Goal: Information Seeking & Learning: Learn about a topic

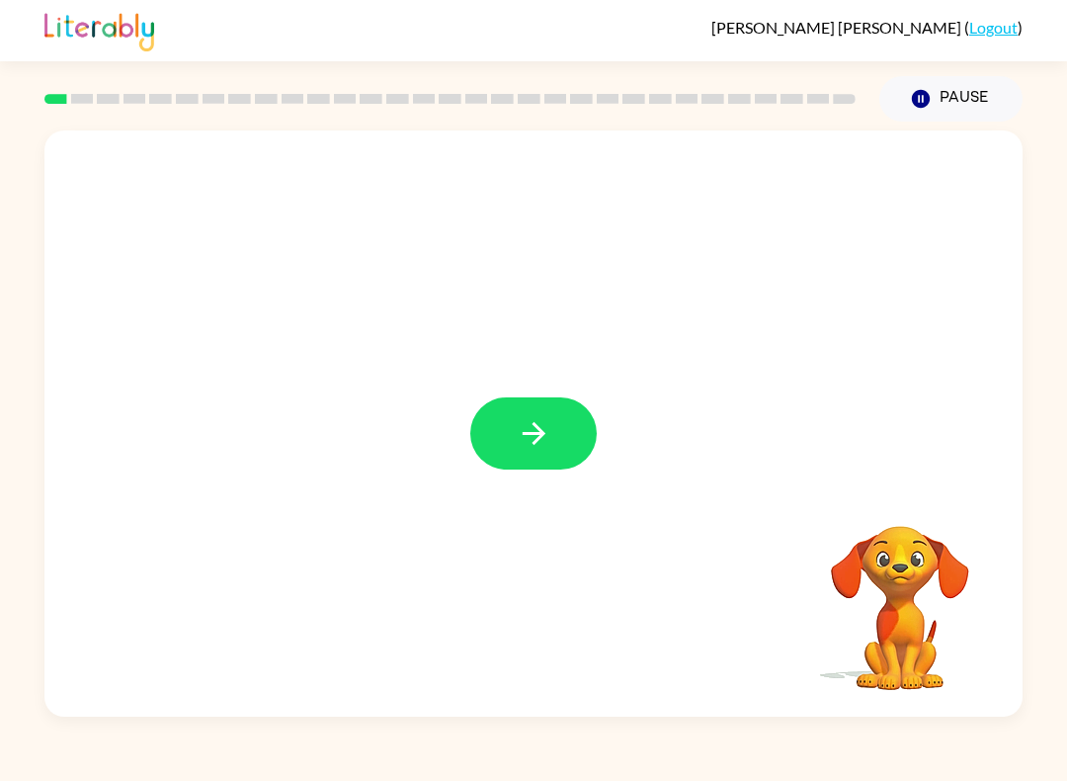
click at [547, 437] on icon "button" at bounding box center [534, 433] width 35 height 35
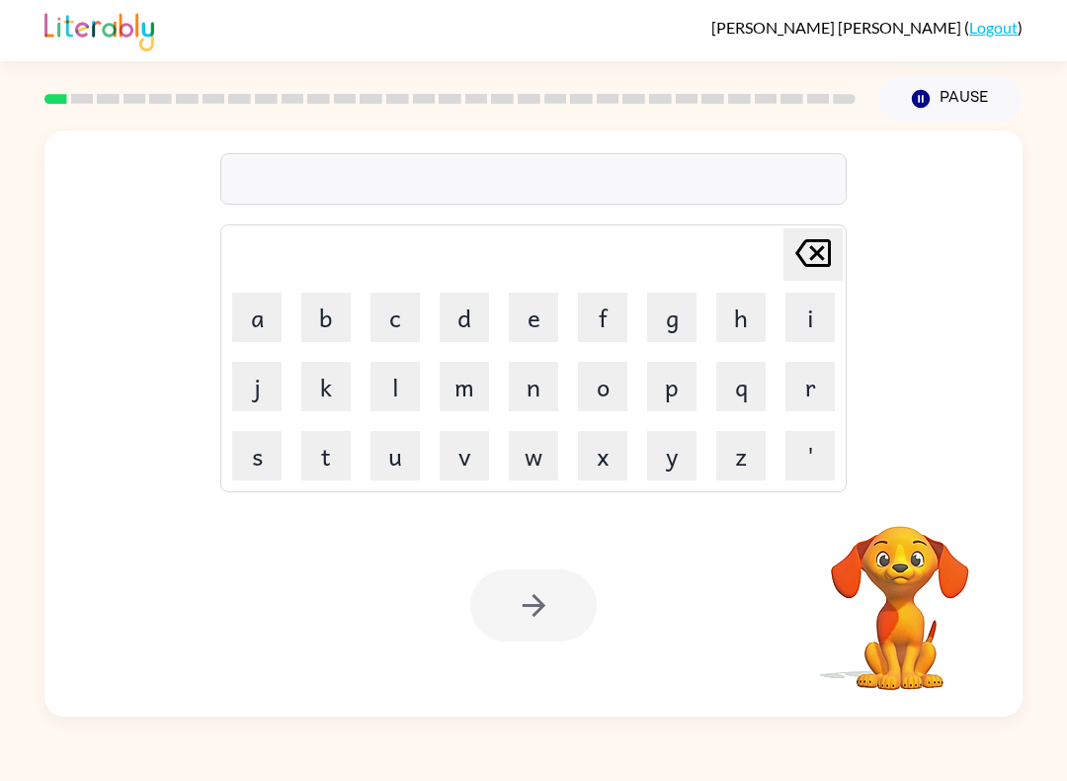
click at [326, 320] on button "b" at bounding box center [325, 317] width 49 height 49
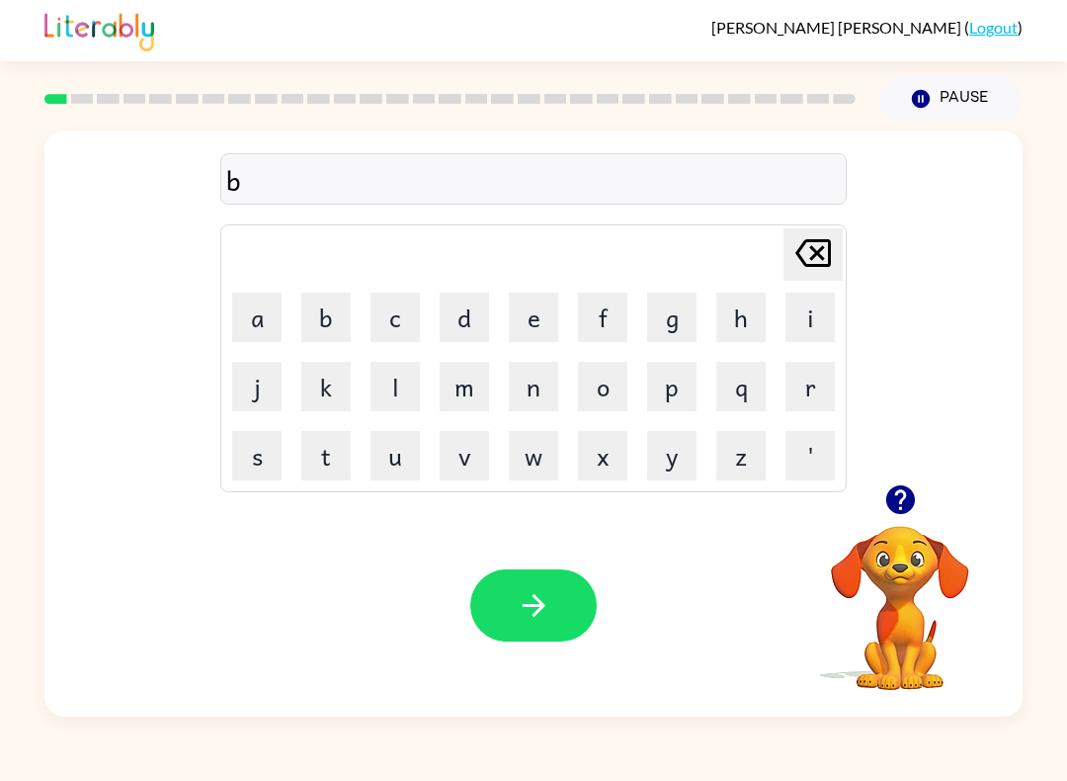
click at [617, 401] on button "o" at bounding box center [602, 386] width 49 height 49
click at [254, 336] on button "a" at bounding box center [256, 317] width 49 height 49
click at [806, 408] on button "r" at bounding box center [810, 386] width 49 height 49
click at [470, 327] on button "d" at bounding box center [464, 317] width 49 height 49
click at [523, 326] on button "e" at bounding box center [533, 317] width 49 height 49
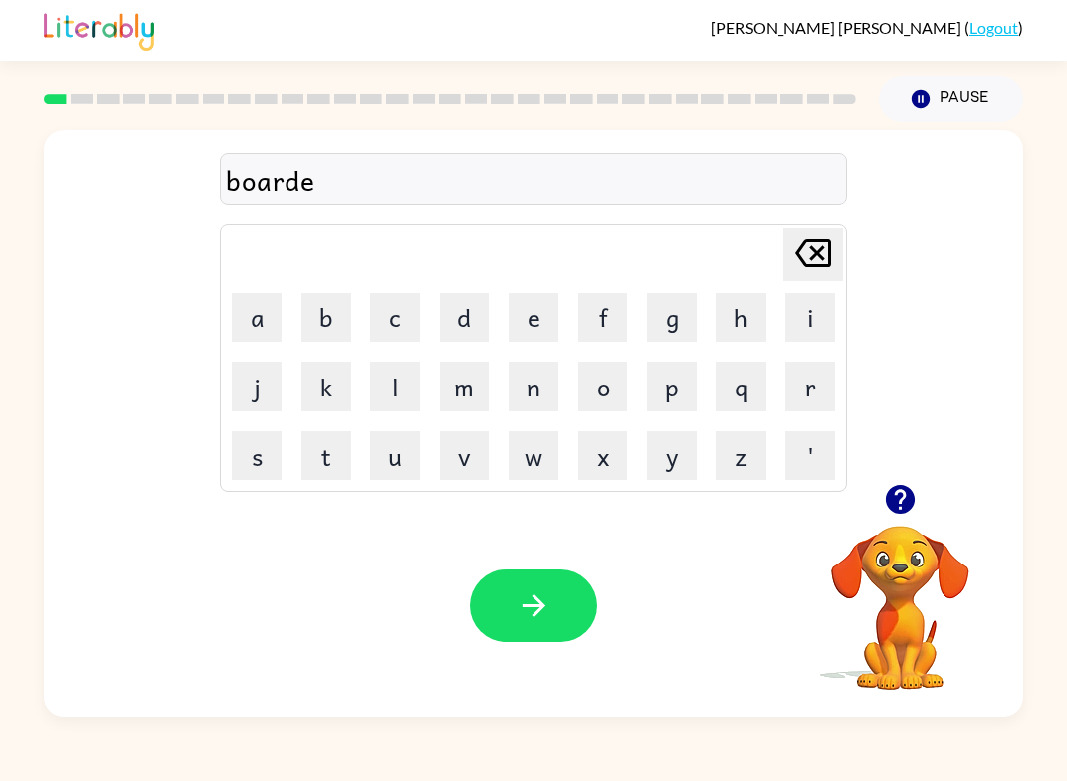
click at [810, 402] on button "r" at bounding box center [810, 386] width 49 height 49
click at [538, 605] on icon "button" at bounding box center [534, 605] width 35 height 35
click at [813, 402] on button "r" at bounding box center [810, 386] width 49 height 49
click at [613, 393] on button "o" at bounding box center [602, 386] width 49 height 49
click at [392, 472] on button "u" at bounding box center [395, 455] width 49 height 49
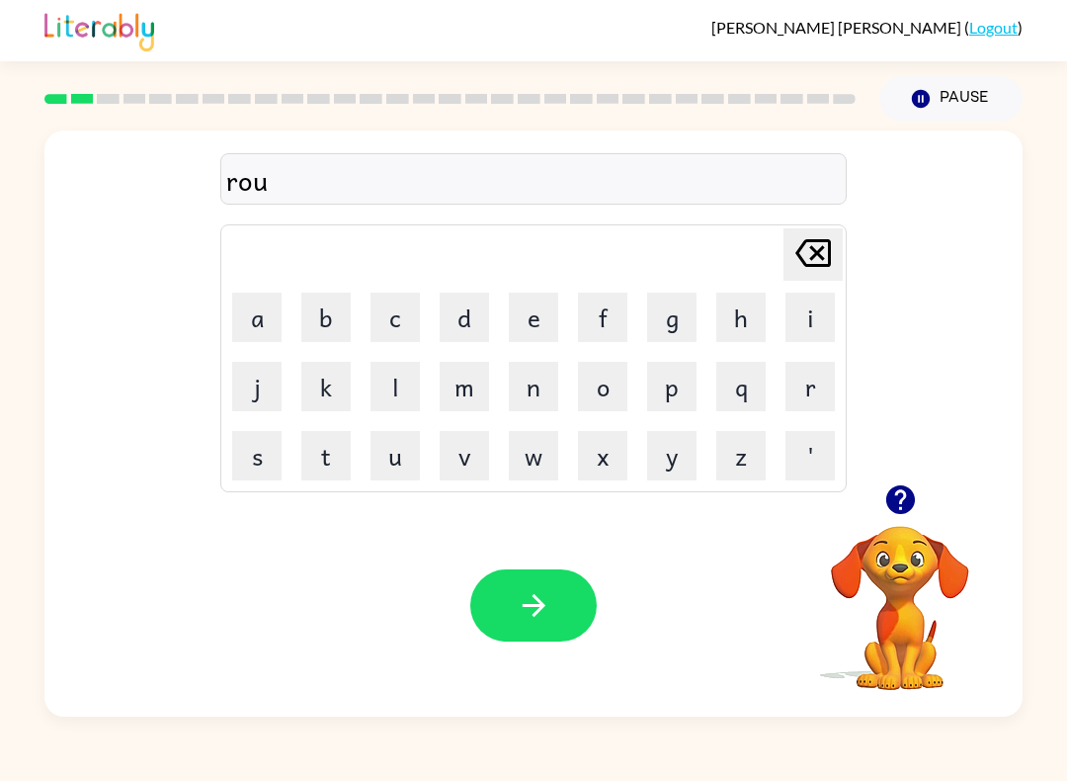
click at [538, 398] on button "n" at bounding box center [533, 386] width 49 height 49
click at [472, 329] on button "d" at bounding box center [464, 317] width 49 height 49
click at [525, 629] on button "button" at bounding box center [533, 605] width 126 height 72
click at [908, 498] on icon "button" at bounding box center [899, 499] width 29 height 29
click at [471, 387] on button "m" at bounding box center [464, 386] width 49 height 49
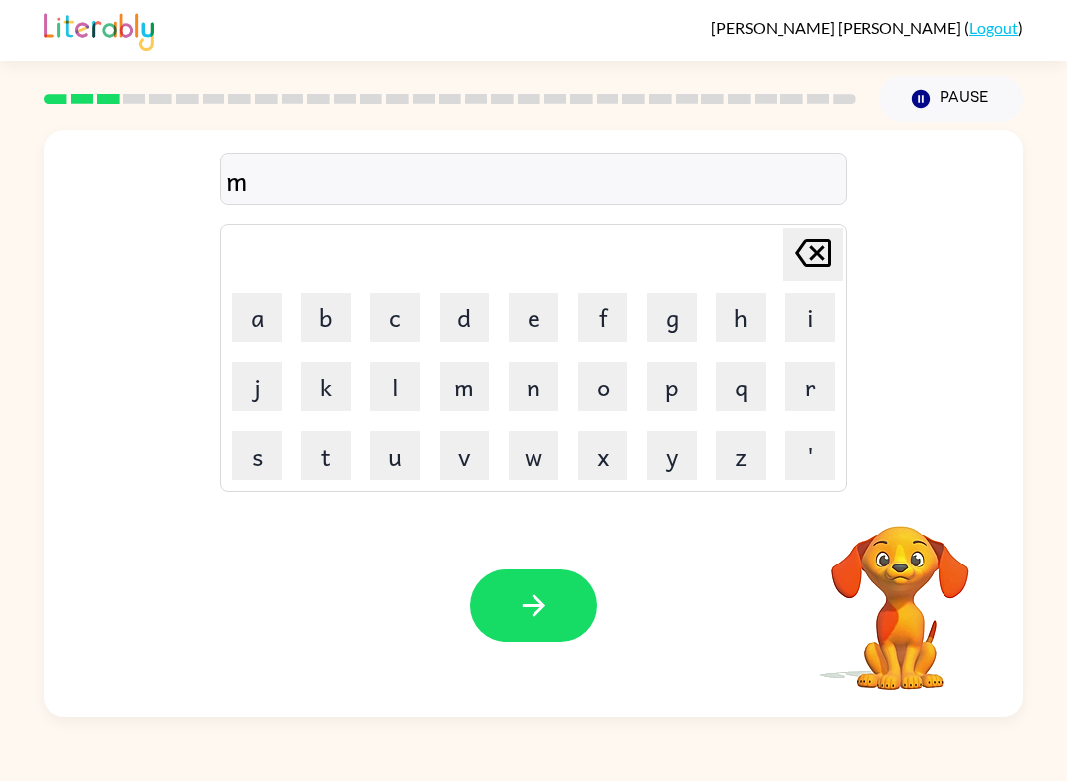
click at [246, 319] on button "a" at bounding box center [256, 317] width 49 height 49
click at [404, 326] on button "c" at bounding box center [395, 317] width 49 height 49
click at [744, 333] on button "h" at bounding box center [740, 317] width 49 height 49
click at [819, 337] on button "i" at bounding box center [810, 317] width 49 height 49
click at [533, 390] on button "n" at bounding box center [533, 386] width 49 height 49
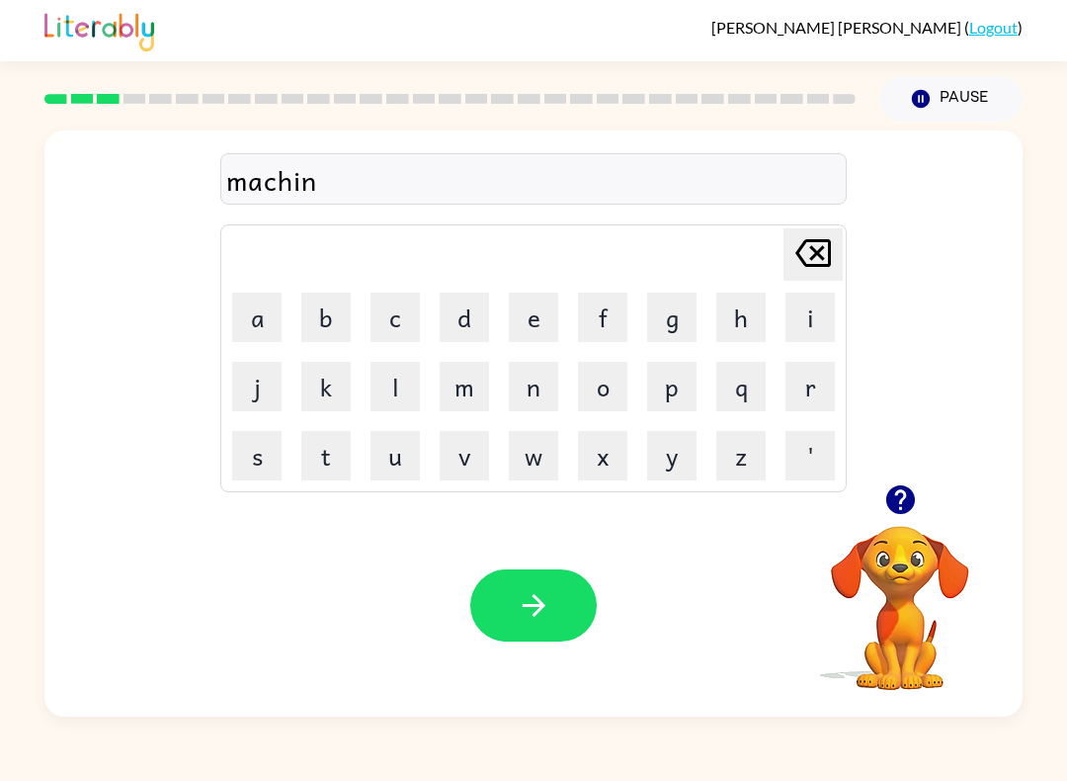
click at [528, 311] on button "e" at bounding box center [533, 317] width 49 height 49
click at [577, 616] on button "button" at bounding box center [533, 605] width 126 height 72
click at [330, 455] on button "t" at bounding box center [325, 455] width 49 height 49
click at [803, 388] on button "r" at bounding box center [810, 386] width 49 height 49
click at [266, 319] on button "a" at bounding box center [256, 317] width 49 height 49
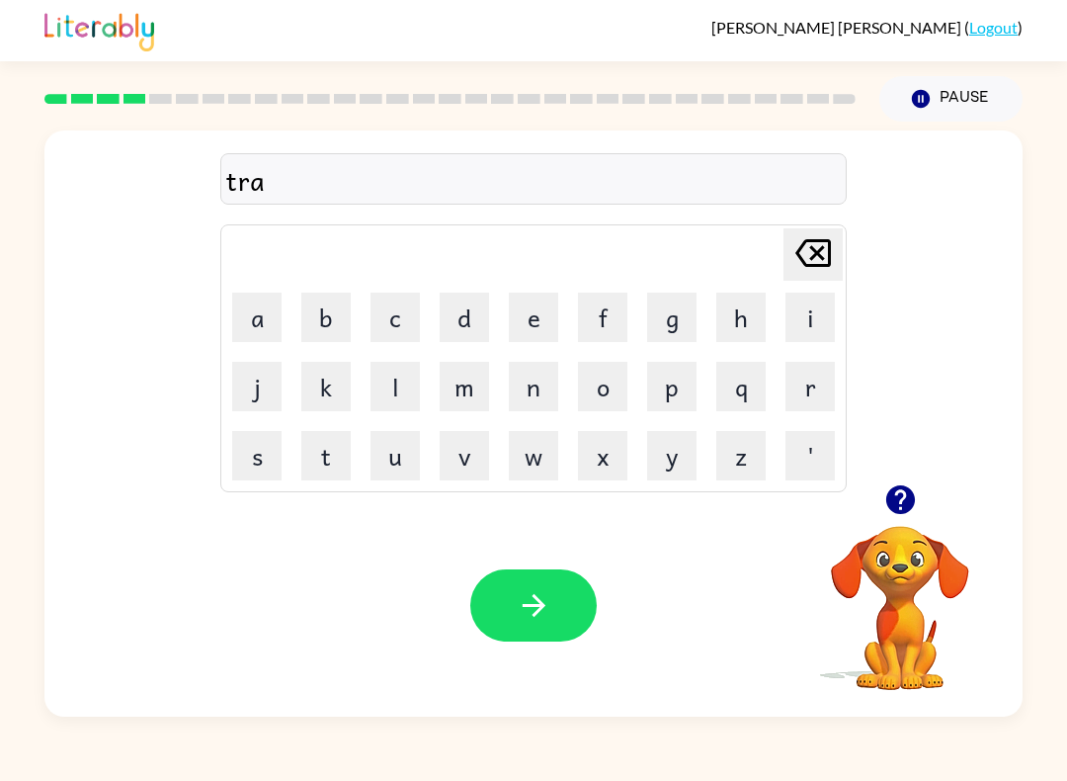
click at [812, 320] on button "i" at bounding box center [810, 317] width 49 height 49
click at [518, 391] on button "n" at bounding box center [533, 386] width 49 height 49
click at [546, 613] on icon "button" at bounding box center [534, 605] width 35 height 35
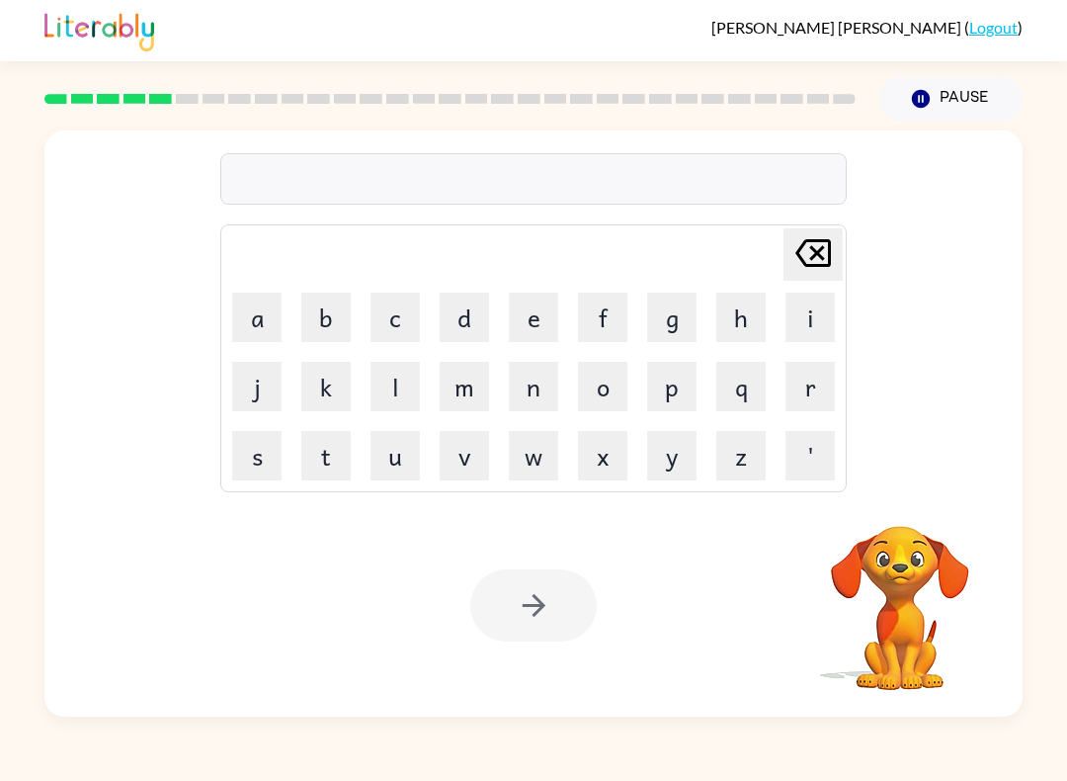
click at [462, 319] on button "d" at bounding box center [464, 317] width 49 height 49
click at [536, 323] on button "e" at bounding box center [533, 317] width 49 height 49
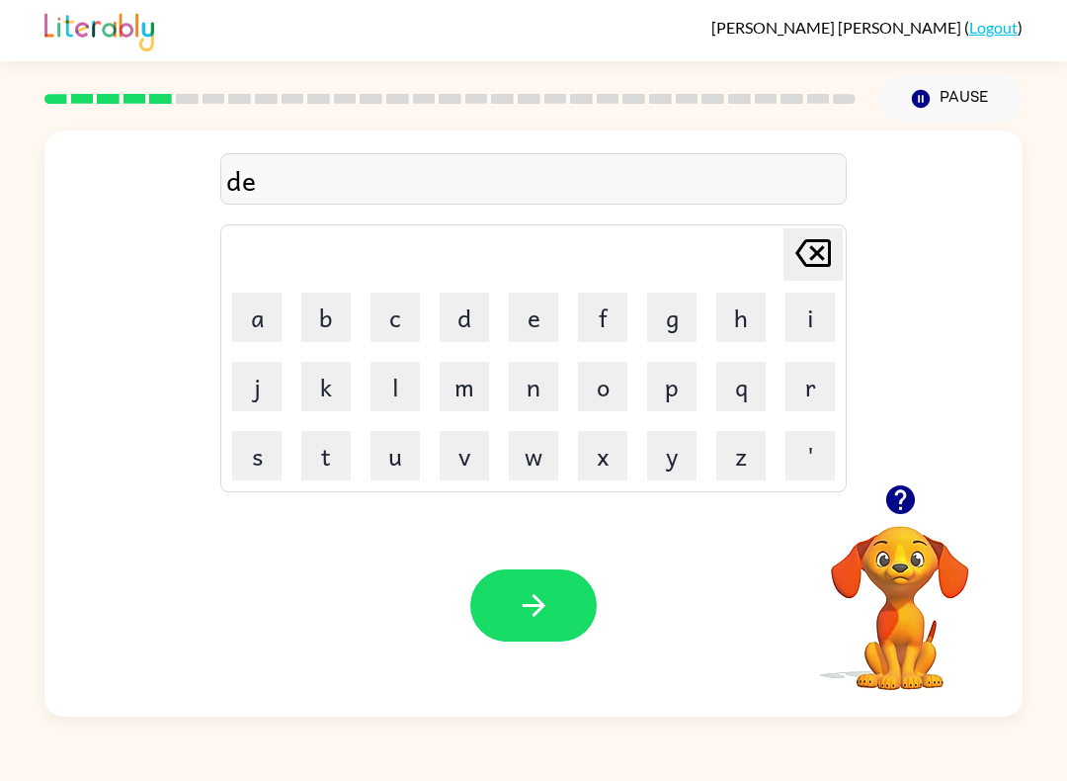
click at [610, 327] on button "f" at bounding box center [602, 317] width 49 height 49
click at [532, 322] on button "e" at bounding box center [533, 317] width 49 height 49
click at [537, 404] on button "n" at bounding box center [533, 386] width 49 height 49
click at [388, 309] on button "c" at bounding box center [395, 317] width 49 height 49
click at [821, 327] on button "i" at bounding box center [810, 317] width 49 height 49
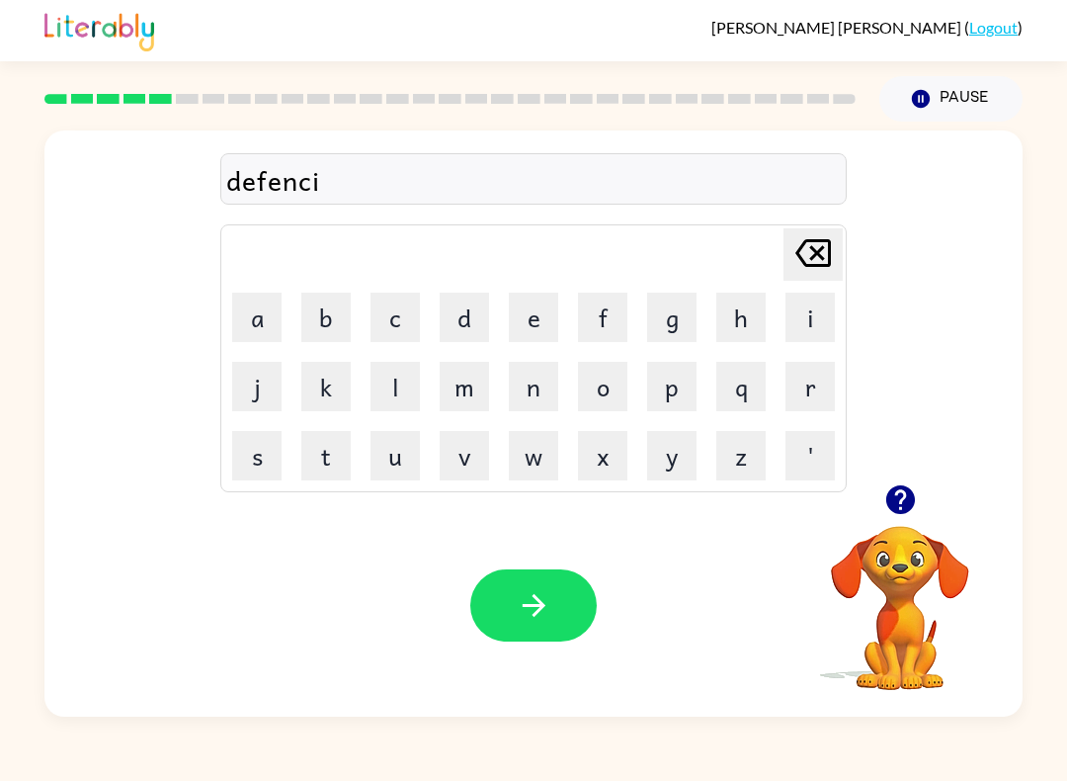
click at [472, 462] on button "v" at bounding box center [464, 455] width 49 height 49
click at [533, 325] on button "e" at bounding box center [533, 317] width 49 height 49
click at [818, 261] on icon "Delete Delete last character input" at bounding box center [813, 252] width 47 height 47
click at [817, 261] on icon "Delete Delete last character input" at bounding box center [813, 252] width 47 height 47
click at [823, 254] on icon "Delete Delete last character input" at bounding box center [813, 252] width 47 height 47
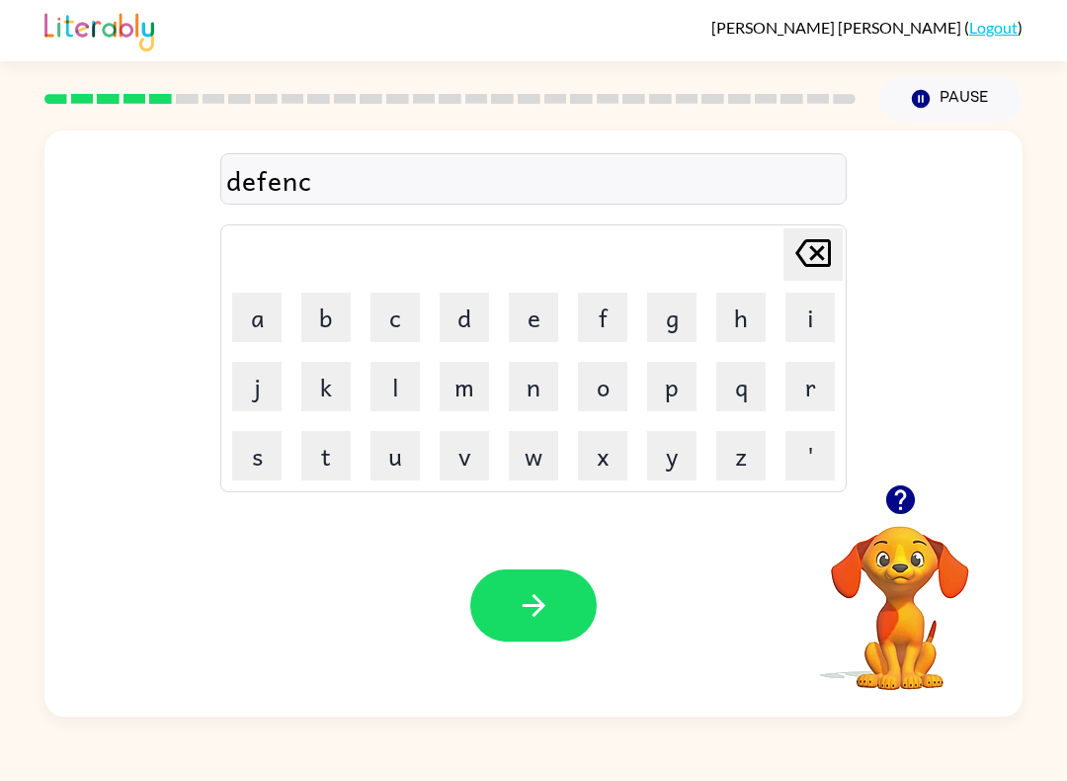
click at [822, 254] on icon "Delete Delete last character input" at bounding box center [813, 252] width 47 height 47
click at [806, 261] on icon "Delete Delete last character input" at bounding box center [813, 252] width 47 height 47
click at [806, 260] on icon "Delete Delete last character input" at bounding box center [813, 252] width 47 height 47
click at [819, 261] on icon "Delete Delete last character input" at bounding box center [813, 252] width 47 height 47
click at [825, 257] on icon "Delete Delete last character input" at bounding box center [813, 252] width 47 height 47
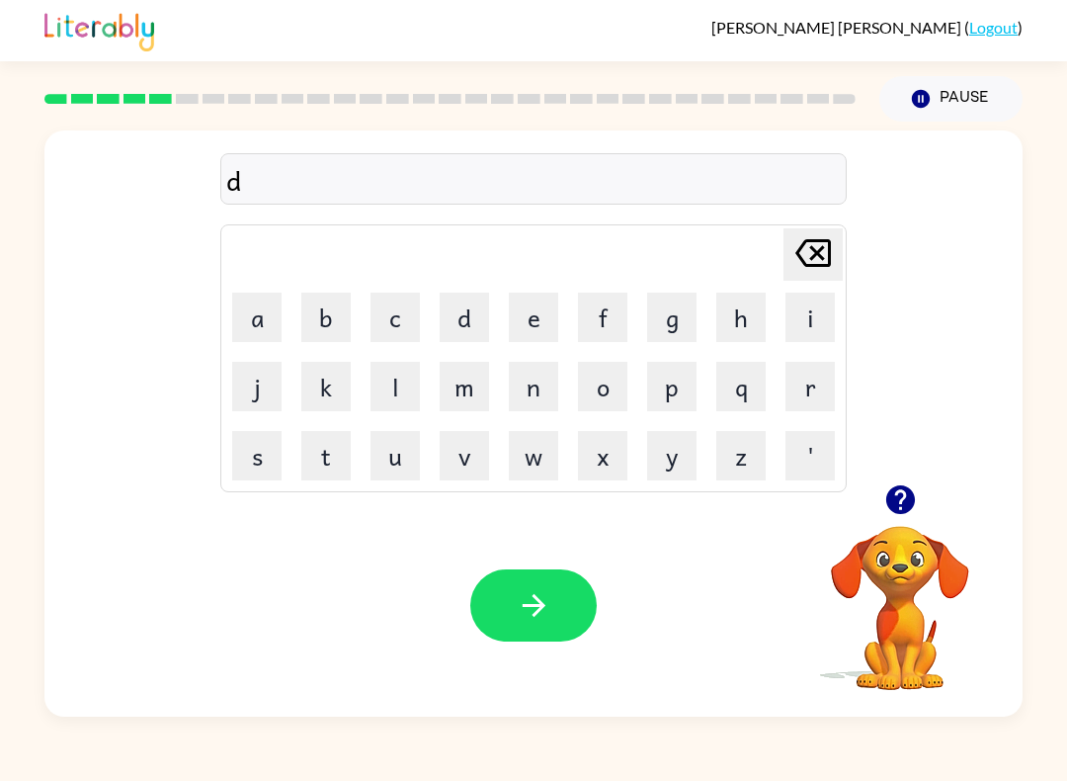
click at [798, 324] on button "i" at bounding box center [810, 317] width 49 height 49
click at [605, 318] on button "f" at bounding box center [602, 317] width 49 height 49
click at [540, 329] on button "e" at bounding box center [533, 317] width 49 height 49
click at [529, 398] on button "n" at bounding box center [533, 386] width 49 height 49
click at [383, 322] on button "c" at bounding box center [395, 317] width 49 height 49
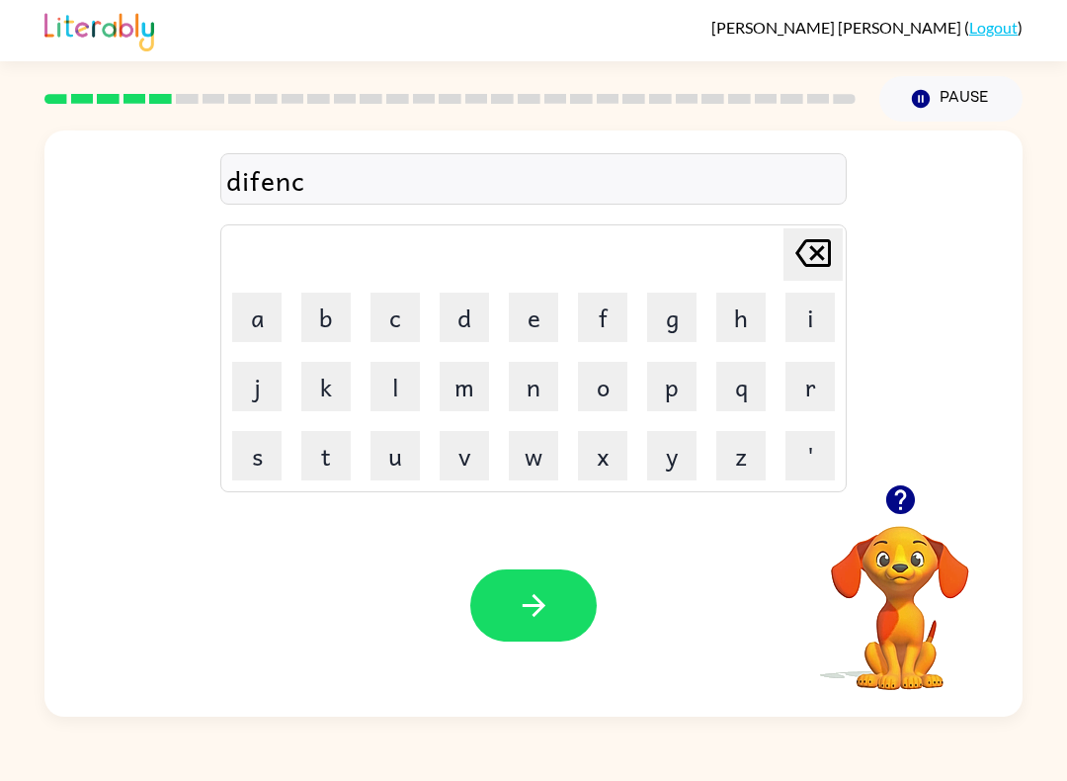
click at [798, 331] on button "i" at bounding box center [810, 317] width 49 height 49
click at [469, 475] on button "v" at bounding box center [464, 455] width 49 height 49
click at [534, 323] on button "e" at bounding box center [533, 317] width 49 height 49
click at [548, 619] on icon "button" at bounding box center [534, 605] width 35 height 35
click at [467, 451] on button "v" at bounding box center [464, 455] width 49 height 49
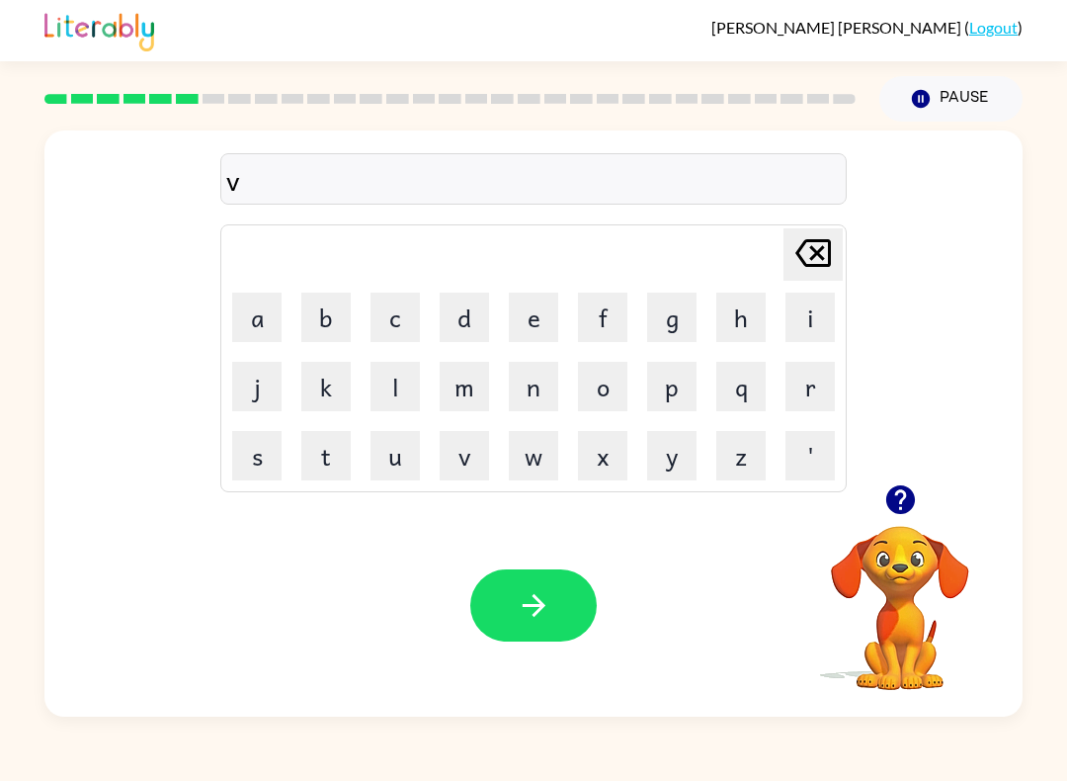
click at [260, 334] on button "a" at bounding box center [256, 317] width 49 height 49
click at [401, 325] on button "c" at bounding box center [395, 317] width 49 height 49
click at [255, 325] on button "a" at bounding box center [256, 317] width 49 height 49
click at [335, 470] on button "t" at bounding box center [325, 455] width 49 height 49
click at [813, 334] on button "i" at bounding box center [810, 317] width 49 height 49
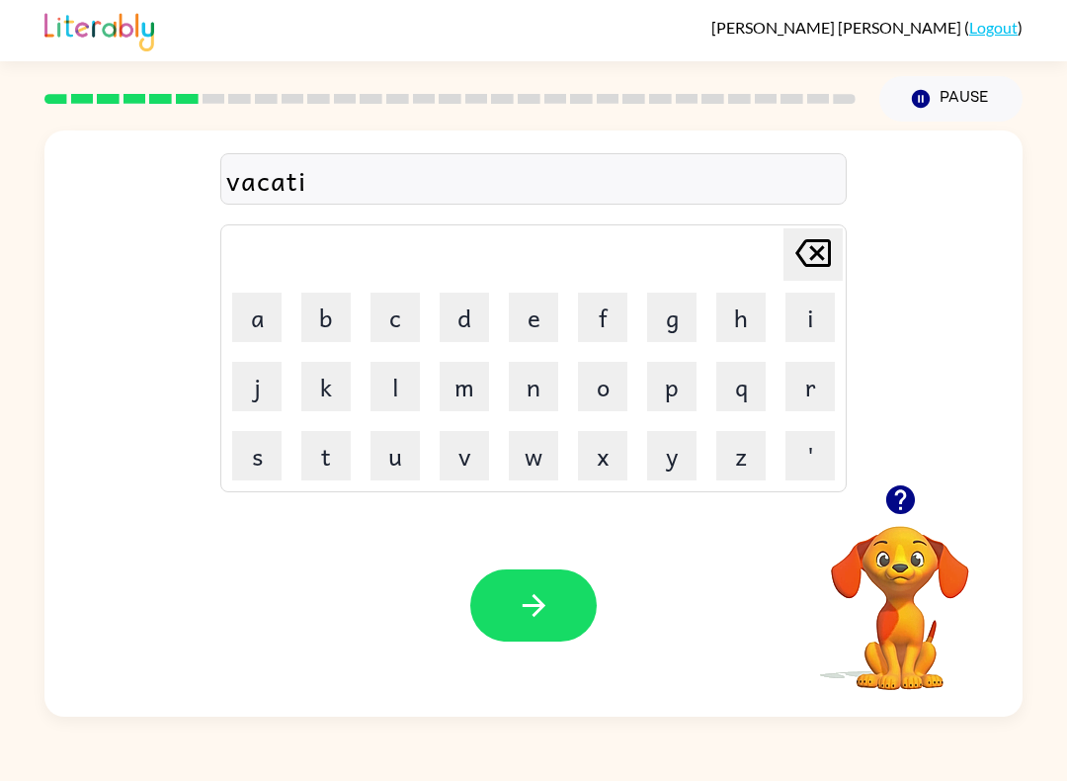
click at [610, 400] on button "o" at bounding box center [602, 386] width 49 height 49
click at [523, 391] on button "n" at bounding box center [533, 386] width 49 height 49
click at [593, 604] on button "button" at bounding box center [533, 605] width 126 height 72
click at [674, 370] on button "p" at bounding box center [671, 386] width 49 height 49
click at [387, 462] on button "u" at bounding box center [395, 455] width 49 height 49
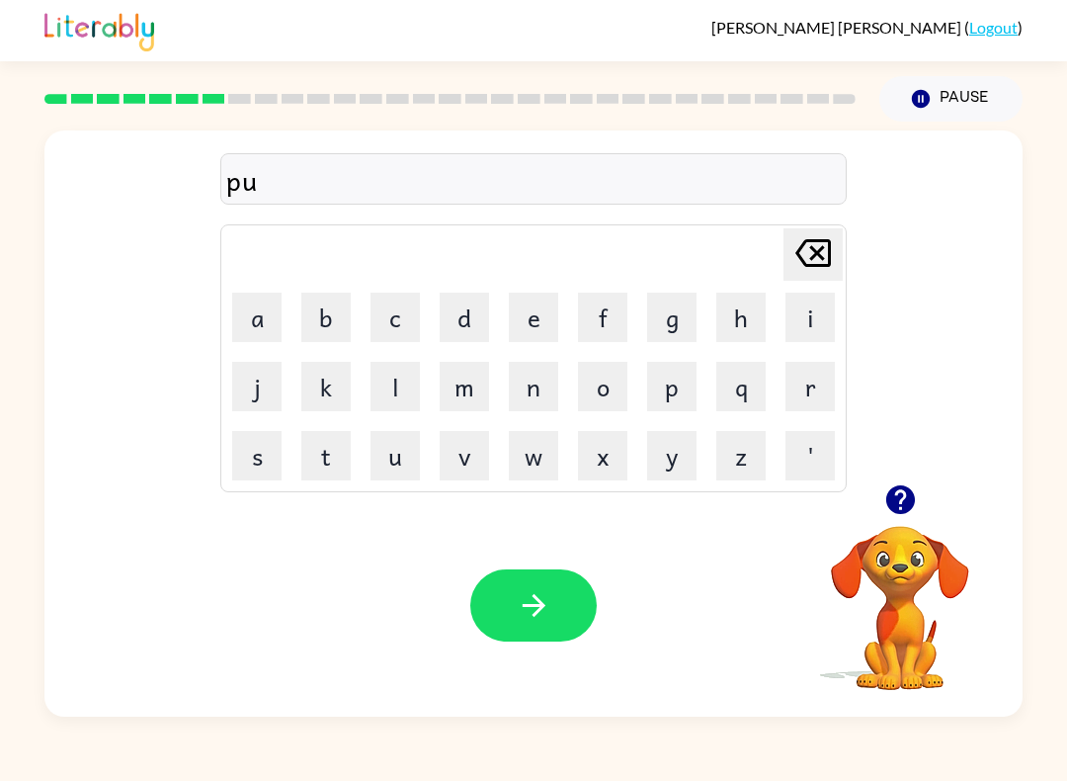
click at [463, 312] on button "d" at bounding box center [464, 317] width 49 height 49
click at [463, 311] on button "d" at bounding box center [464, 317] width 49 height 49
click at [384, 401] on button "l" at bounding box center [395, 386] width 49 height 49
click at [526, 317] on button "e" at bounding box center [533, 317] width 49 height 49
click at [555, 623] on button "button" at bounding box center [533, 605] width 126 height 72
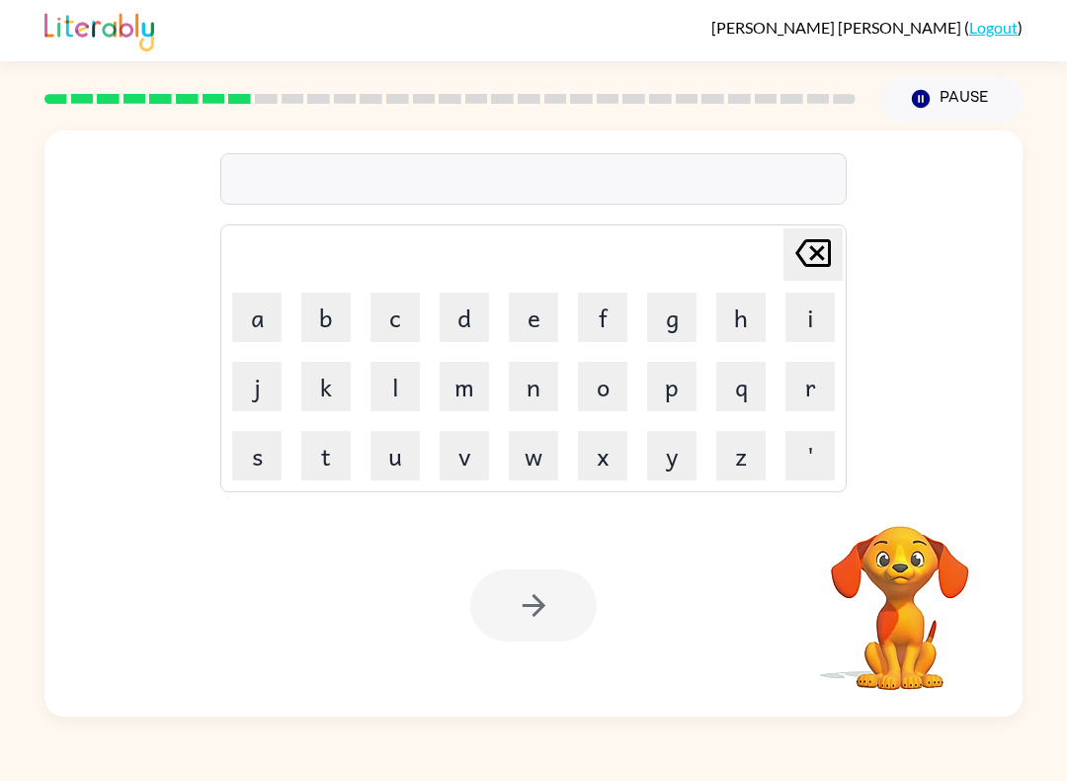
click at [470, 398] on button "m" at bounding box center [464, 386] width 49 height 49
click at [834, 315] on button "i" at bounding box center [810, 317] width 49 height 49
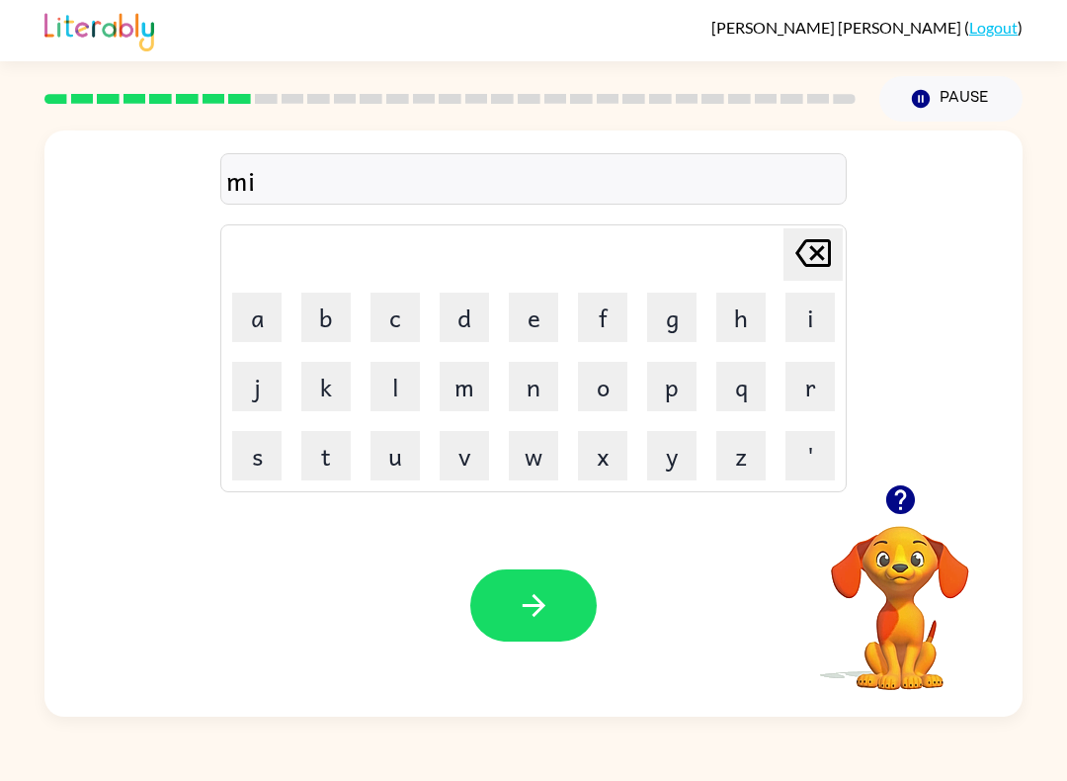
click at [815, 394] on button "r" at bounding box center [810, 386] width 49 height 49
click at [254, 321] on button "a" at bounding box center [256, 317] width 49 height 49
click at [403, 324] on button "c" at bounding box center [395, 317] width 49 height 49
click at [398, 385] on button "l" at bounding box center [395, 386] width 49 height 49
click at [534, 321] on button "e" at bounding box center [533, 317] width 49 height 49
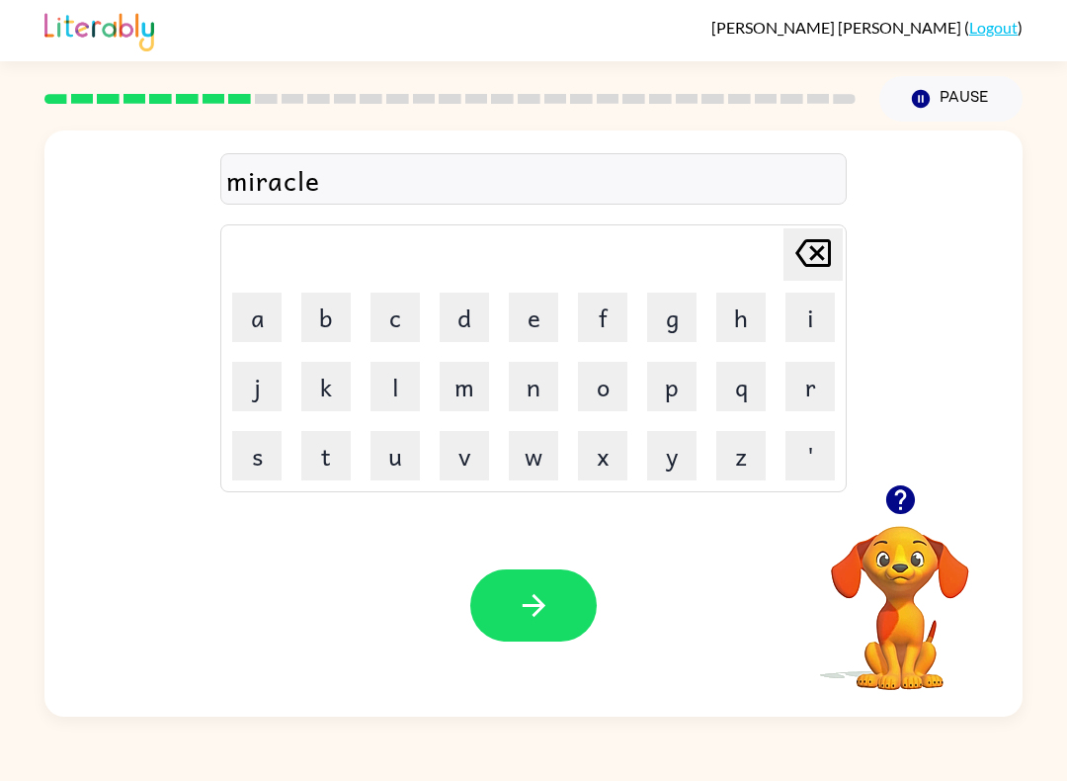
click at [559, 611] on button "button" at bounding box center [533, 605] width 126 height 72
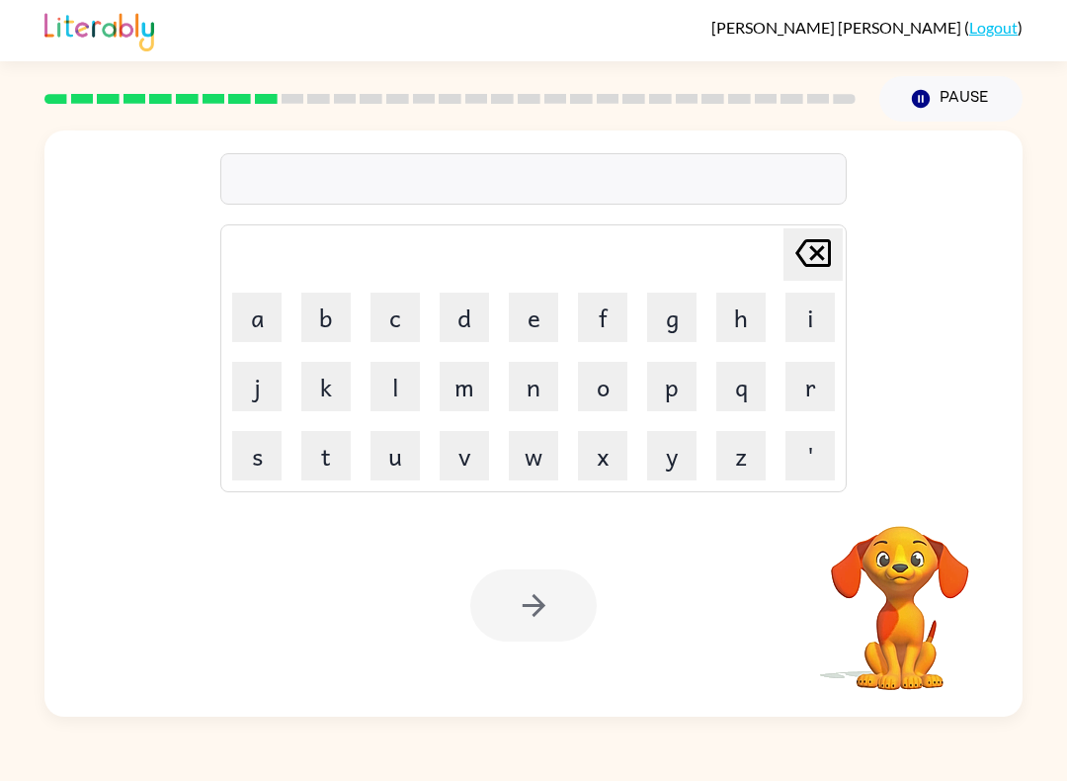
click at [458, 385] on button "m" at bounding box center [464, 386] width 49 height 49
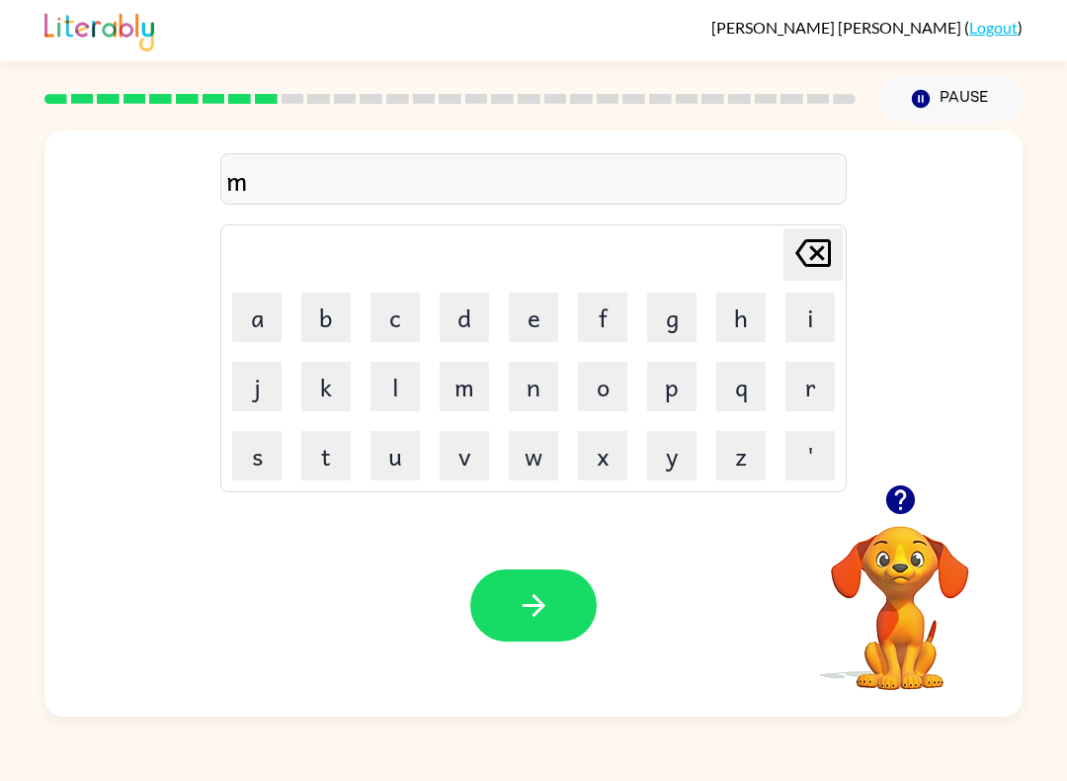
click at [833, 323] on button "i" at bounding box center [810, 317] width 49 height 49
click at [469, 323] on button "d" at bounding box center [464, 317] width 49 height 49
click at [468, 391] on button "m" at bounding box center [464, 386] width 49 height 49
click at [610, 402] on button "o" at bounding box center [602, 386] width 49 height 49
click at [799, 400] on button "r" at bounding box center [810, 386] width 49 height 49
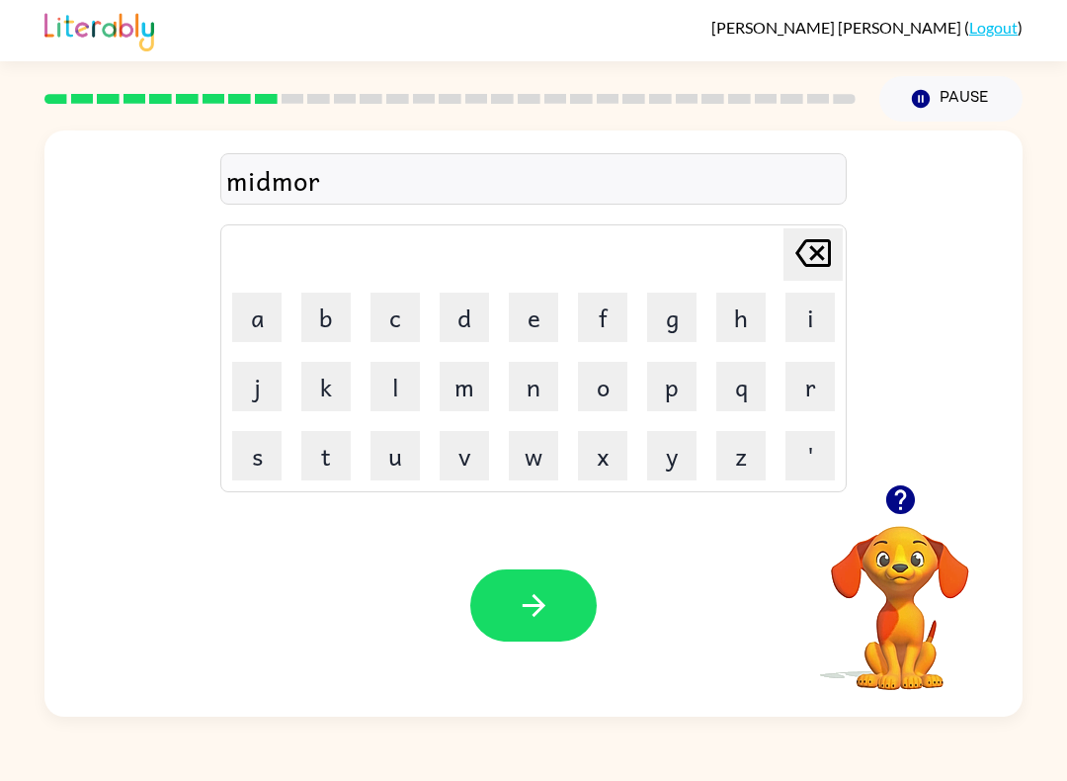
click at [538, 389] on button "n" at bounding box center [533, 386] width 49 height 49
click at [805, 321] on button "i" at bounding box center [810, 317] width 49 height 49
click at [533, 398] on button "n" at bounding box center [533, 386] width 49 height 49
click at [676, 327] on button "g" at bounding box center [671, 317] width 49 height 49
click at [814, 254] on icon "Delete Delete last character input" at bounding box center [813, 252] width 47 height 47
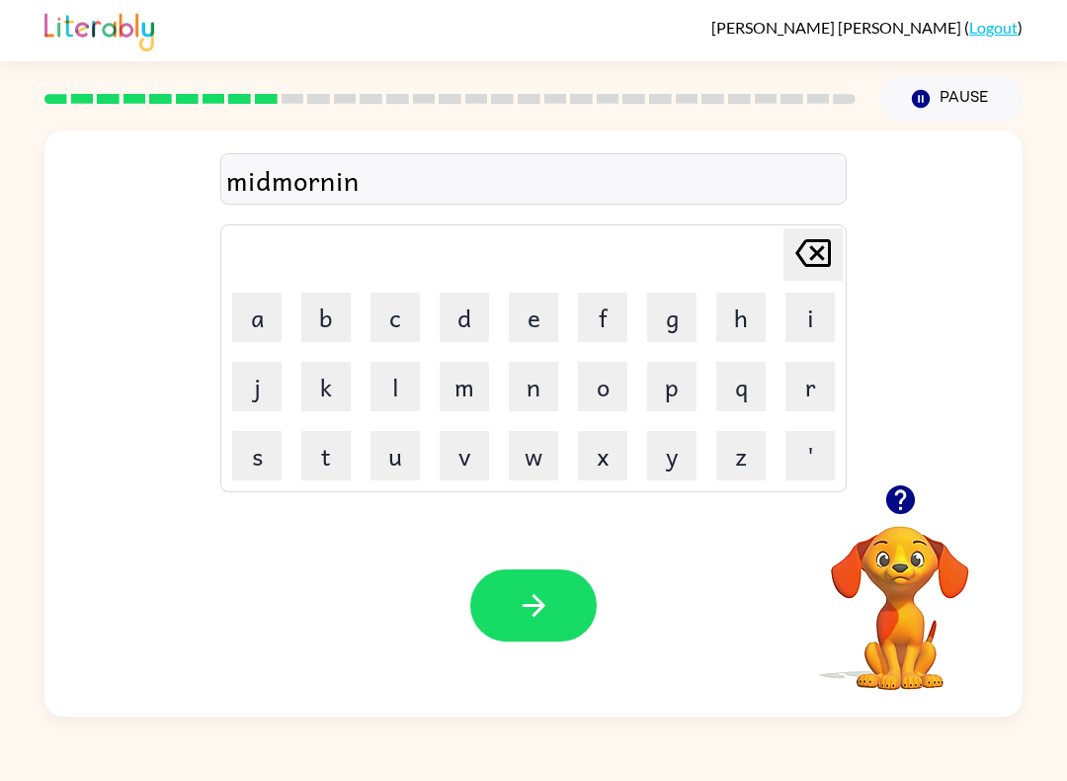
click at [821, 254] on icon "Delete Delete last character input" at bounding box center [813, 252] width 47 height 47
click at [820, 253] on icon "Delete Delete last character input" at bounding box center [813, 252] width 47 height 47
click at [833, 251] on icon "Delete Delete last character input" at bounding box center [813, 252] width 47 height 47
click at [832, 250] on icon "Delete Delete last character input" at bounding box center [813, 252] width 47 height 47
click at [839, 243] on button "Delete Delete last character input" at bounding box center [813, 254] width 59 height 52
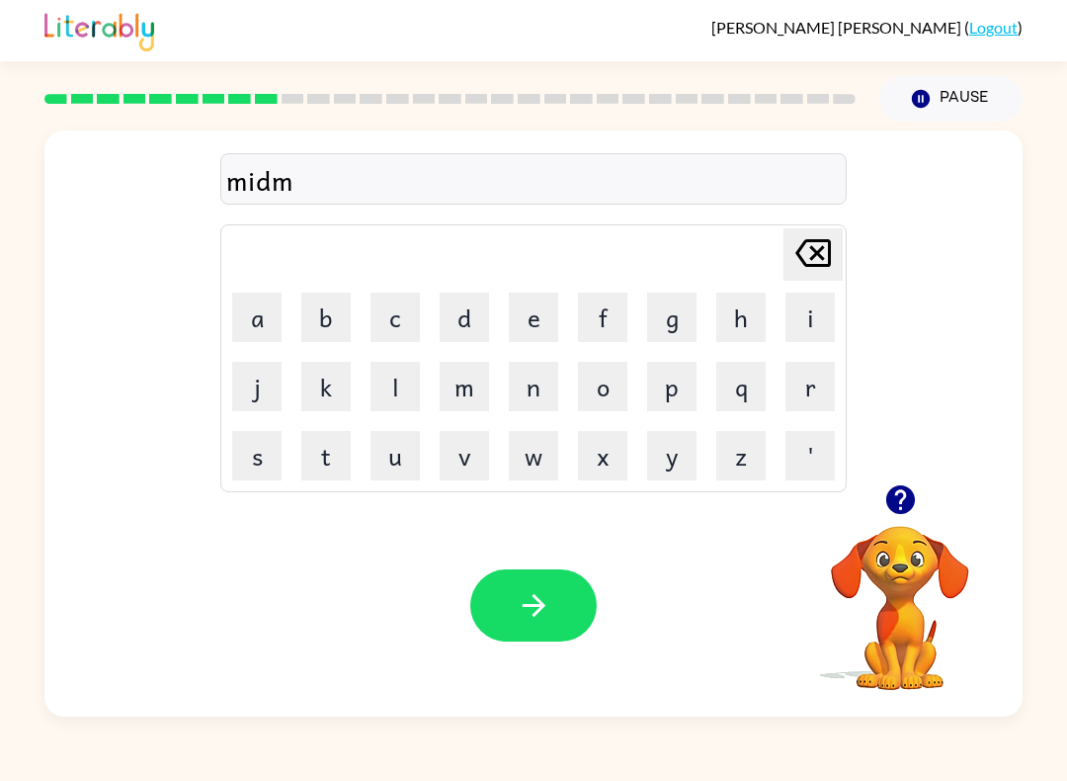
click at [839, 243] on button "Delete Delete last character input" at bounding box center [813, 254] width 59 height 52
click at [839, 249] on button "Delete Delete last character input" at bounding box center [813, 254] width 59 height 52
click at [470, 317] on button "d" at bounding box center [464, 317] width 49 height 49
click at [469, 317] on button "d" at bounding box center [464, 317] width 49 height 49
click at [827, 254] on icon "Delete Delete last character input" at bounding box center [813, 252] width 47 height 47
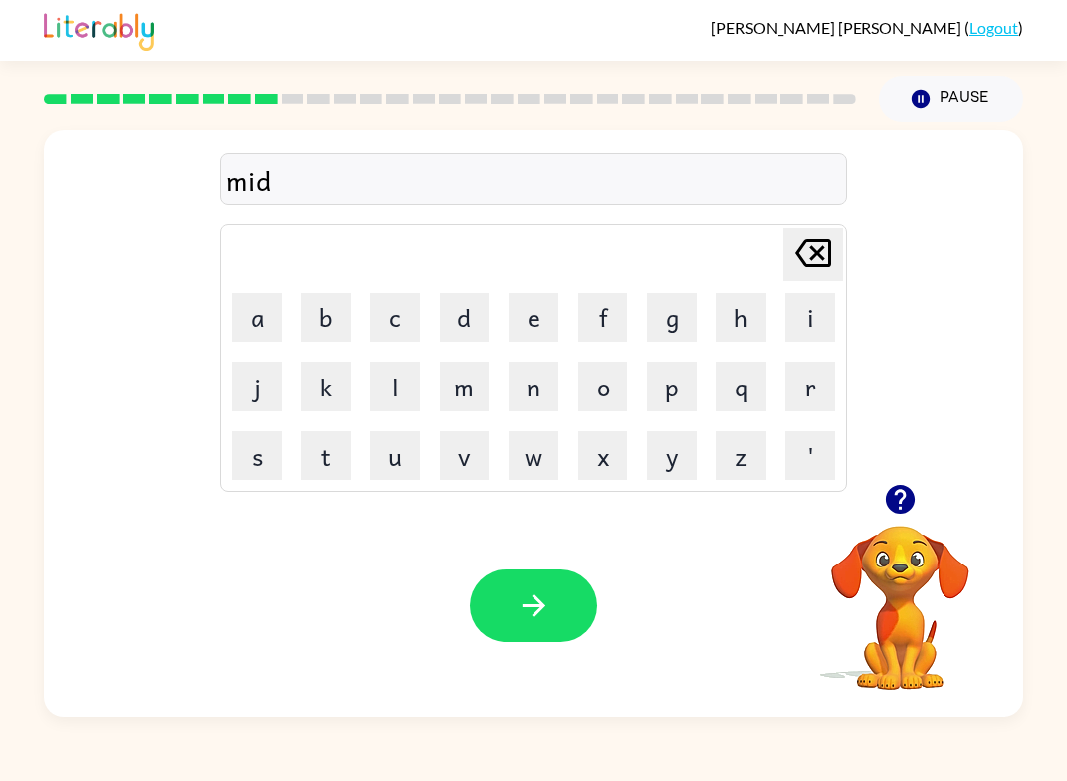
click at [466, 322] on button "d" at bounding box center [464, 317] width 49 height 49
click at [820, 259] on icon "Delete Delete last character input" at bounding box center [813, 252] width 47 height 47
click at [457, 405] on button "m" at bounding box center [464, 386] width 49 height 49
click at [617, 387] on button "o" at bounding box center [602, 386] width 49 height 49
click at [815, 390] on button "r" at bounding box center [810, 386] width 49 height 49
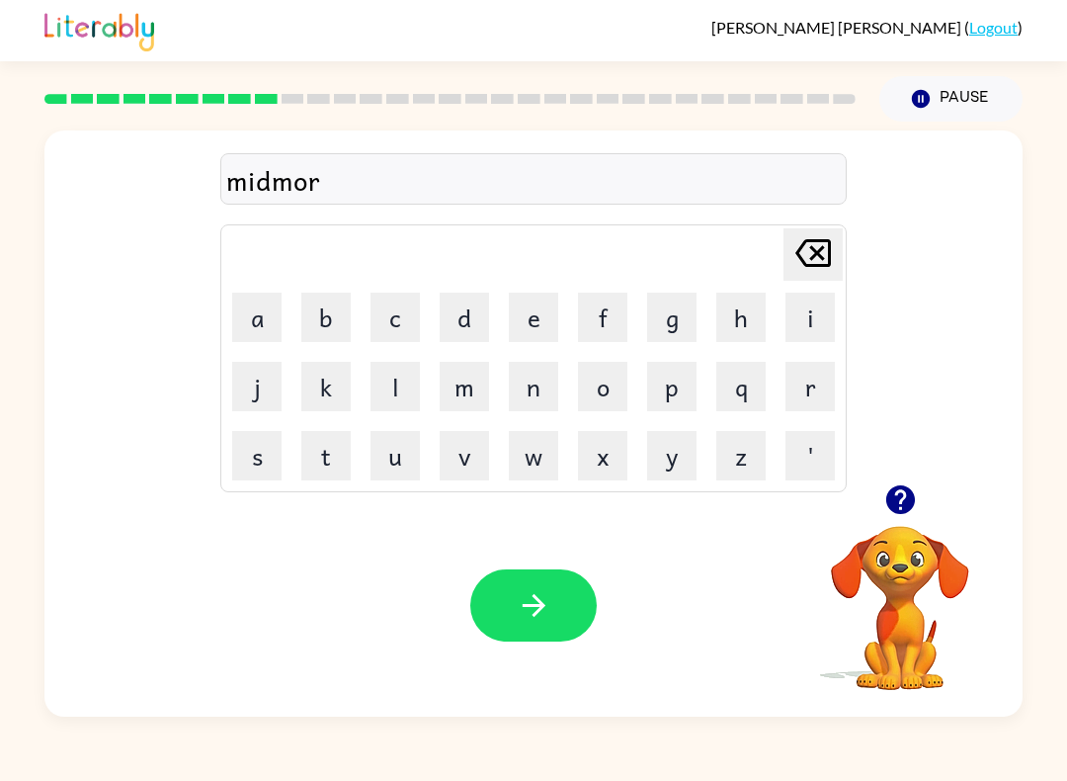
click at [532, 401] on button "n" at bounding box center [533, 386] width 49 height 49
click at [824, 322] on button "i" at bounding box center [810, 317] width 49 height 49
click at [534, 394] on button "n" at bounding box center [533, 386] width 49 height 49
click at [670, 335] on button "g" at bounding box center [671, 317] width 49 height 49
click at [550, 607] on icon "button" at bounding box center [534, 605] width 35 height 35
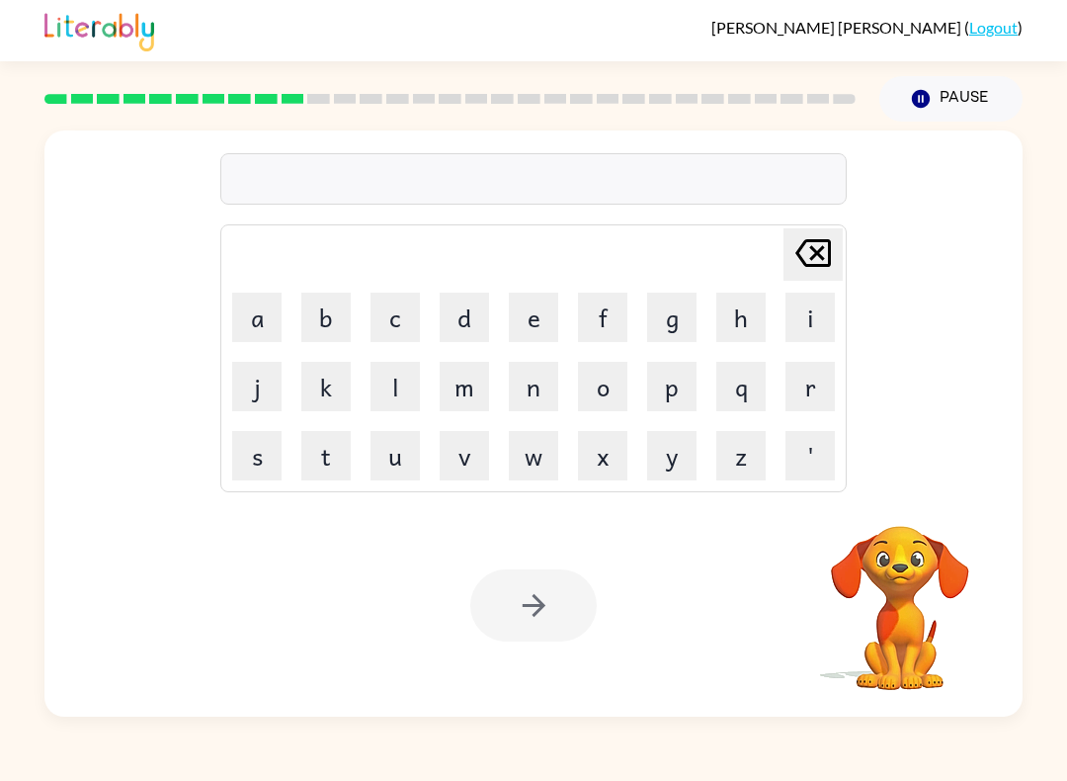
click at [467, 324] on button "d" at bounding box center [464, 317] width 49 height 49
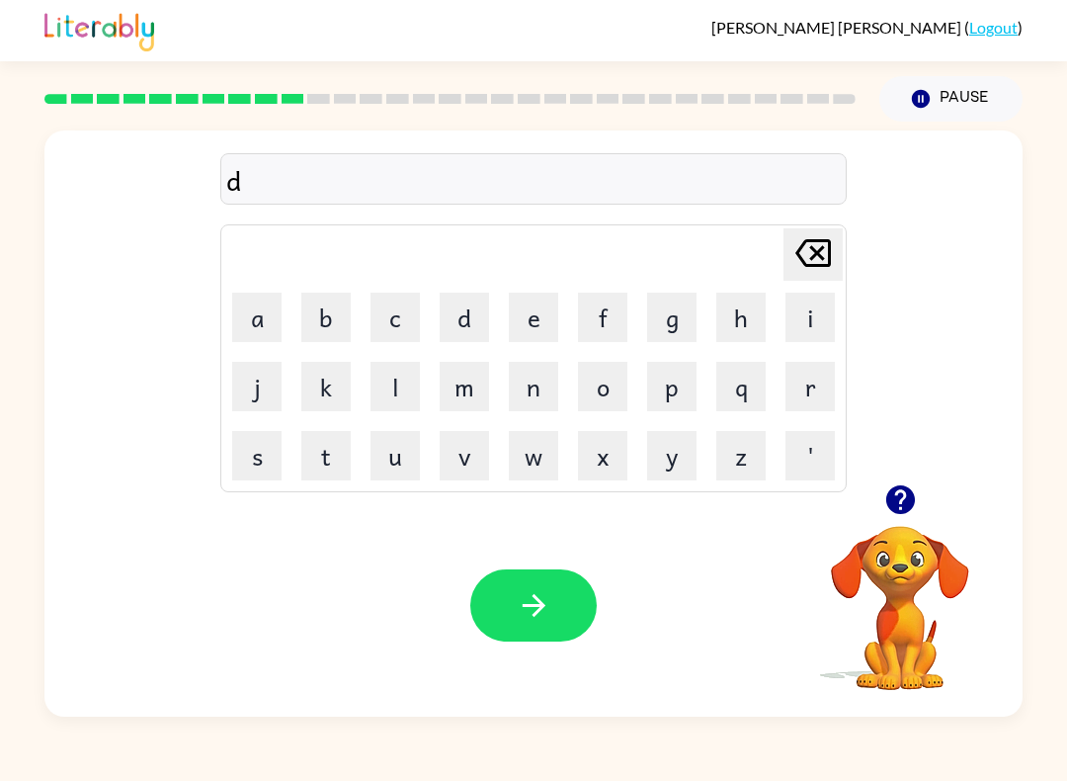
click at [818, 322] on button "i" at bounding box center [810, 317] width 49 height 49
click at [267, 457] on button "s" at bounding box center [256, 455] width 49 height 49
click at [337, 459] on button "t" at bounding box center [325, 455] width 49 height 49
click at [815, 401] on button "r" at bounding box center [810, 386] width 49 height 49
click at [409, 459] on button "u" at bounding box center [395, 455] width 49 height 49
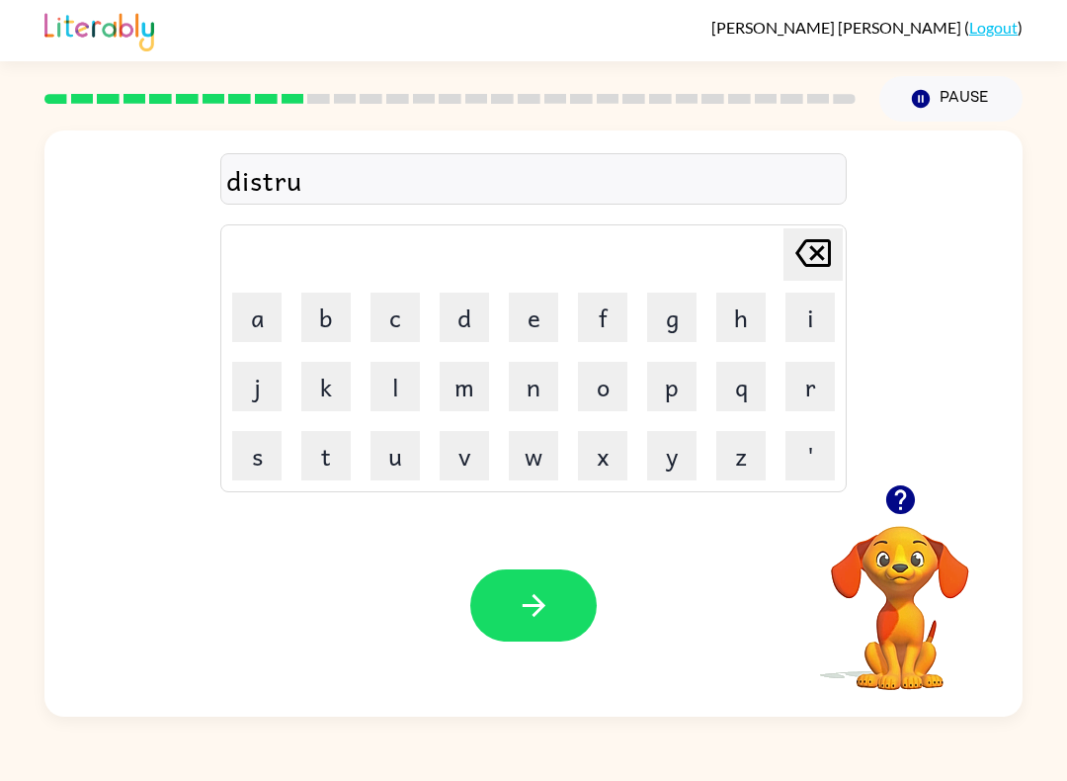
click at [256, 464] on button "s" at bounding box center [256, 455] width 49 height 49
click at [327, 456] on button "t" at bounding box center [325, 455] width 49 height 49
click at [541, 604] on icon "button" at bounding box center [533, 605] width 23 height 23
click at [813, 388] on button "r" at bounding box center [810, 386] width 49 height 49
click at [605, 388] on button "o" at bounding box center [602, 386] width 49 height 49
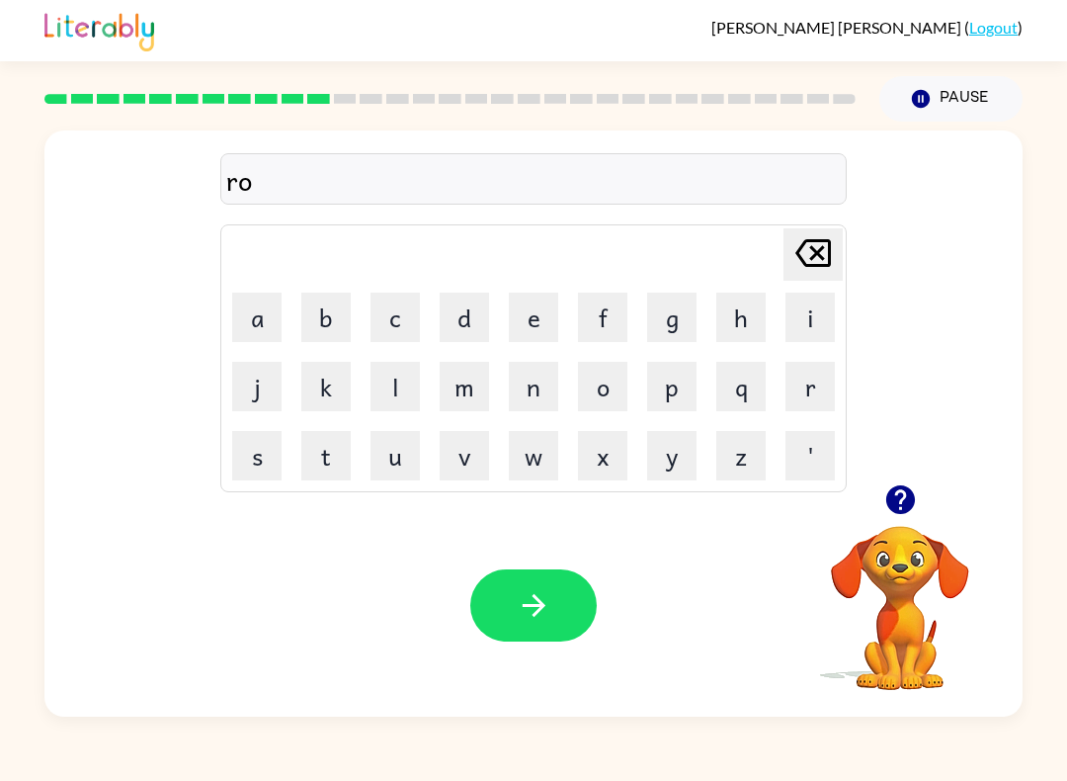
click at [335, 457] on button "t" at bounding box center [325, 455] width 49 height 49
click at [536, 317] on button "e" at bounding box center [533, 317] width 49 height 49
click at [888, 507] on icon "button" at bounding box center [899, 499] width 29 height 29
click at [567, 591] on button "button" at bounding box center [533, 605] width 126 height 72
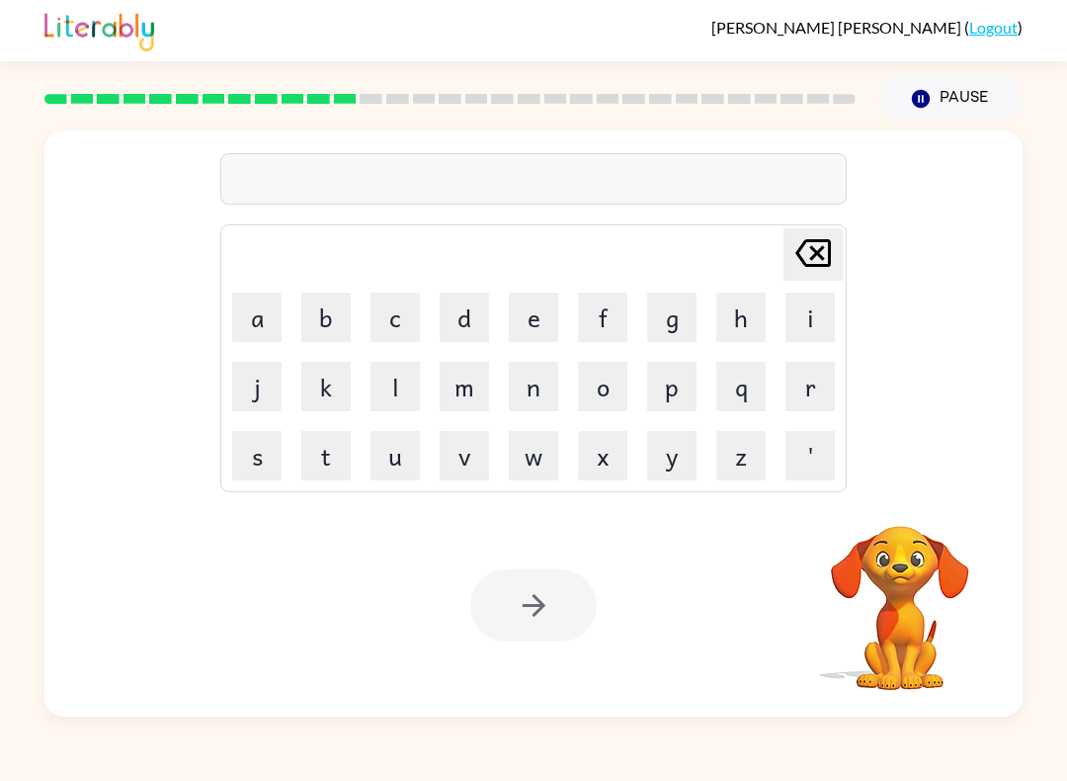
click at [397, 457] on button "u" at bounding box center [395, 455] width 49 height 49
click at [680, 393] on button "p" at bounding box center [671, 386] width 49 height 49
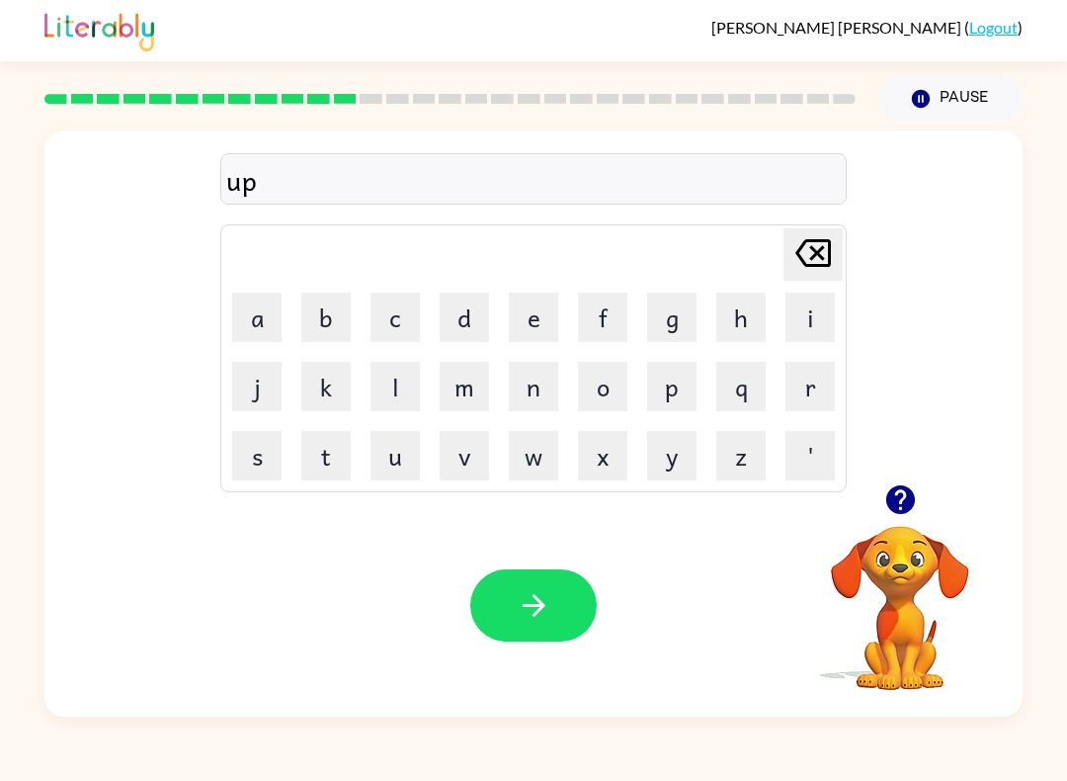
click at [680, 328] on button "g" at bounding box center [671, 317] width 49 height 49
click at [812, 388] on button "r" at bounding box center [810, 386] width 49 height 49
click at [274, 324] on button "a" at bounding box center [256, 317] width 49 height 49
click at [470, 331] on button "d" at bounding box center [464, 317] width 49 height 49
click at [540, 323] on button "e" at bounding box center [533, 317] width 49 height 49
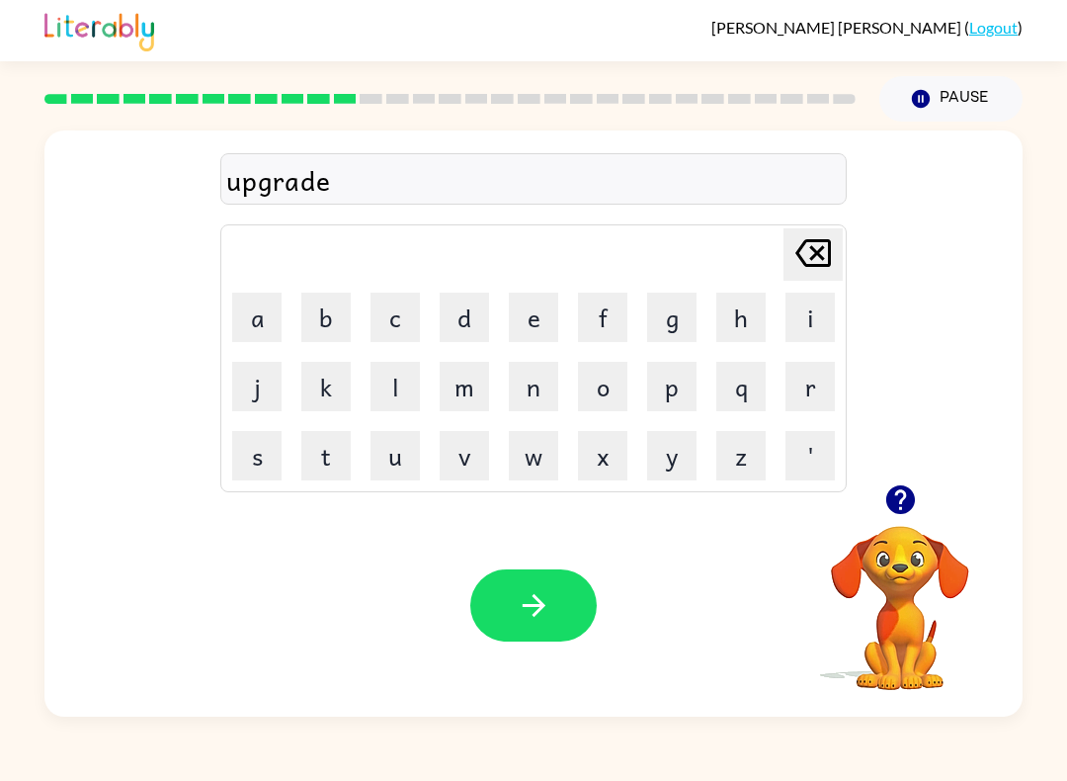
click at [555, 619] on button "button" at bounding box center [533, 605] width 126 height 72
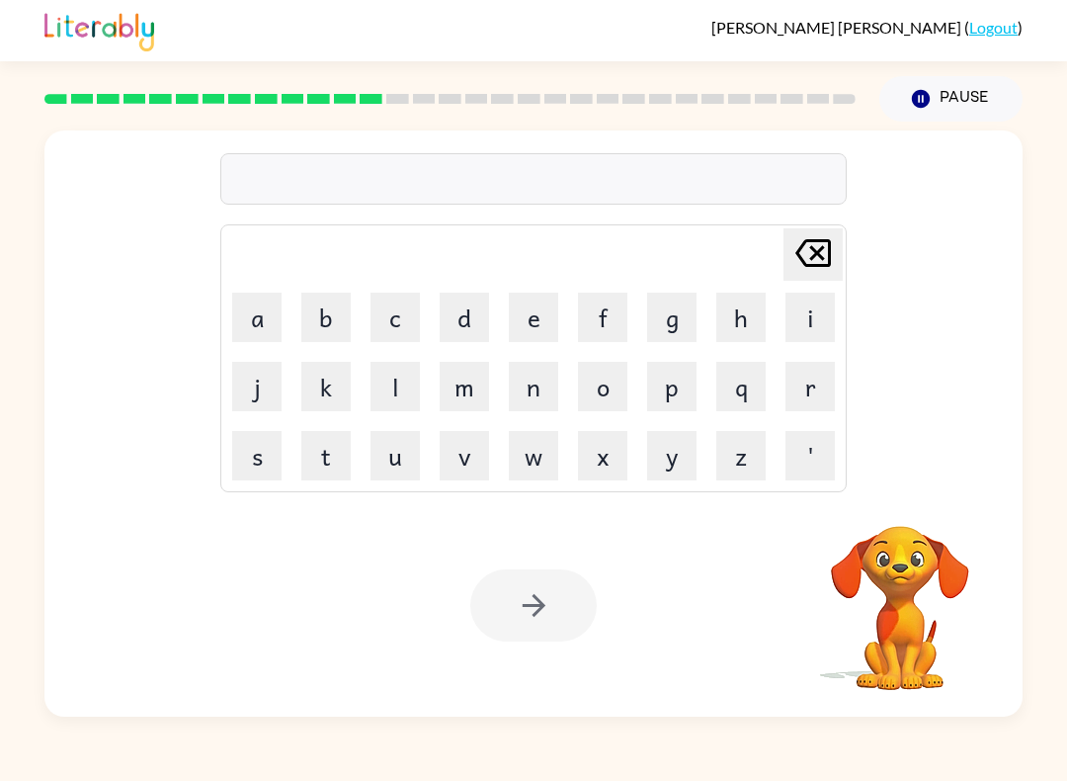
click at [475, 381] on button "m" at bounding box center [464, 386] width 49 height 49
click at [265, 309] on button "a" at bounding box center [256, 317] width 49 height 49
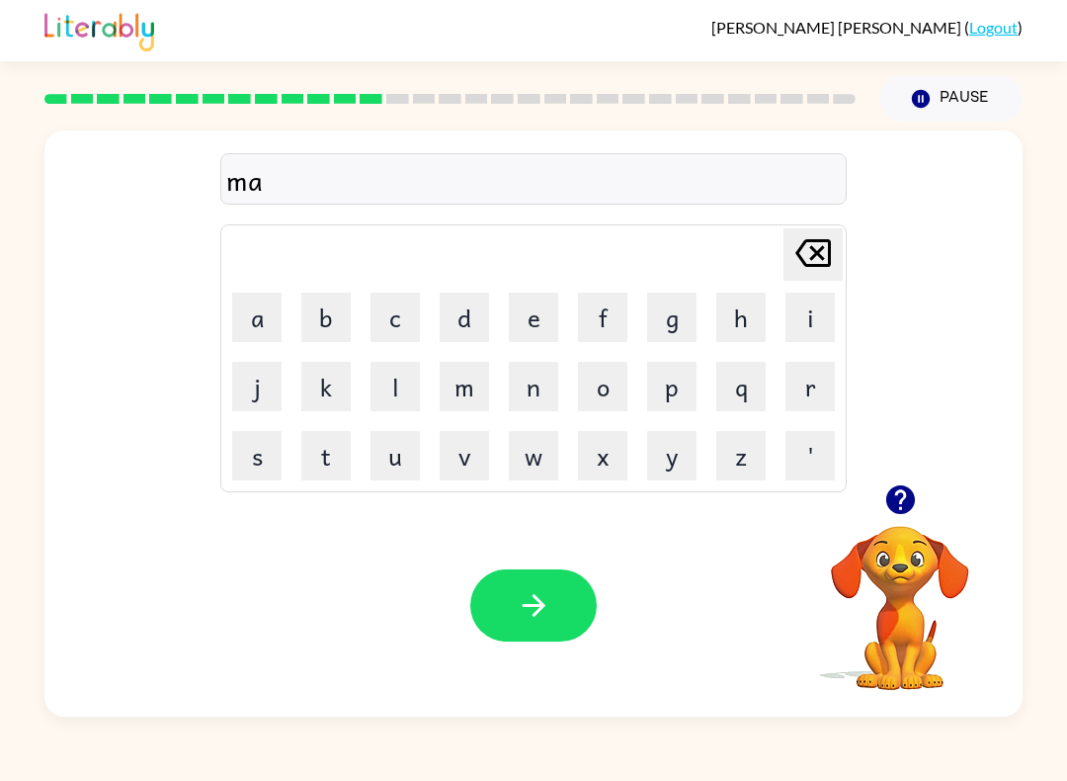
click at [459, 315] on button "d" at bounding box center [464, 317] width 49 height 49
click at [472, 314] on button "d" at bounding box center [464, 317] width 49 height 49
click at [538, 398] on button "n" at bounding box center [533, 386] width 49 height 49
click at [533, 324] on button "e" at bounding box center [533, 317] width 49 height 49
click at [257, 461] on button "s" at bounding box center [256, 455] width 49 height 49
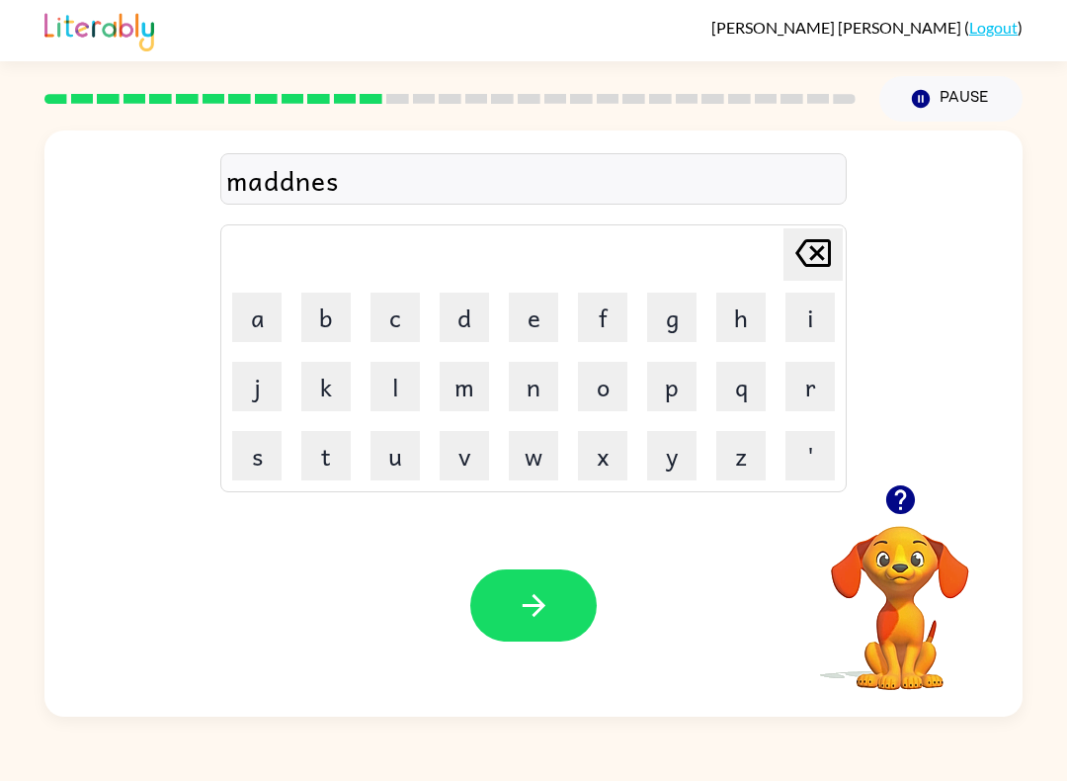
click at [823, 256] on icon "Delete Delete last character input" at bounding box center [813, 252] width 47 height 47
click at [823, 255] on icon "Delete Delete last character input" at bounding box center [813, 252] width 47 height 47
click at [810, 269] on icon "Delete Delete last character input" at bounding box center [813, 252] width 47 height 47
click at [810, 268] on icon "Delete Delete last character input" at bounding box center [813, 252] width 47 height 47
click at [537, 396] on button "n" at bounding box center [533, 386] width 49 height 49
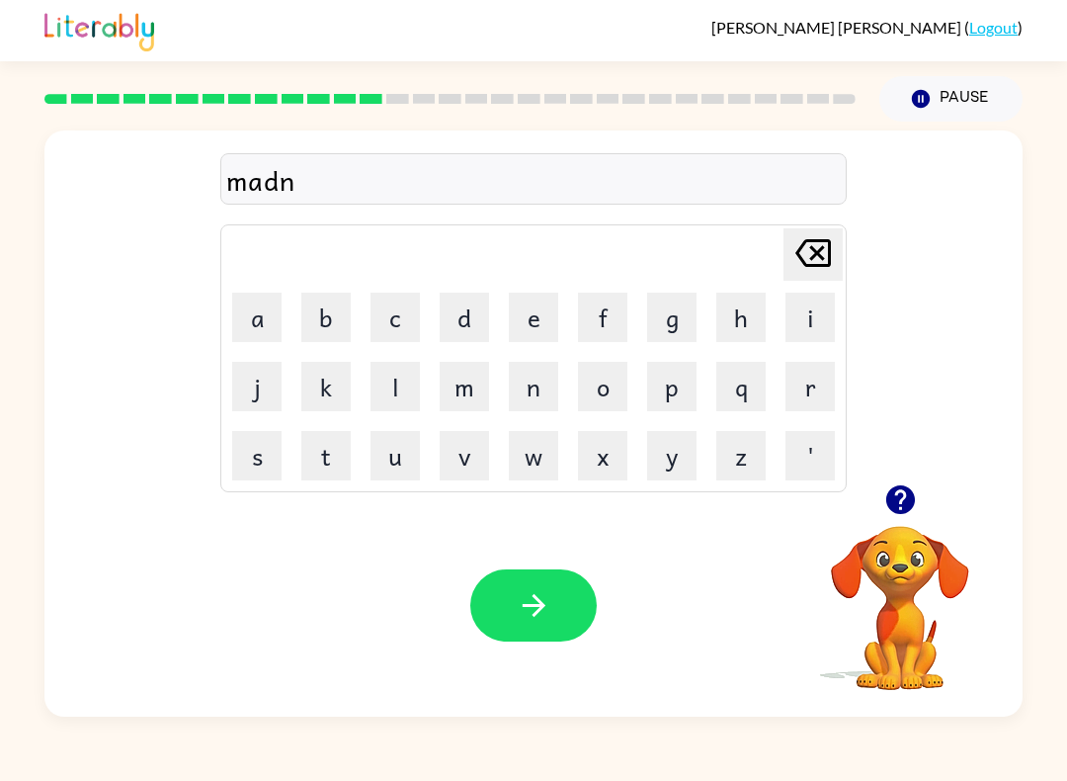
click at [538, 331] on button "e" at bounding box center [533, 317] width 49 height 49
click at [270, 469] on button "s" at bounding box center [256, 455] width 49 height 49
click at [270, 468] on button "s" at bounding box center [256, 455] width 49 height 49
click at [816, 249] on icon "Delete Delete last character input" at bounding box center [813, 252] width 47 height 47
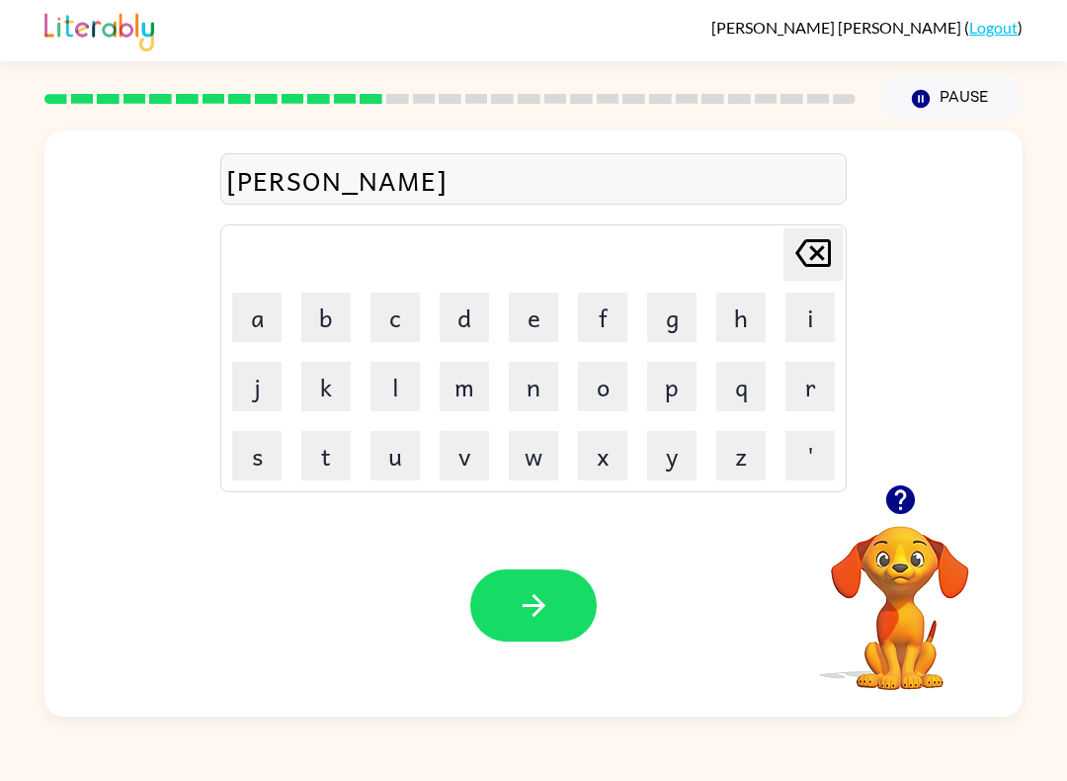
click at [811, 252] on icon "Delete Delete last character input" at bounding box center [813, 252] width 47 height 47
click at [823, 256] on icon "Delete Delete last character input" at bounding box center [813, 252] width 47 height 47
click at [473, 322] on button "d" at bounding box center [464, 317] width 49 height 49
click at [541, 394] on button "n" at bounding box center [533, 386] width 49 height 49
click at [537, 327] on button "e" at bounding box center [533, 317] width 49 height 49
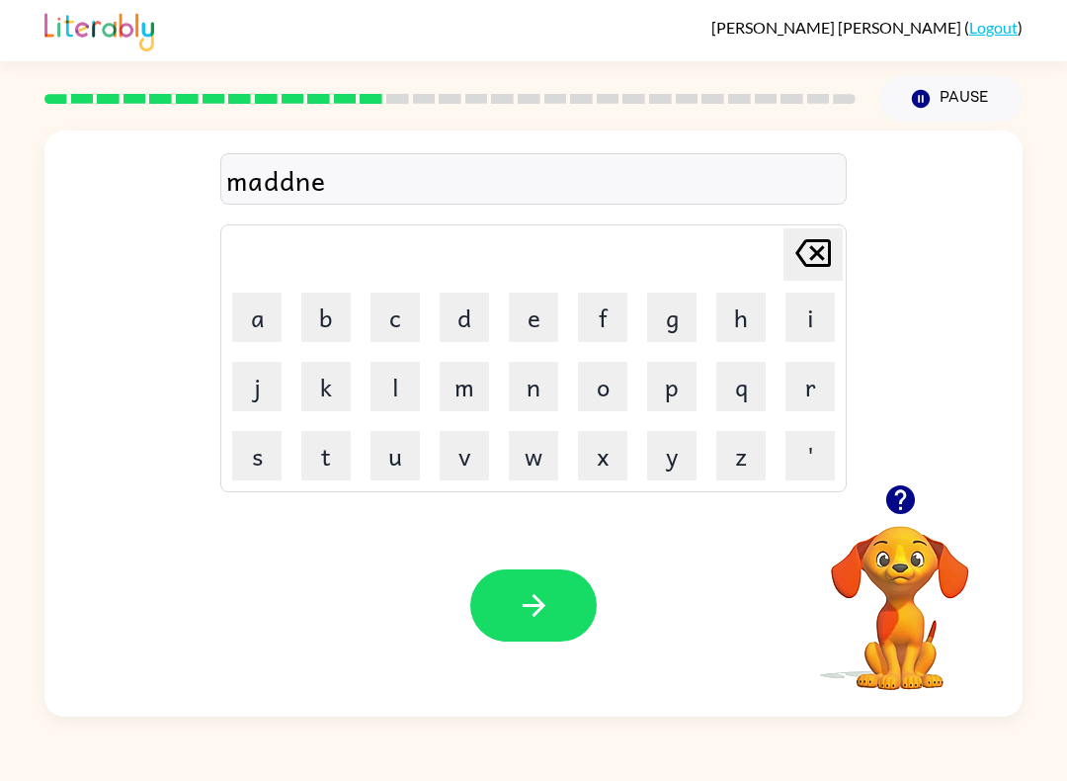
click at [245, 473] on button "s" at bounding box center [256, 455] width 49 height 49
click at [530, 621] on icon "button" at bounding box center [534, 605] width 35 height 35
click at [327, 319] on button "b" at bounding box center [325, 317] width 49 height 49
click at [402, 455] on button "u" at bounding box center [395, 455] width 49 height 49
click at [538, 384] on button "n" at bounding box center [533, 386] width 49 height 49
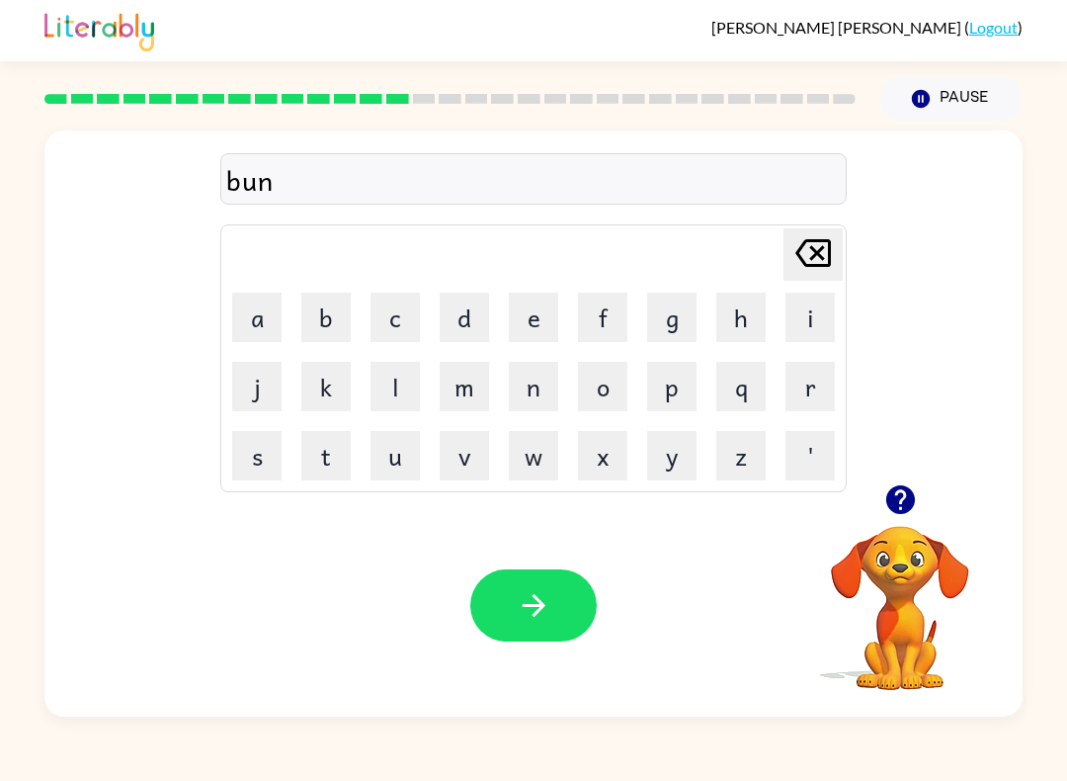
click at [614, 393] on button "o" at bounding box center [602, 386] width 49 height 49
click at [249, 462] on button "s" at bounding box center [256, 455] width 49 height 49
click at [799, 271] on icon "Delete Delete last character input" at bounding box center [813, 252] width 47 height 47
click at [798, 271] on icon "Delete Delete last character input" at bounding box center [813, 252] width 47 height 47
click at [792, 259] on icon "Delete Delete last character input" at bounding box center [813, 252] width 47 height 47
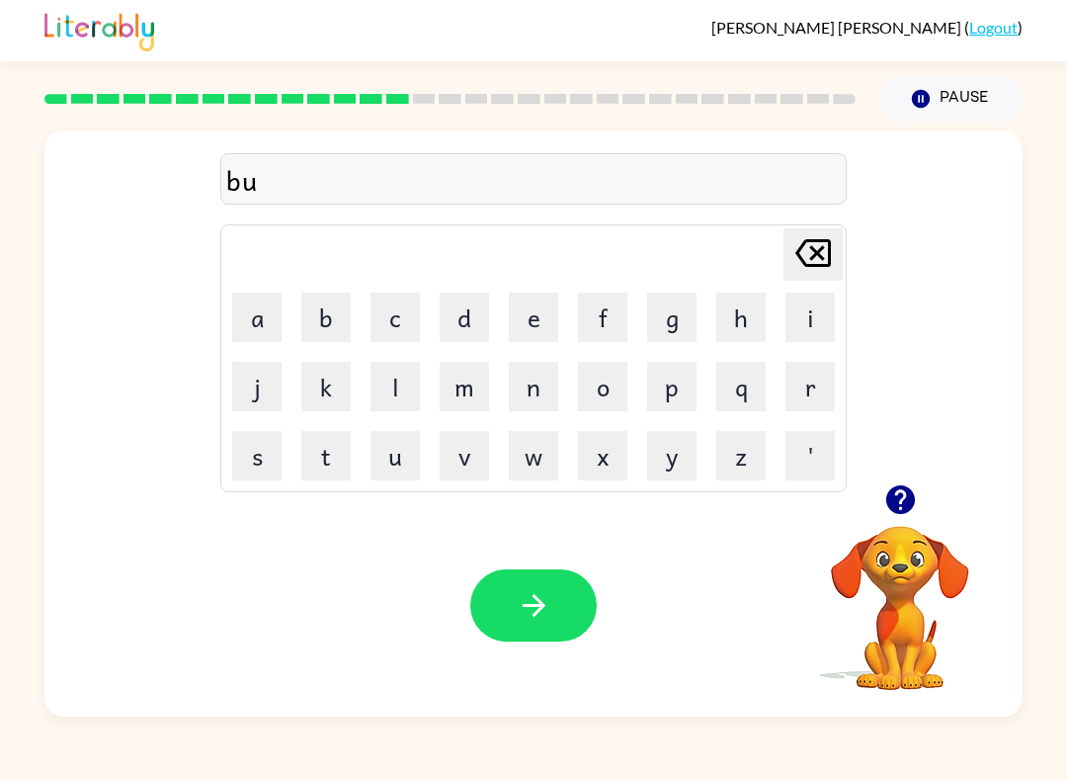
click at [814, 253] on icon "Delete Delete last character input" at bounding box center [813, 252] width 47 height 47
click at [621, 397] on button "o" at bounding box center [602, 386] width 49 height 49
click at [533, 393] on button "n" at bounding box center [533, 386] width 49 height 49
click at [392, 462] on button "u" at bounding box center [395, 455] width 49 height 49
click at [259, 458] on button "s" at bounding box center [256, 455] width 49 height 49
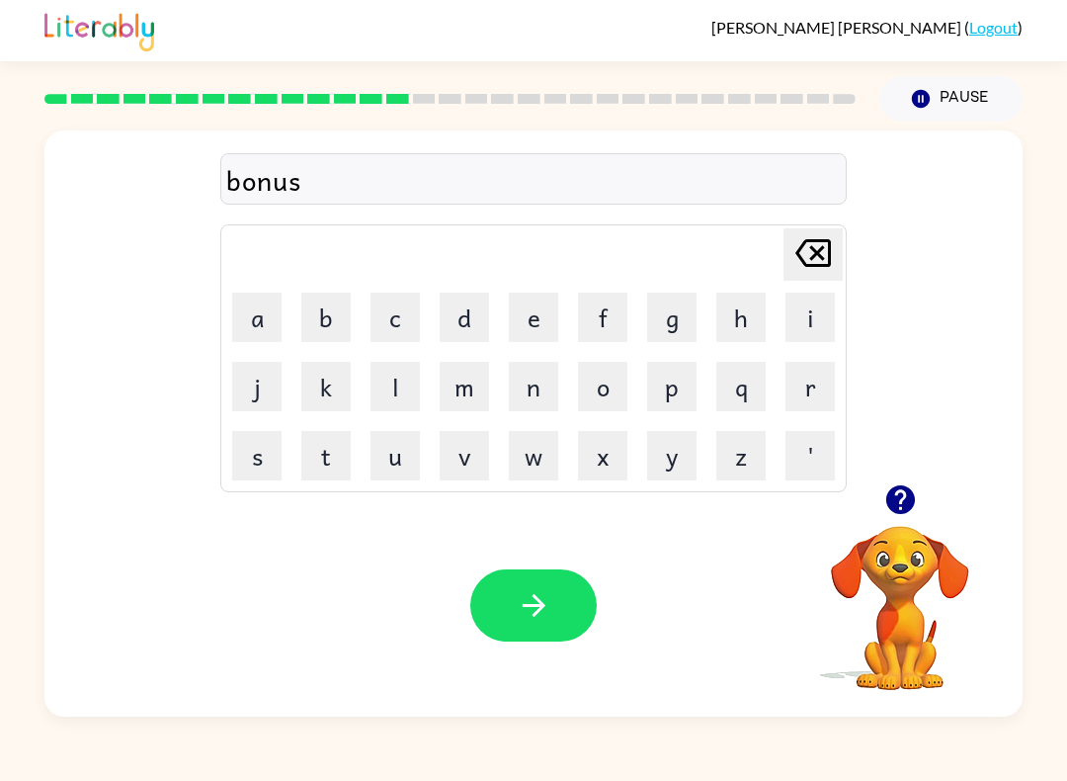
click at [543, 615] on icon "button" at bounding box center [534, 605] width 35 height 35
click at [892, 512] on icon "button" at bounding box center [899, 499] width 29 height 29
click at [263, 463] on button "s" at bounding box center [256, 455] width 49 height 49
click at [533, 459] on button "w" at bounding box center [533, 455] width 49 height 49
click at [604, 388] on button "o" at bounding box center [602, 386] width 49 height 49
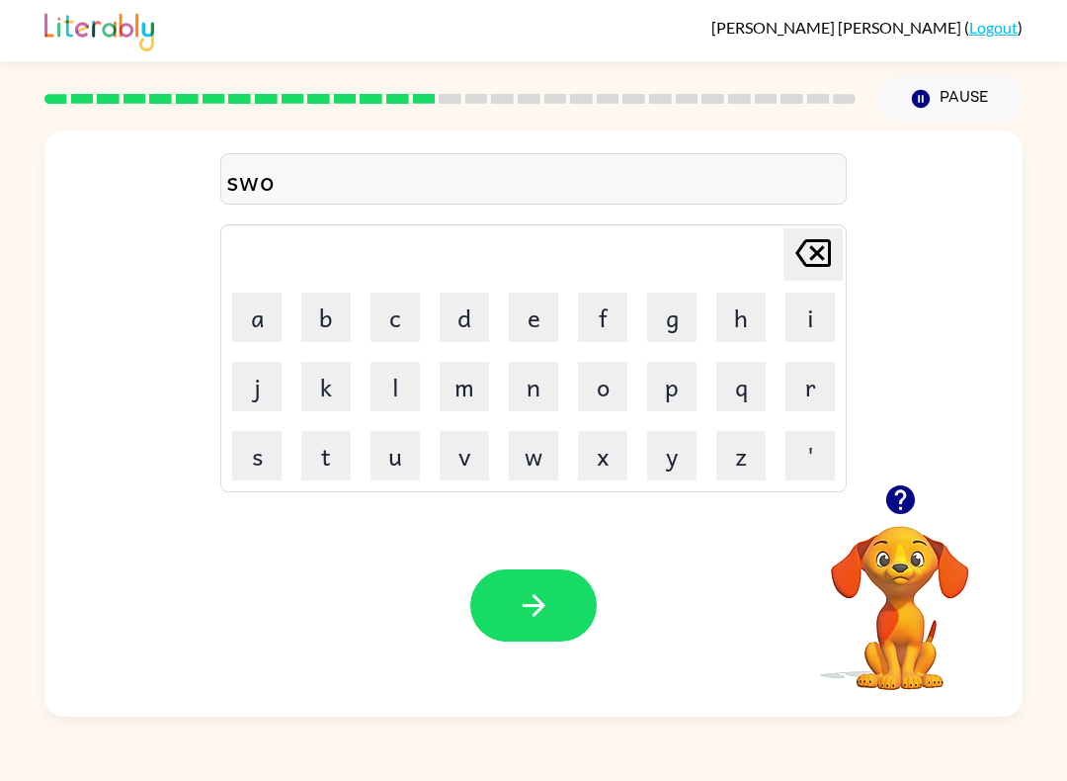
click at [818, 380] on button "r" at bounding box center [810, 386] width 49 height 49
click at [475, 396] on button "m" at bounding box center [464, 386] width 49 height 49
click at [556, 591] on button "button" at bounding box center [533, 605] width 126 height 72
click at [814, 392] on button "r" at bounding box center [810, 386] width 49 height 49
click at [258, 321] on button "a" at bounding box center [256, 317] width 49 height 49
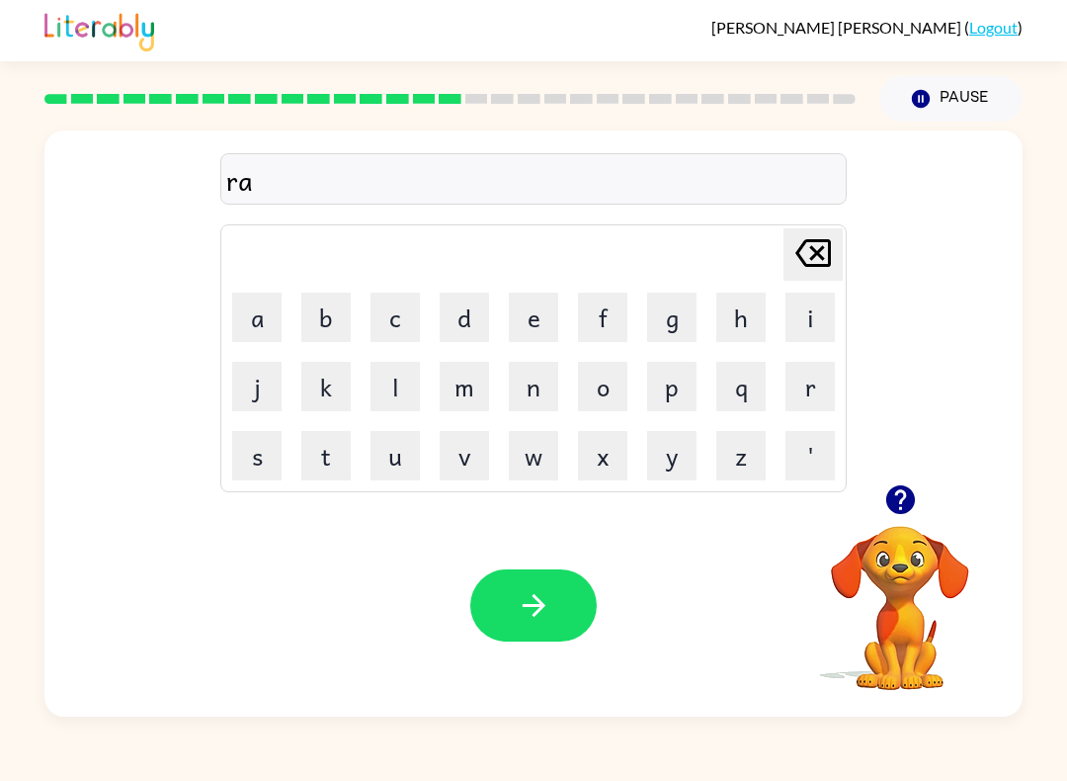
click at [474, 400] on button "m" at bounding box center [464, 386] width 49 height 49
click at [563, 611] on button "button" at bounding box center [533, 605] width 126 height 72
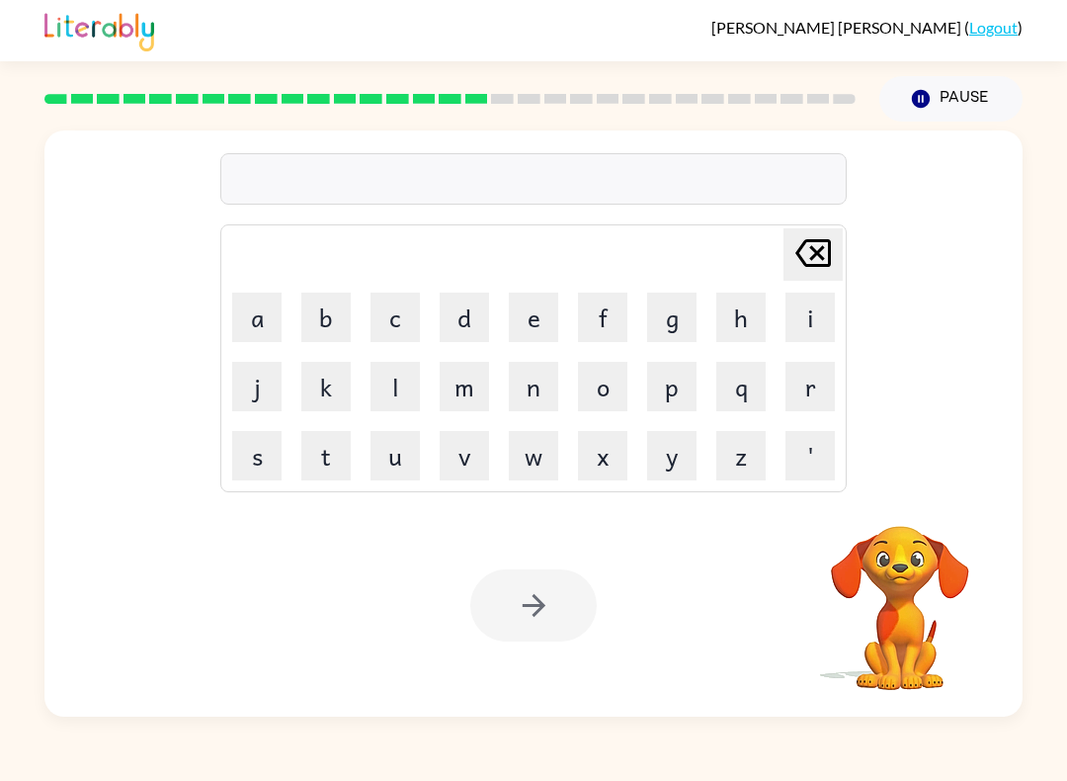
click at [328, 332] on button "b" at bounding box center [325, 317] width 49 height 49
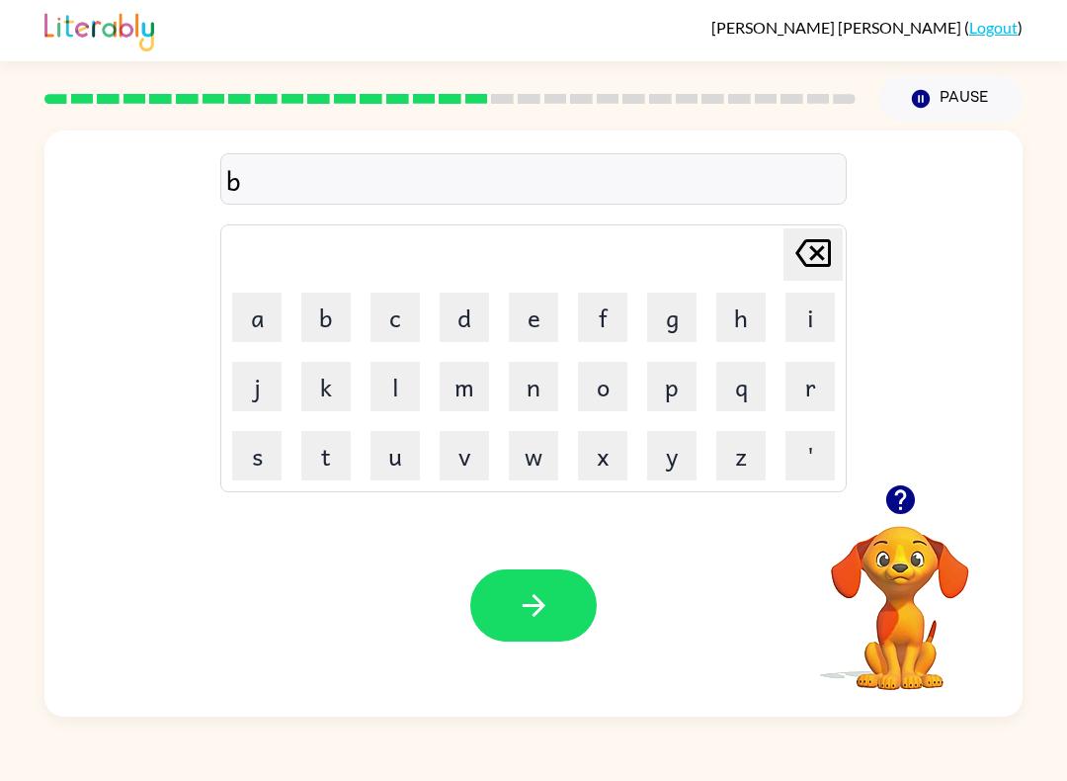
click at [830, 387] on button "r" at bounding box center [810, 386] width 49 height 49
click at [815, 326] on button "i" at bounding box center [810, 317] width 49 height 49
click at [466, 397] on button "m" at bounding box center [464, 386] width 49 height 49
click at [823, 323] on button "i" at bounding box center [810, 317] width 49 height 49
click at [536, 395] on button "n" at bounding box center [533, 386] width 49 height 49
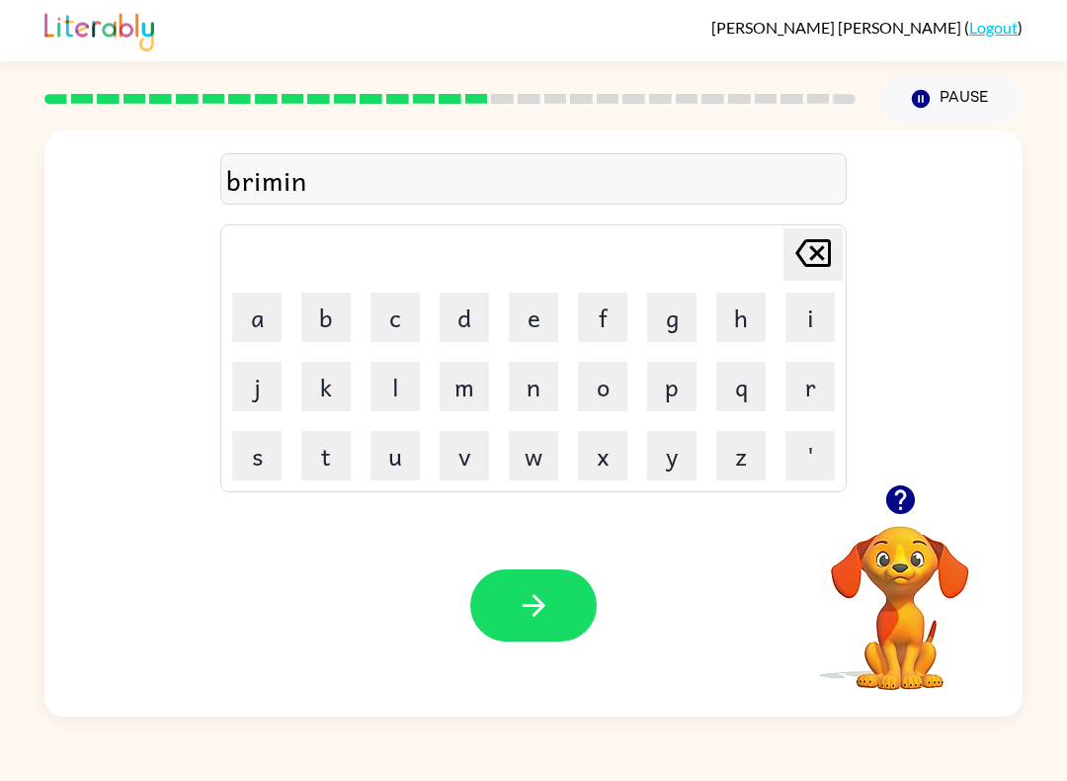
click at [664, 313] on button "g" at bounding box center [671, 317] width 49 height 49
click at [550, 604] on icon "button" at bounding box center [534, 605] width 35 height 35
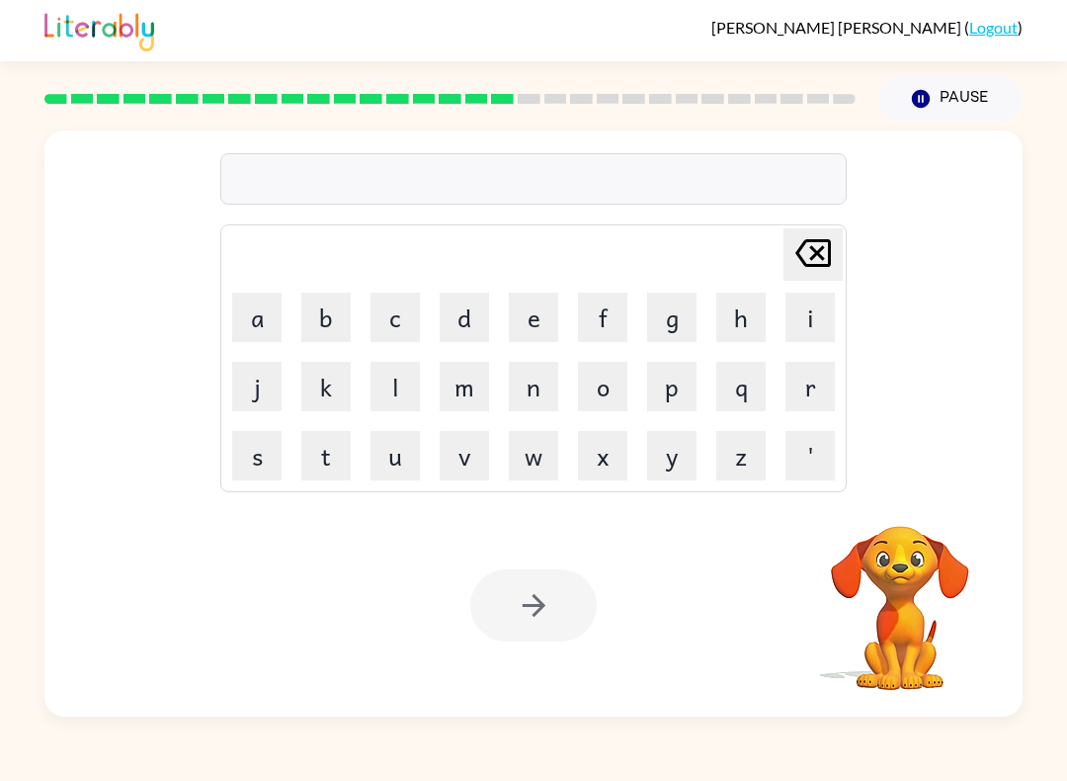
click at [814, 398] on button "r" at bounding box center [810, 386] width 49 height 49
click at [823, 333] on button "i" at bounding box center [810, 317] width 49 height 49
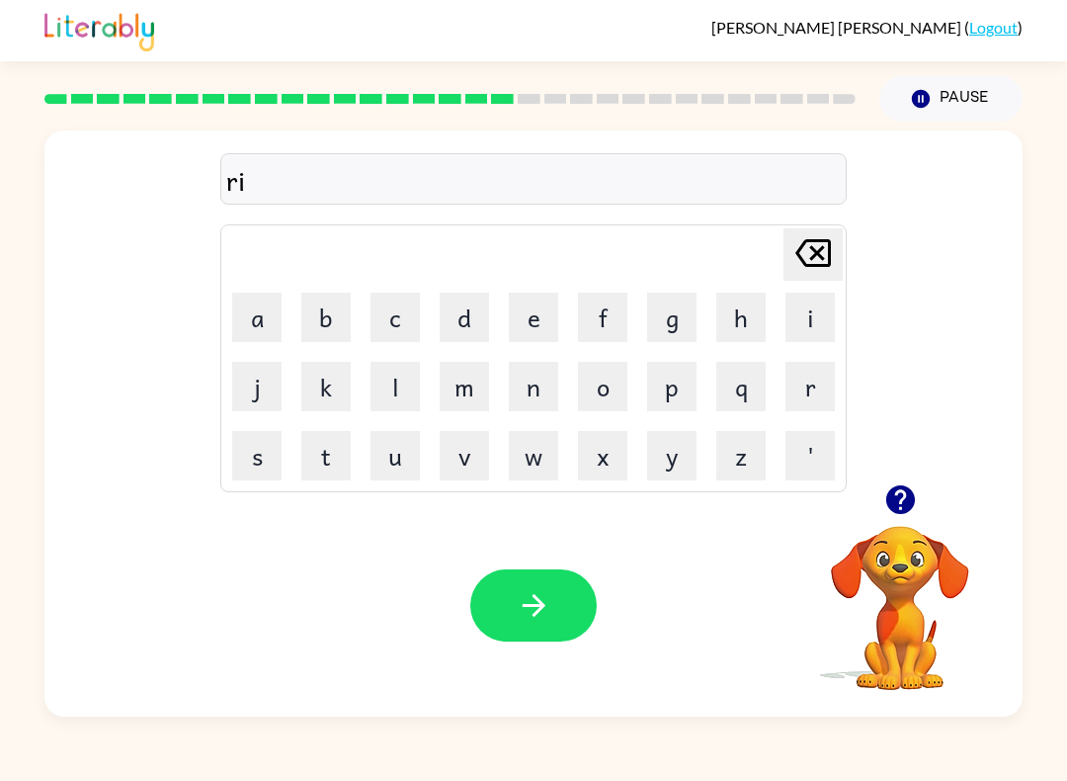
click at [265, 463] on button "s" at bounding box center [256, 455] width 49 height 49
click at [331, 400] on button "k" at bounding box center [325, 386] width 49 height 49
click at [816, 323] on button "i" at bounding box center [810, 317] width 49 height 49
click at [549, 317] on button "e" at bounding box center [533, 317] width 49 height 49
click at [265, 449] on button "s" at bounding box center [256, 455] width 49 height 49
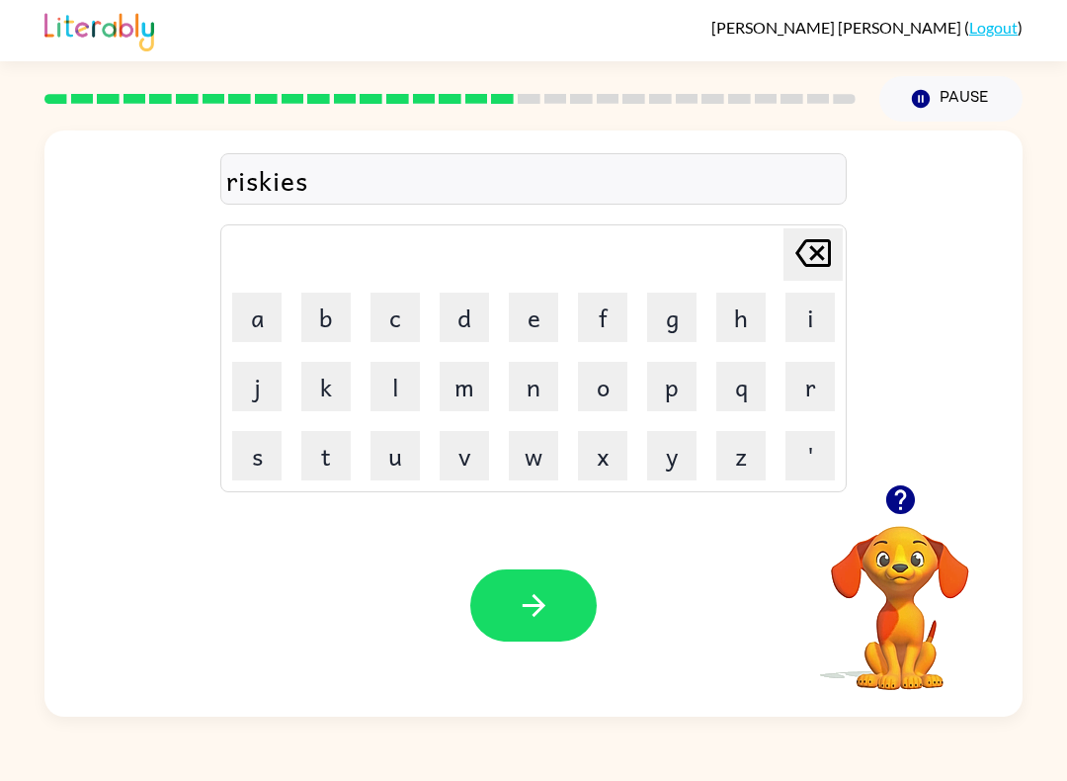
click at [333, 459] on button "t" at bounding box center [325, 455] width 49 height 49
click at [518, 603] on icon "button" at bounding box center [534, 605] width 35 height 35
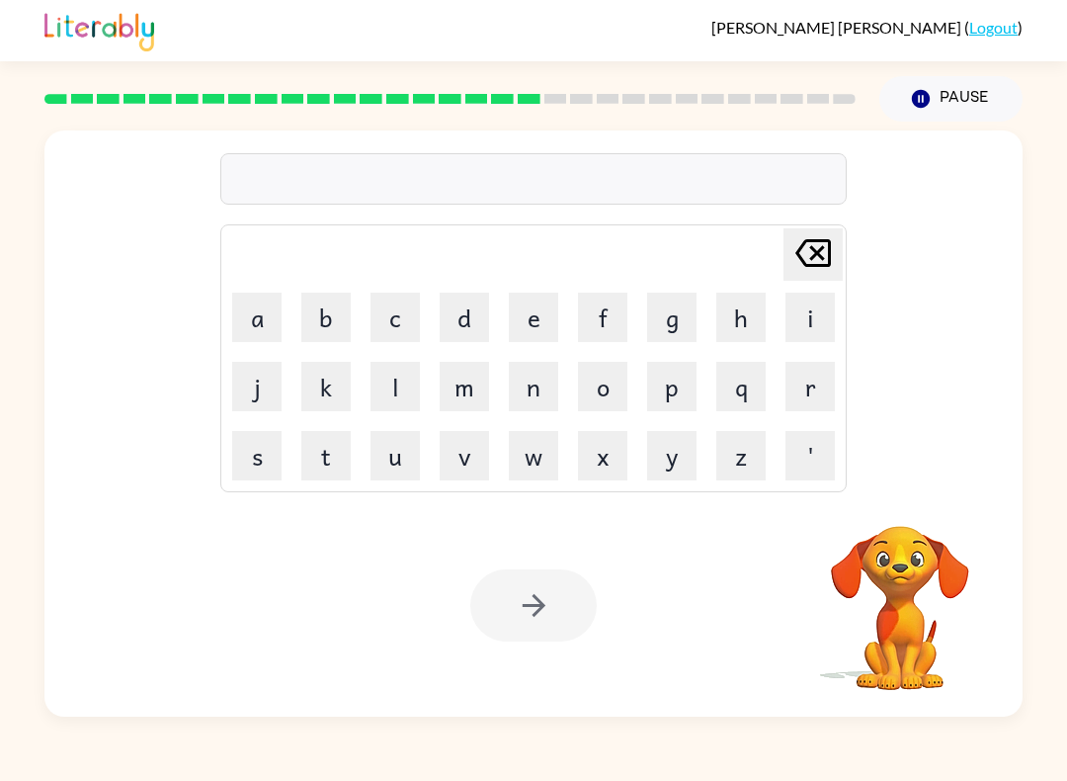
click at [261, 324] on button "a" at bounding box center [256, 317] width 49 height 49
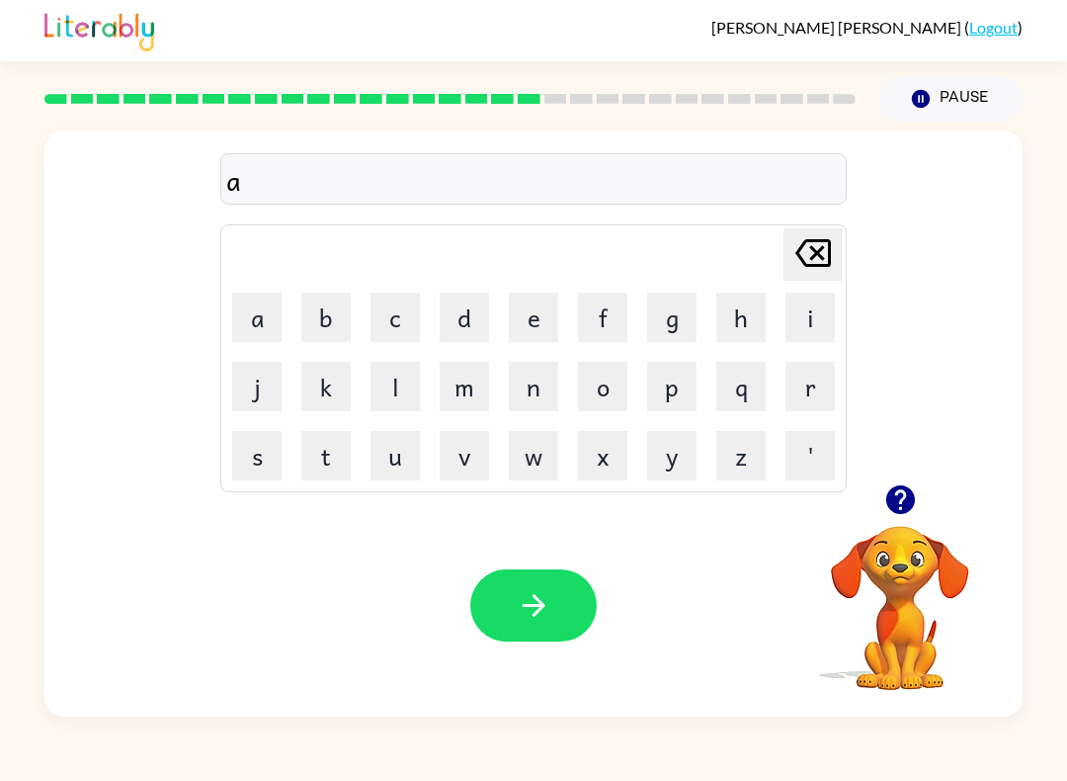
click at [812, 395] on button "r" at bounding box center [810, 386] width 49 height 49
click at [397, 332] on button "c" at bounding box center [395, 317] width 49 height 49
click at [738, 323] on button "h" at bounding box center [740, 317] width 49 height 49
click at [912, 498] on icon "button" at bounding box center [899, 499] width 29 height 29
click at [550, 464] on button "w" at bounding box center [533, 455] width 49 height 49
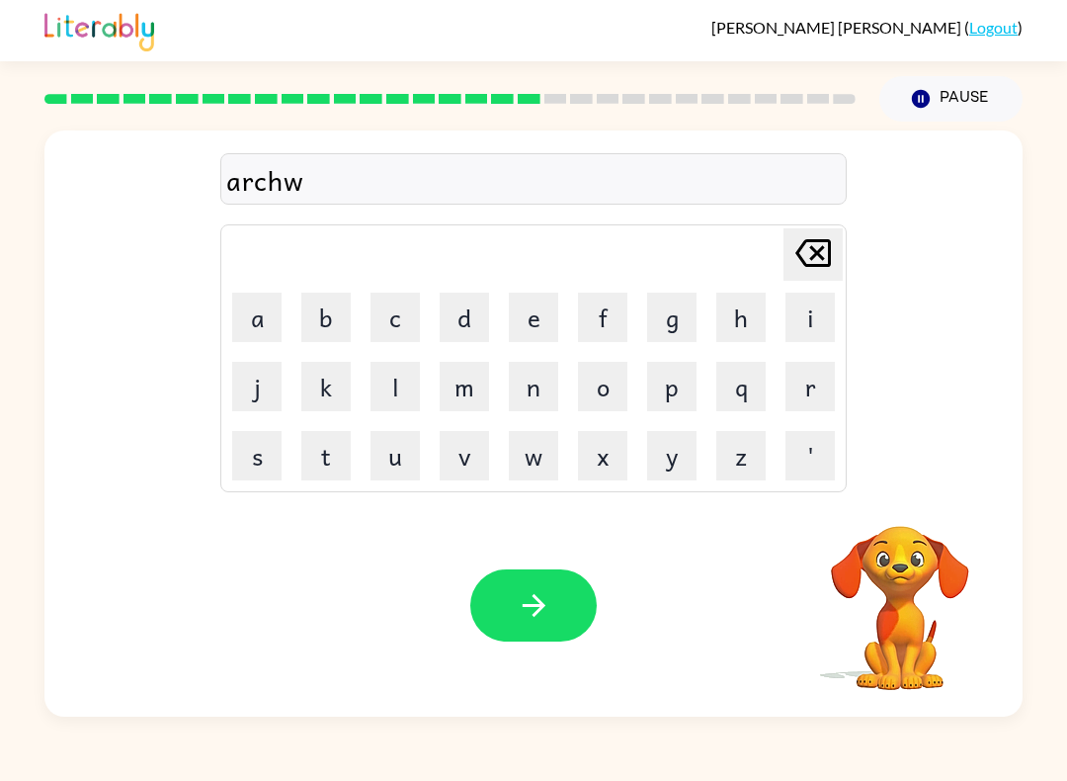
click at [270, 340] on button "a" at bounding box center [256, 317] width 49 height 49
click at [684, 461] on button "y" at bounding box center [671, 455] width 49 height 49
click at [543, 604] on icon "button" at bounding box center [533, 605] width 23 height 23
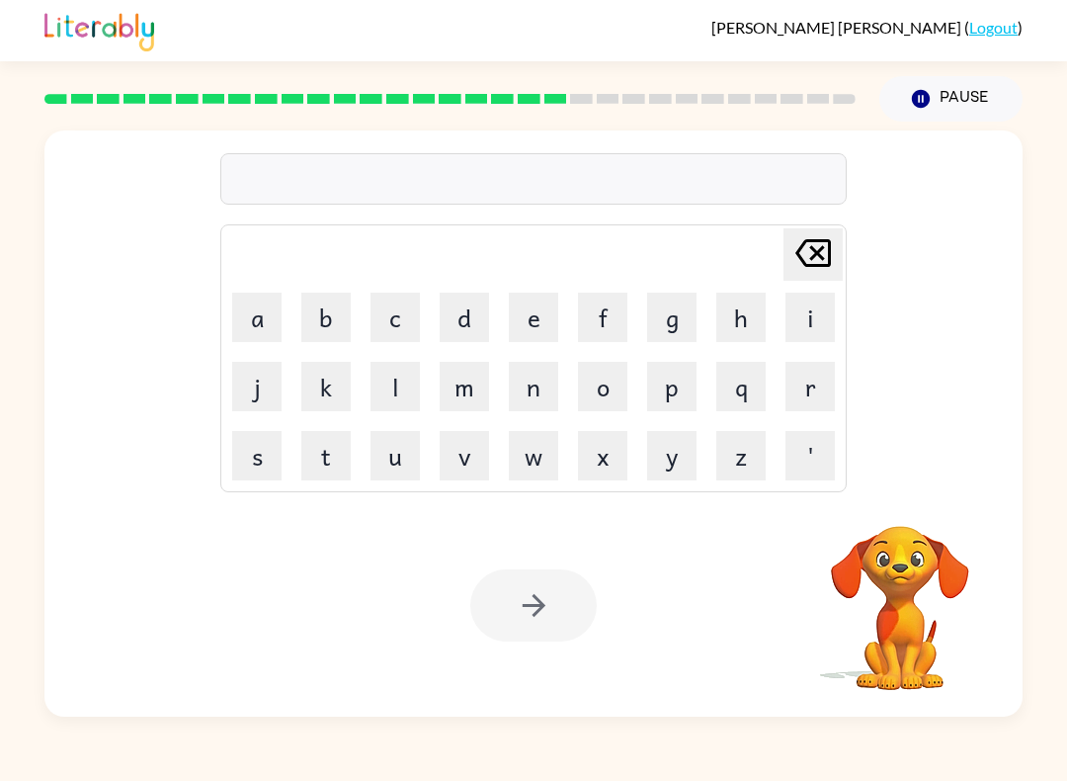
click at [605, 328] on button "f" at bounding box center [602, 317] width 49 height 49
click at [595, 391] on button "o" at bounding box center [602, 386] width 49 height 49
click at [407, 384] on button "l" at bounding box center [395, 386] width 49 height 49
click at [406, 384] on button "l" at bounding box center [395, 386] width 49 height 49
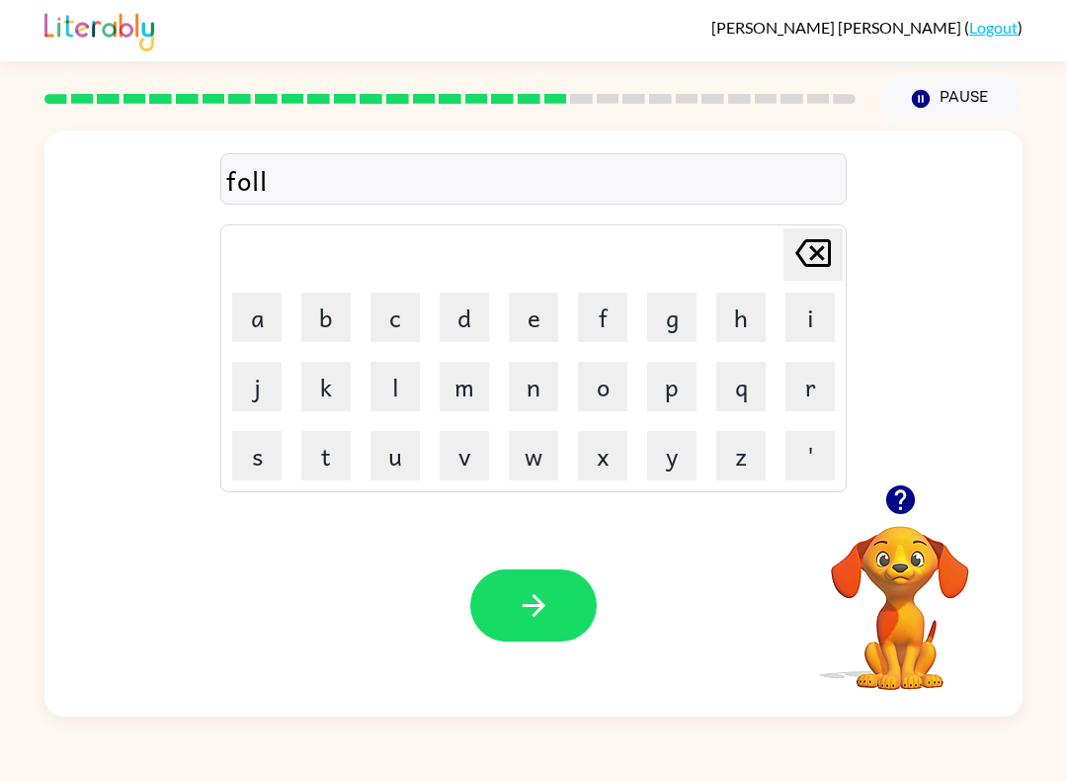
click at [613, 391] on button "o" at bounding box center [602, 386] width 49 height 49
click at [532, 468] on button "w" at bounding box center [533, 455] width 49 height 49
click at [548, 325] on button "e" at bounding box center [533, 317] width 49 height 49
click at [472, 328] on button "d" at bounding box center [464, 317] width 49 height 49
click at [563, 613] on button "button" at bounding box center [533, 605] width 126 height 72
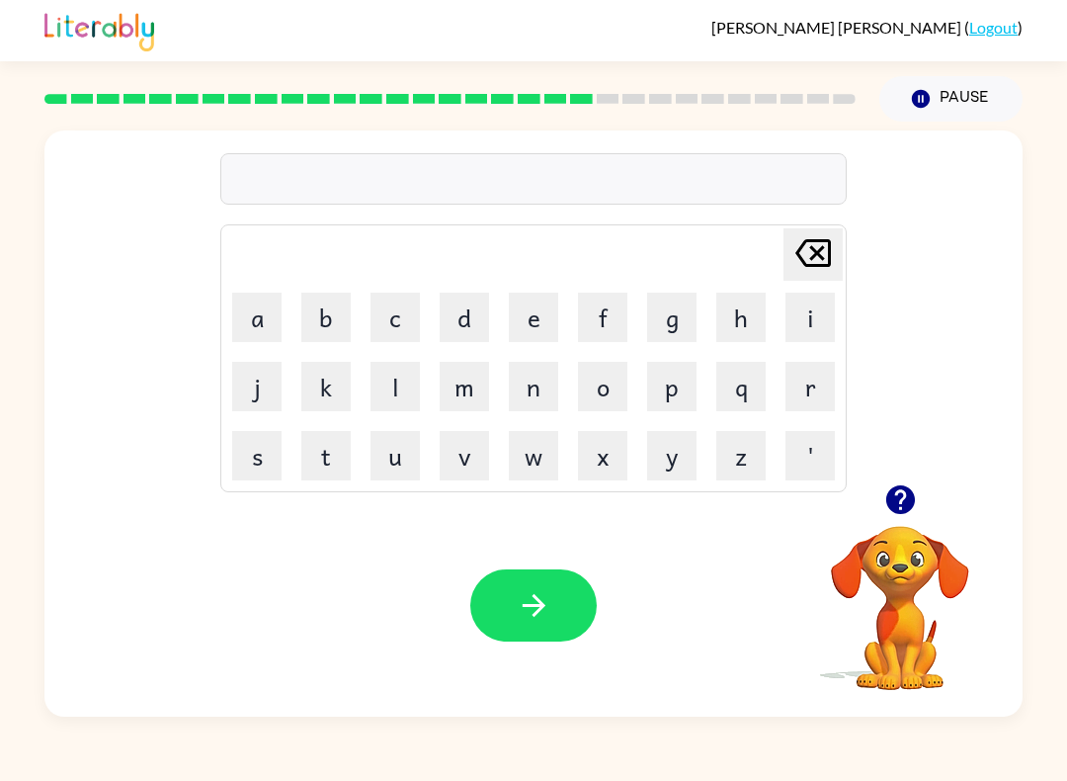
click at [543, 328] on button "e" at bounding box center [533, 317] width 49 height 49
click at [804, 268] on icon "Delete Delete last character input" at bounding box center [813, 252] width 47 height 47
click at [268, 457] on button "s" at bounding box center [256, 455] width 49 height 49
click at [532, 331] on button "e" at bounding box center [533, 317] width 49 height 49
click at [545, 391] on button "n" at bounding box center [533, 386] width 49 height 49
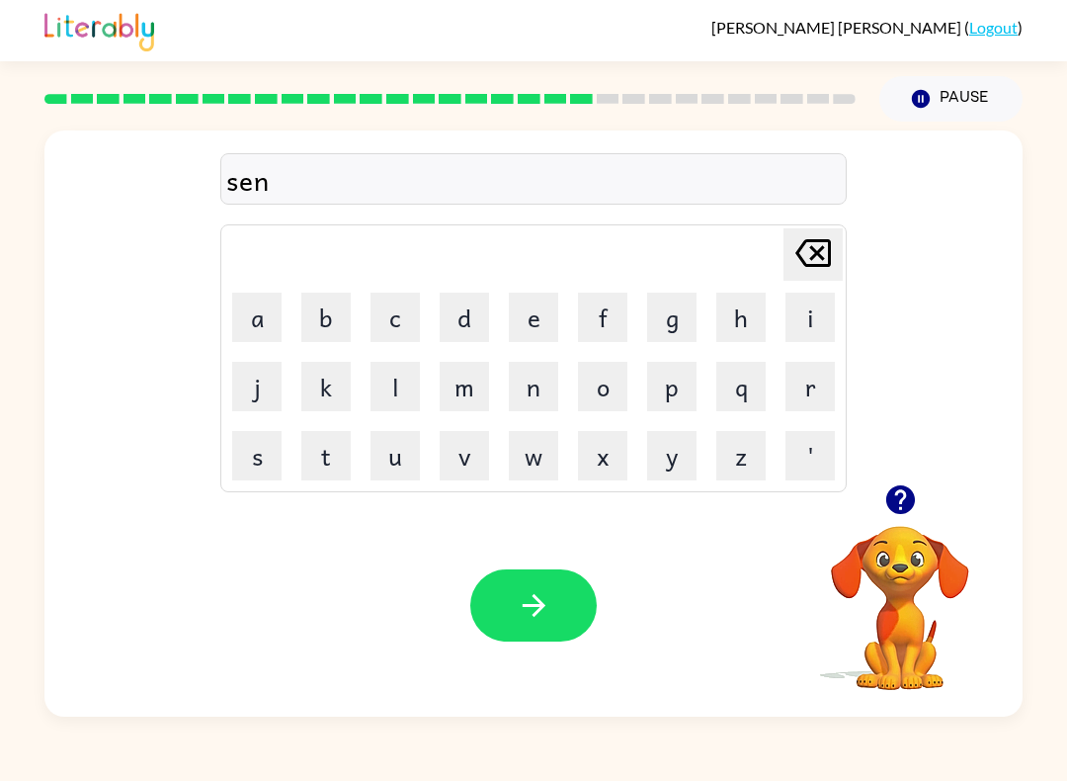
click at [896, 500] on icon "button" at bounding box center [899, 499] width 29 height 29
click at [337, 462] on button "t" at bounding box center [325, 455] width 49 height 49
click at [825, 320] on button "i" at bounding box center [810, 317] width 49 height 49
click at [679, 405] on button "p" at bounding box center [671, 386] width 49 height 49
click at [812, 334] on button "i" at bounding box center [810, 317] width 49 height 49
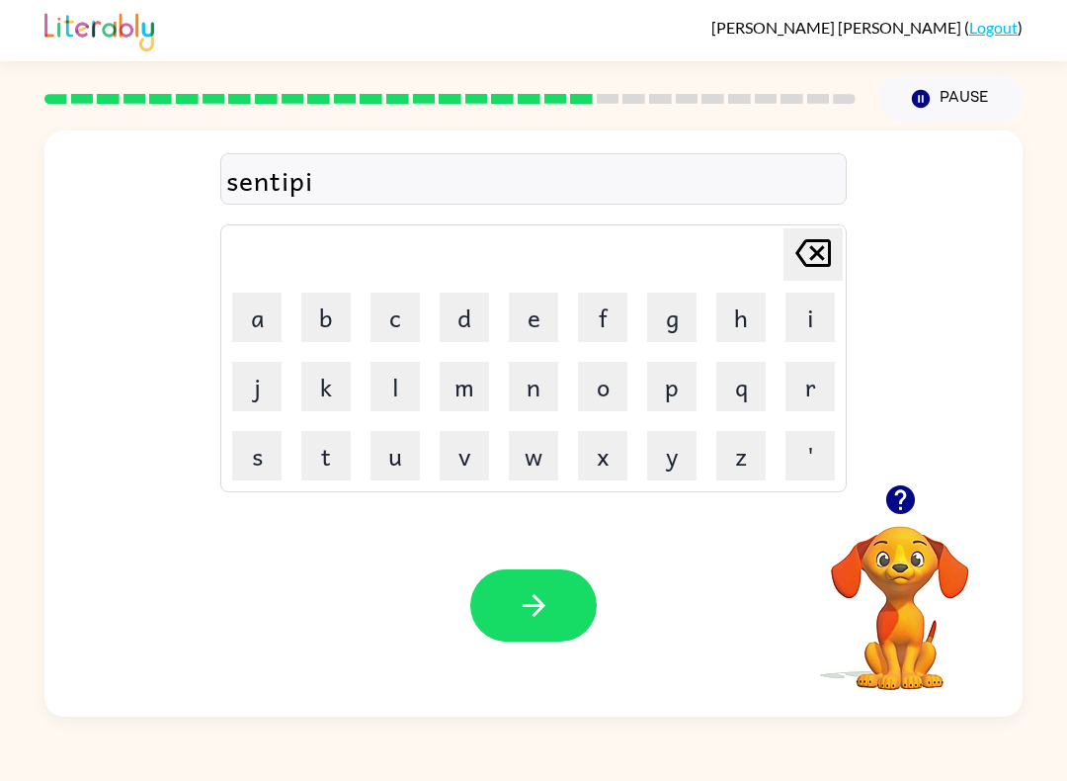
click at [459, 326] on button "d" at bounding box center [464, 317] width 49 height 49
click at [534, 604] on icon "button" at bounding box center [534, 605] width 35 height 35
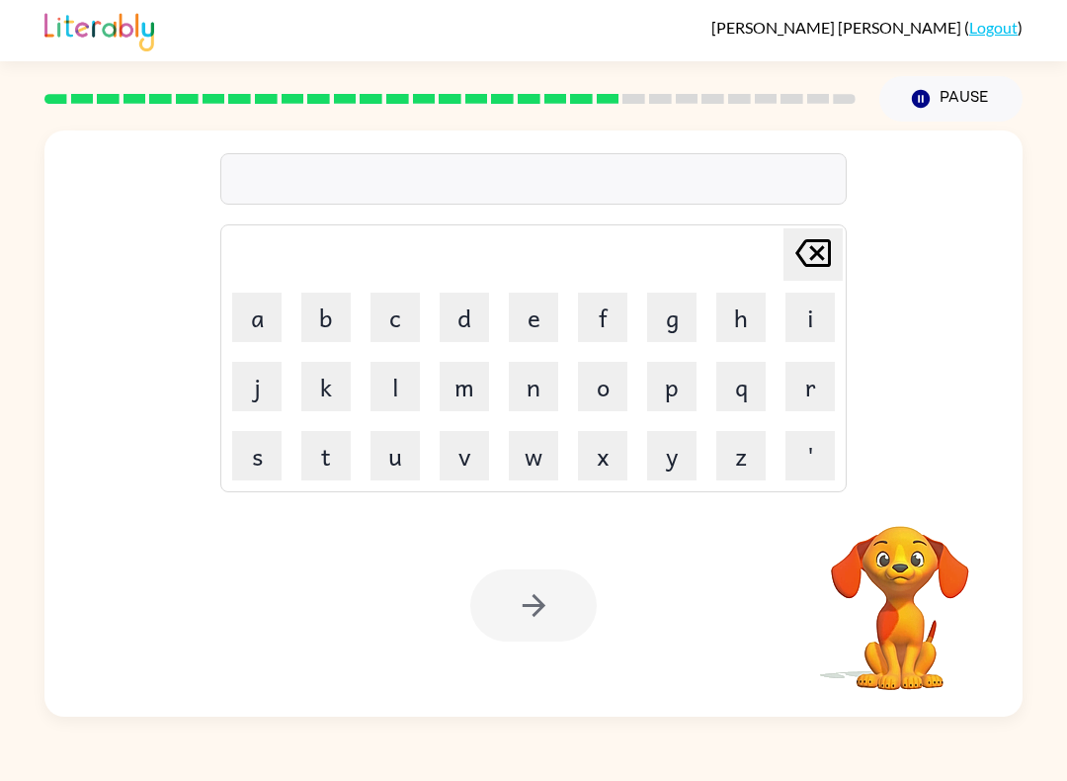
click at [264, 467] on button "s" at bounding box center [256, 455] width 49 height 49
click at [405, 471] on button "u" at bounding box center [395, 455] width 49 height 49
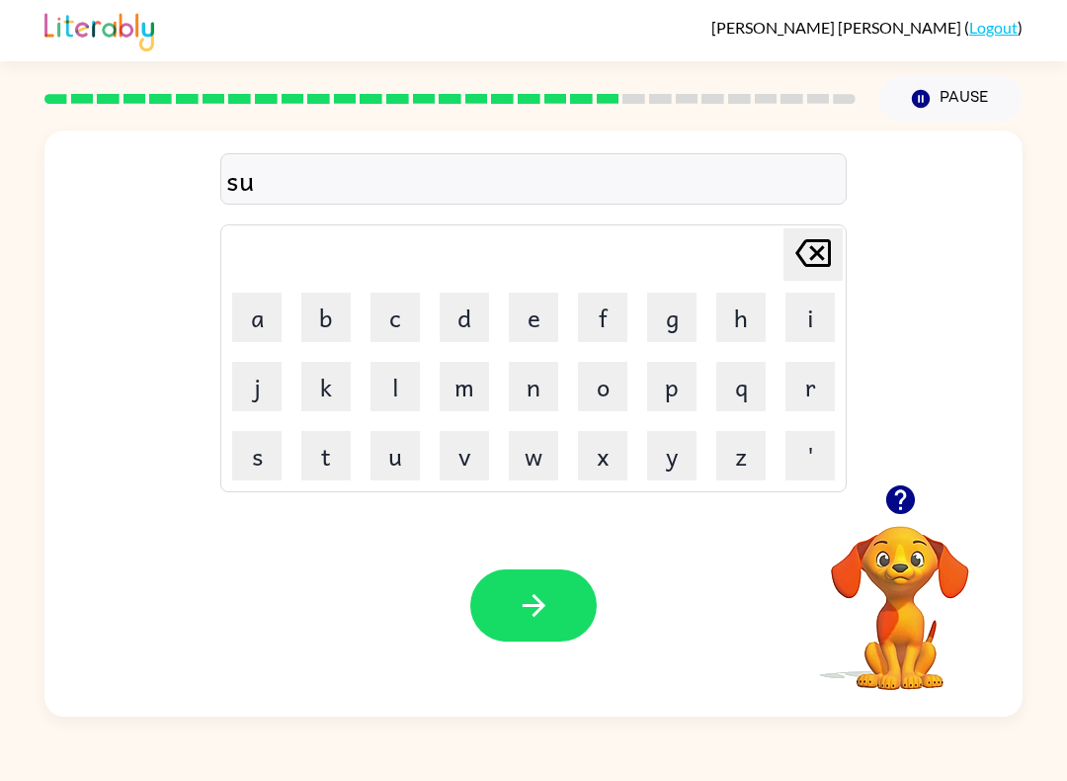
click at [266, 455] on button "s" at bounding box center [256, 455] width 49 height 49
click at [340, 462] on button "t" at bounding box center [325, 455] width 49 height 49
click at [259, 329] on button "a" at bounding box center [256, 317] width 49 height 49
click at [544, 384] on button "n" at bounding box center [533, 386] width 49 height 49
click at [545, 327] on button "e" at bounding box center [533, 317] width 49 height 49
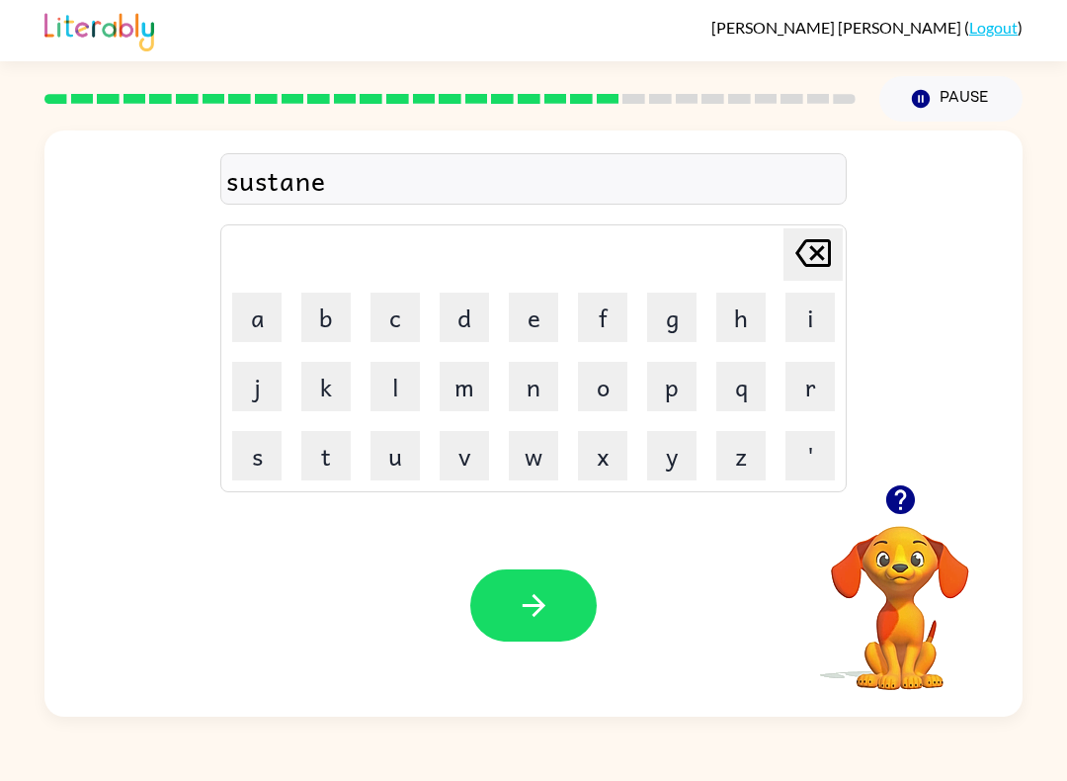
click at [548, 619] on icon "button" at bounding box center [534, 605] width 35 height 35
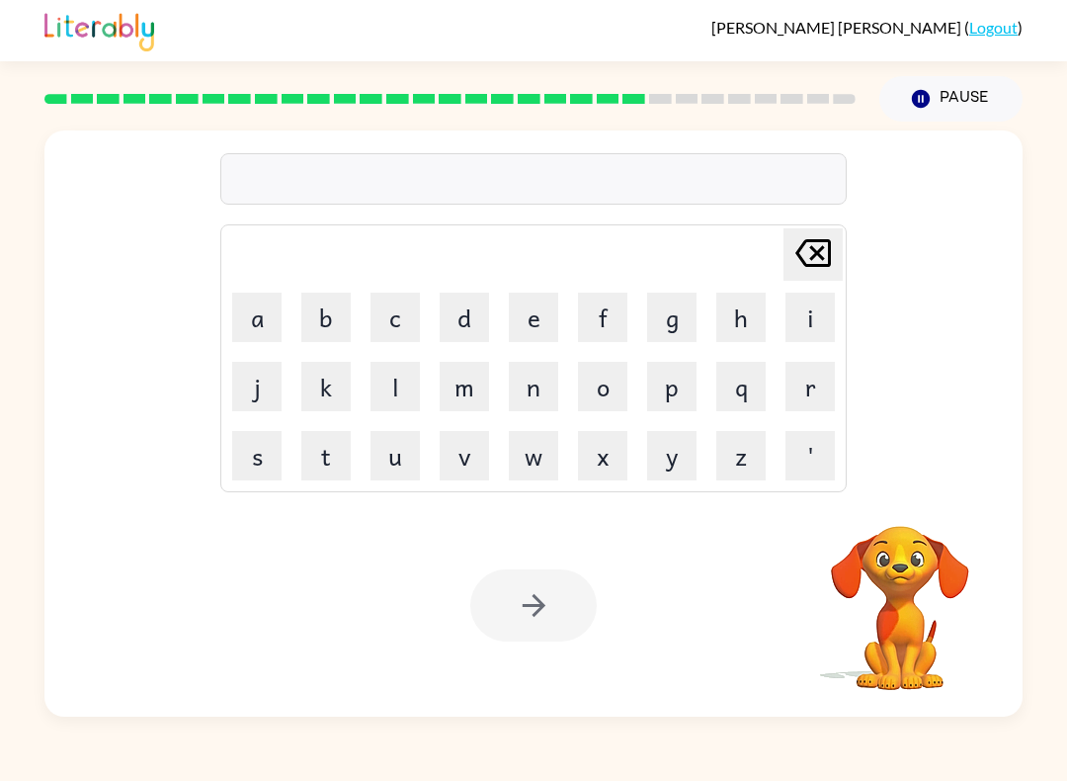
click at [612, 315] on button "f" at bounding box center [602, 317] width 49 height 49
click at [608, 403] on button "o" at bounding box center [602, 386] width 49 height 49
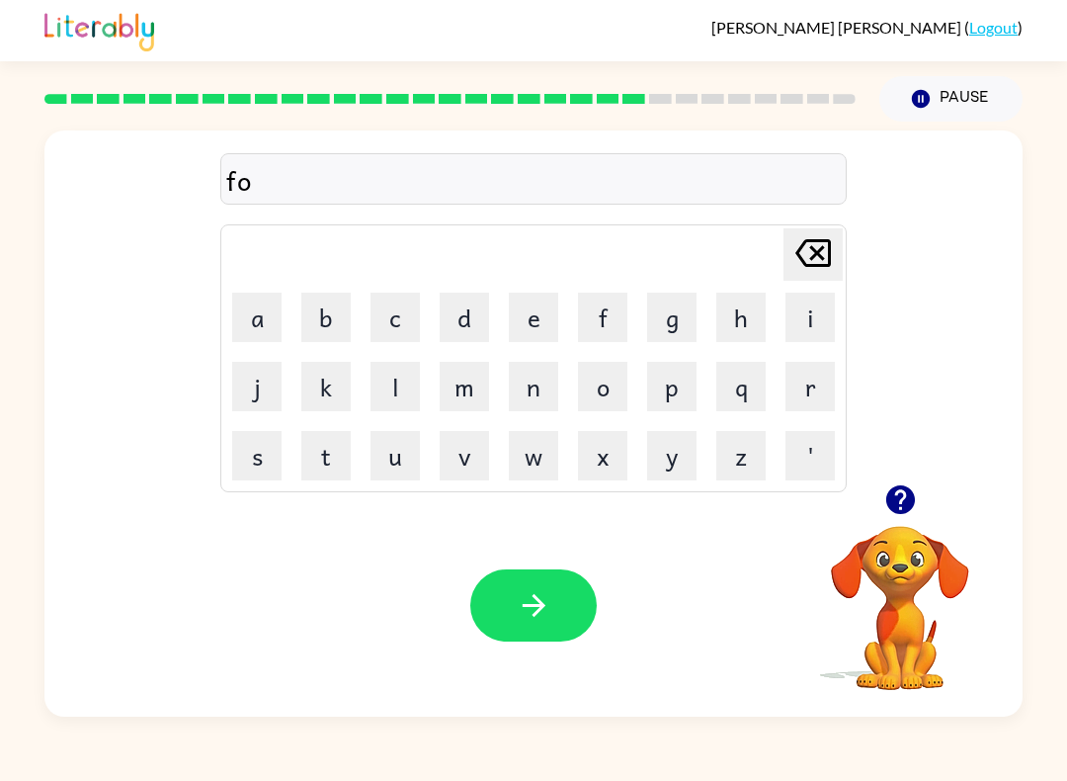
click at [825, 394] on button "r" at bounding box center [810, 386] width 49 height 49
click at [557, 461] on button "w" at bounding box center [533, 455] width 49 height 49
click at [252, 328] on button "a" at bounding box center [256, 317] width 49 height 49
click at [819, 388] on button "r" at bounding box center [810, 386] width 49 height 49
click at [465, 334] on button "d" at bounding box center [464, 317] width 49 height 49
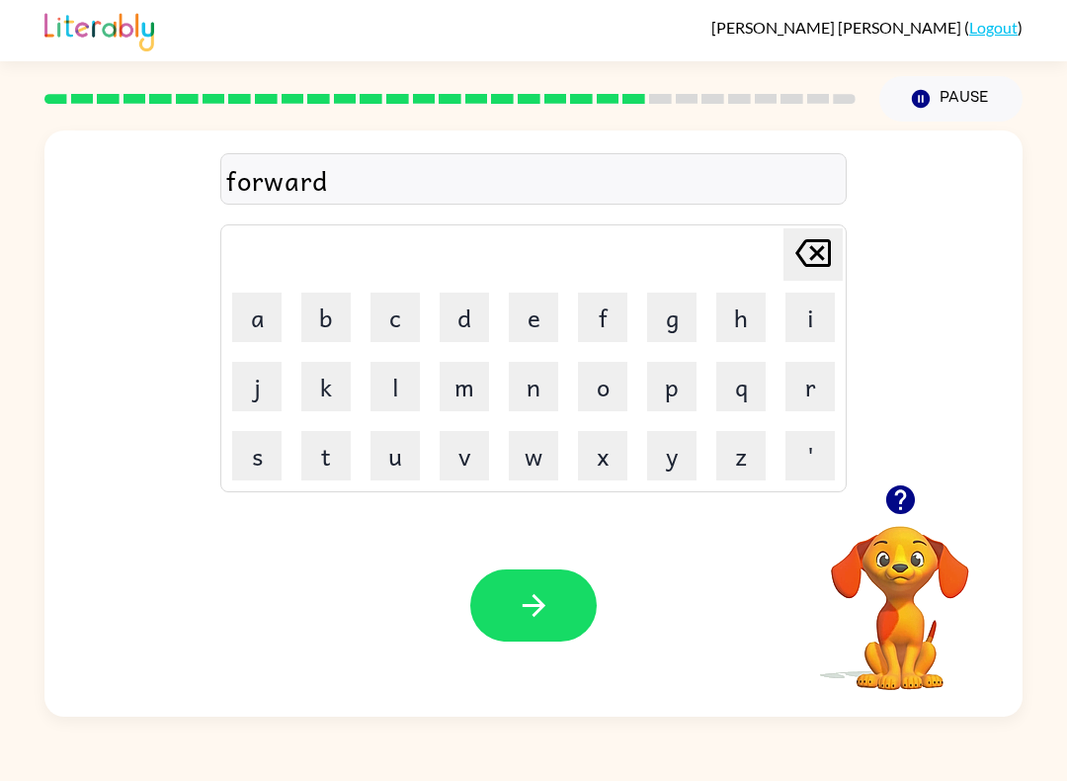
click at [559, 607] on button "button" at bounding box center [533, 605] width 126 height 72
click at [805, 394] on button "r" at bounding box center [810, 386] width 49 height 49
click at [539, 316] on button "e" at bounding box center [533, 317] width 49 height 49
click at [268, 325] on button "a" at bounding box center [256, 317] width 49 height 49
click at [403, 393] on button "l" at bounding box center [395, 386] width 49 height 49
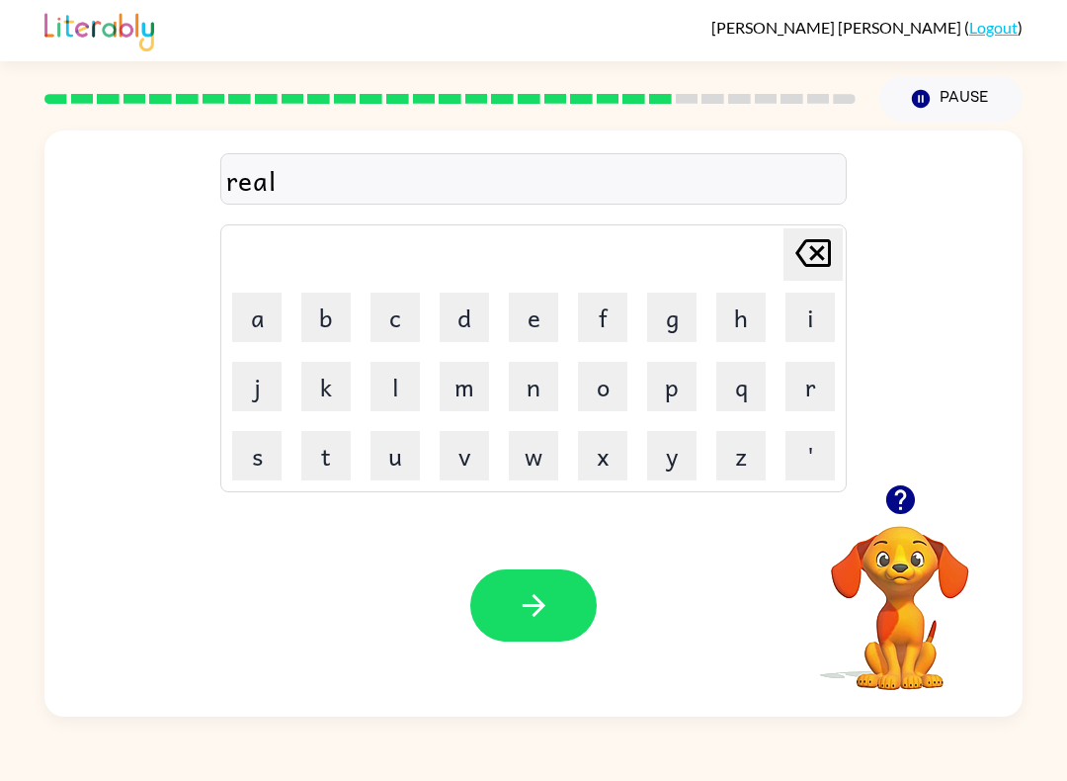
click at [256, 326] on button "a" at bounding box center [256, 317] width 49 height 49
click at [340, 454] on button "t" at bounding box center [325, 455] width 49 height 49
click at [544, 331] on button "e" at bounding box center [533, 317] width 49 height 49
click at [909, 500] on icon "button" at bounding box center [899, 499] width 29 height 29
click at [459, 332] on button "d" at bounding box center [464, 317] width 49 height 49
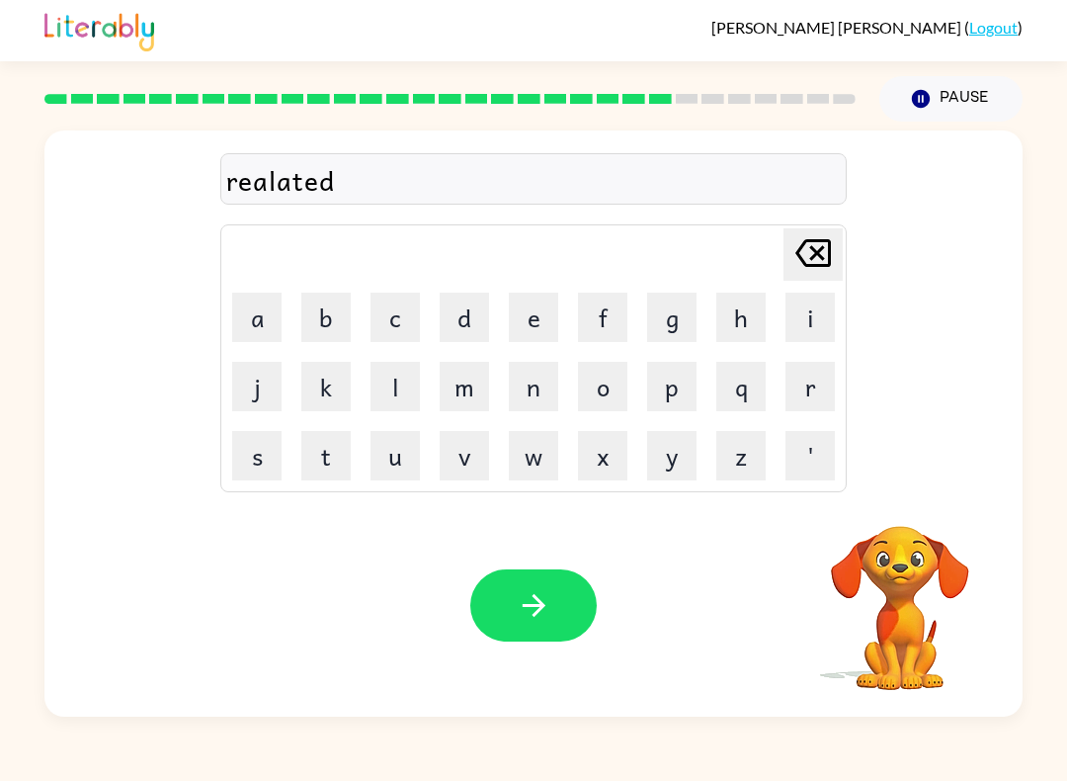
click at [550, 607] on icon "button" at bounding box center [534, 605] width 35 height 35
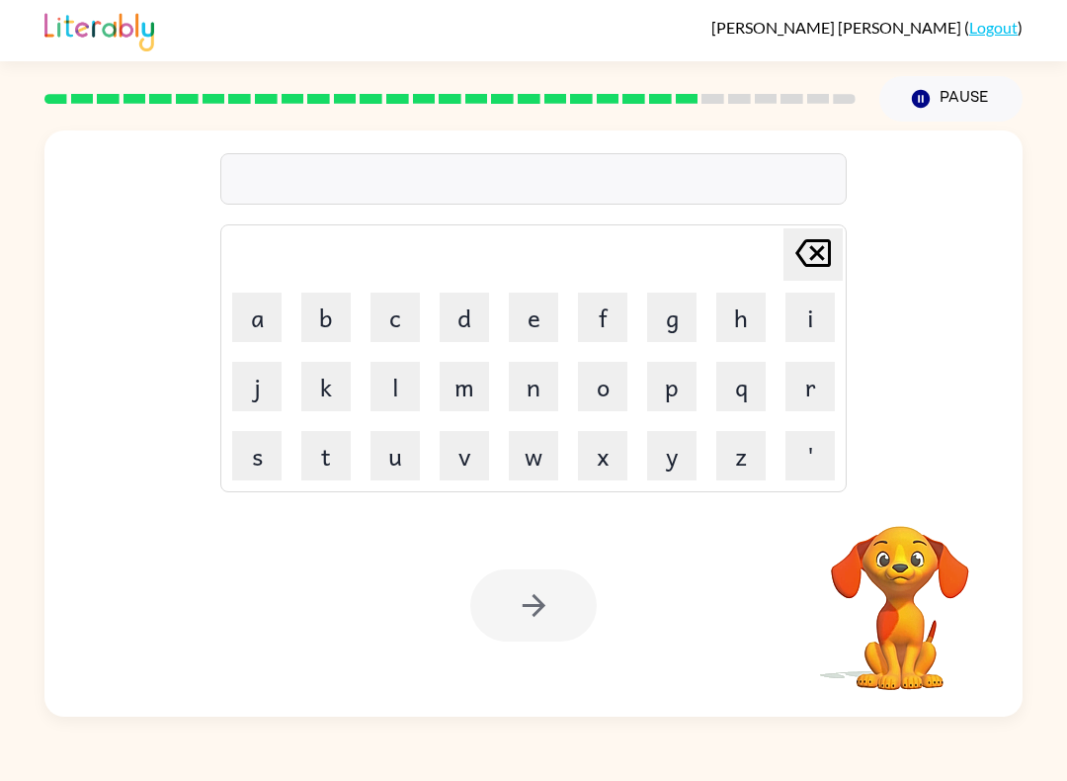
click at [678, 316] on button "g" at bounding box center [671, 317] width 49 height 49
click at [612, 391] on button "o" at bounding box center [602, 386] width 49 height 49
click at [342, 323] on button "b" at bounding box center [325, 317] width 49 height 49
click at [397, 390] on button "l" at bounding box center [395, 386] width 49 height 49
click at [817, 327] on button "i" at bounding box center [810, 317] width 49 height 49
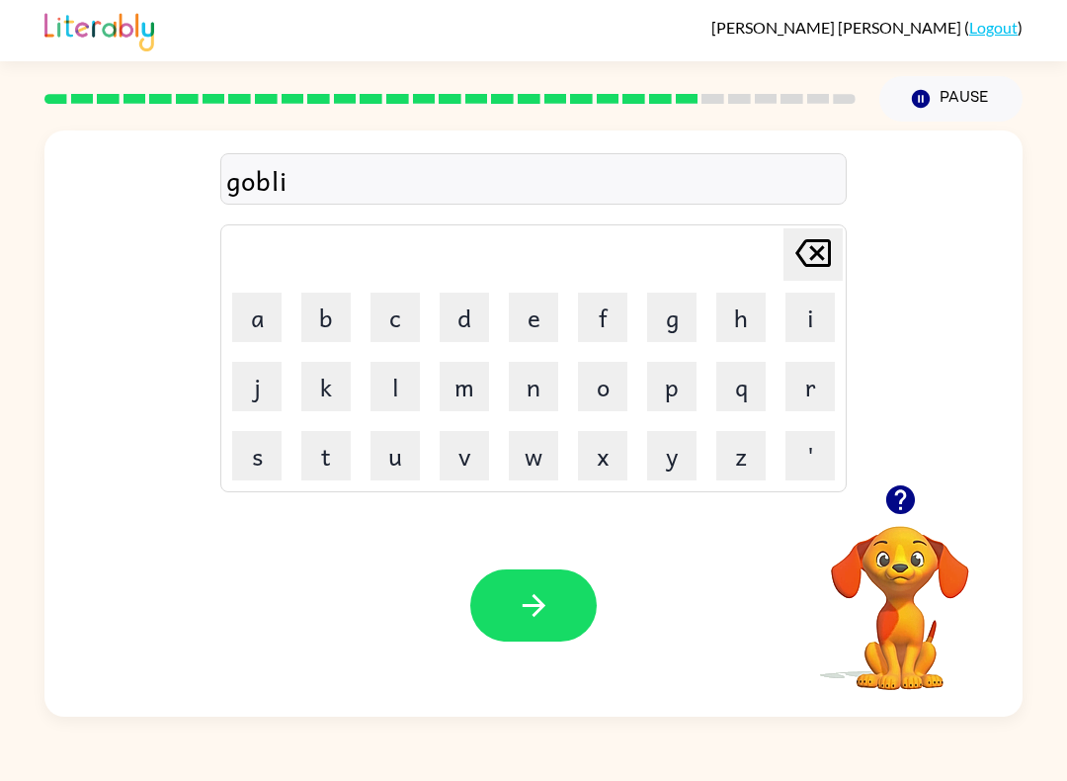
click at [543, 400] on button "n" at bounding box center [533, 386] width 49 height 49
click at [543, 629] on button "button" at bounding box center [533, 605] width 126 height 72
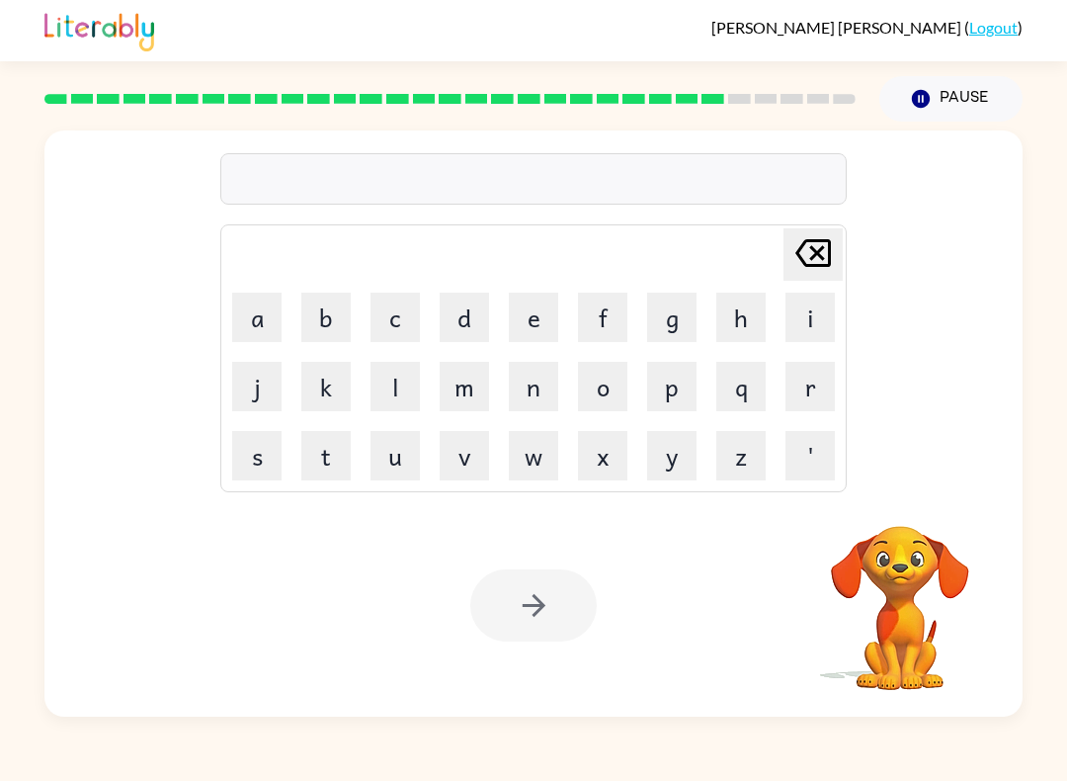
click at [396, 396] on button "l" at bounding box center [395, 386] width 49 height 49
click at [605, 384] on button "o" at bounding box center [602, 386] width 49 height 49
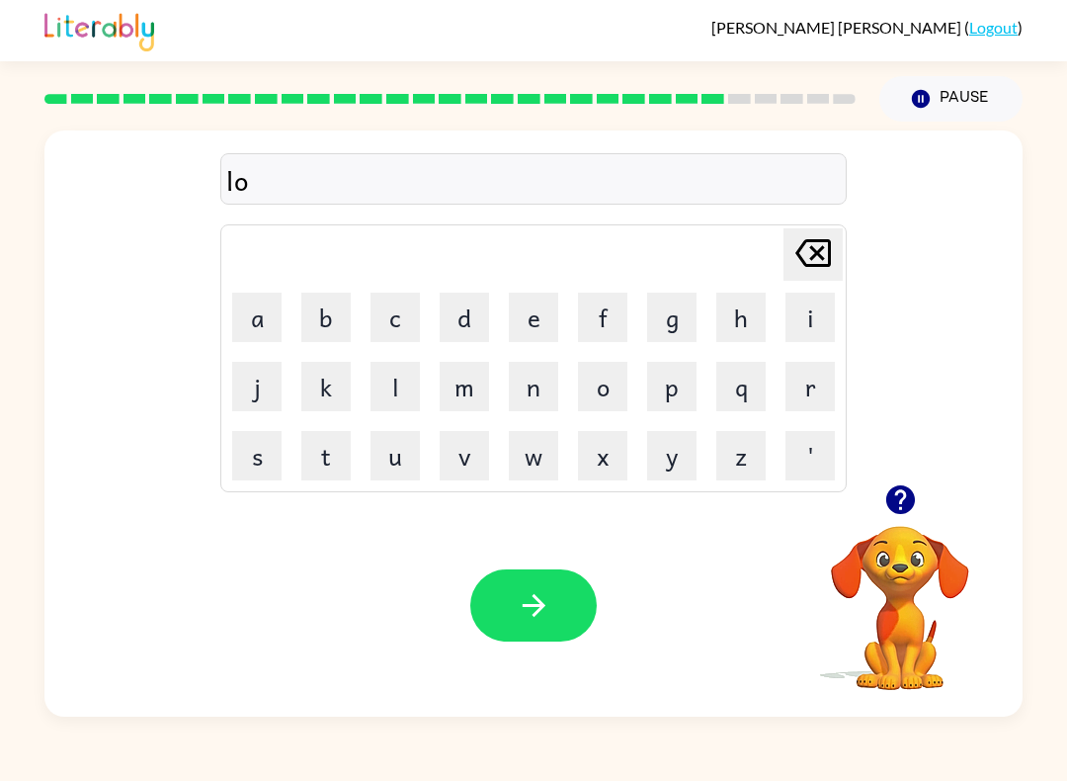
click at [449, 396] on button "m" at bounding box center [464, 386] width 49 height 49
click at [333, 327] on button "b" at bounding box center [325, 317] width 49 height 49
click at [554, 319] on button "e" at bounding box center [533, 317] width 49 height 49
click at [813, 401] on button "r" at bounding box center [810, 386] width 49 height 49
click at [909, 503] on icon "button" at bounding box center [899, 499] width 29 height 29
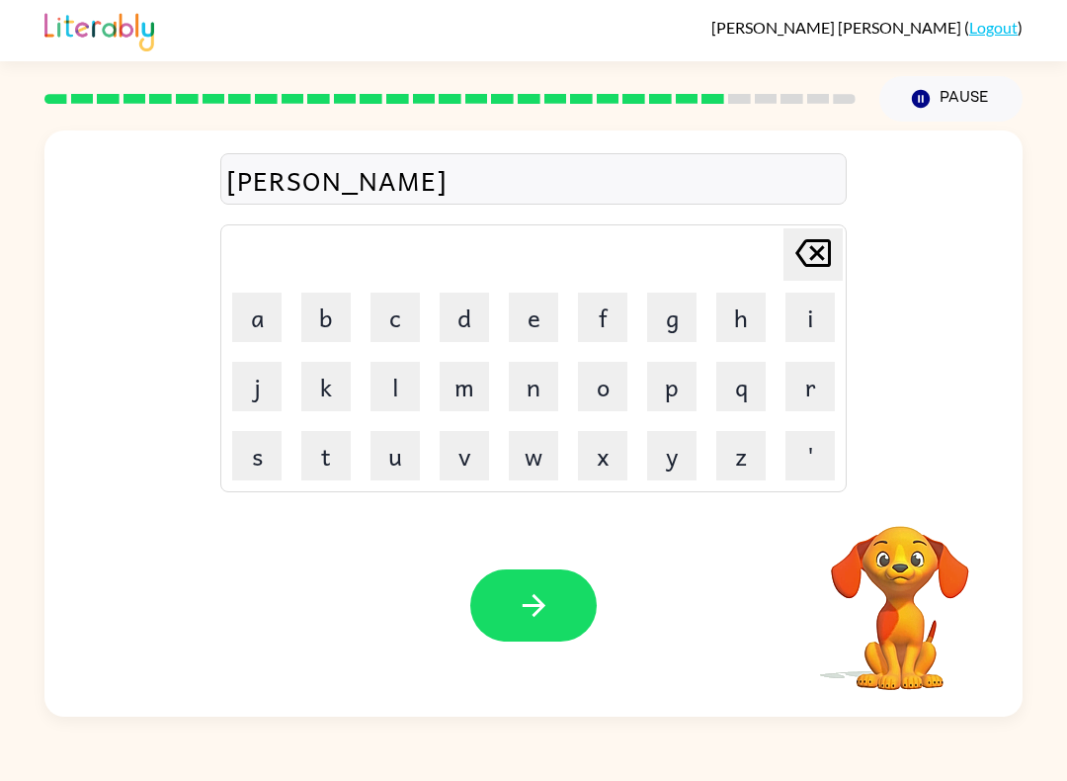
click at [256, 388] on button "j" at bounding box center [256, 386] width 49 height 49
click at [264, 326] on button "a" at bounding box center [256, 317] width 49 height 49
click at [414, 326] on button "c" at bounding box center [395, 317] width 49 height 49
click at [318, 401] on button "k" at bounding box center [325, 386] width 49 height 49
click at [550, 623] on icon "button" at bounding box center [534, 605] width 35 height 35
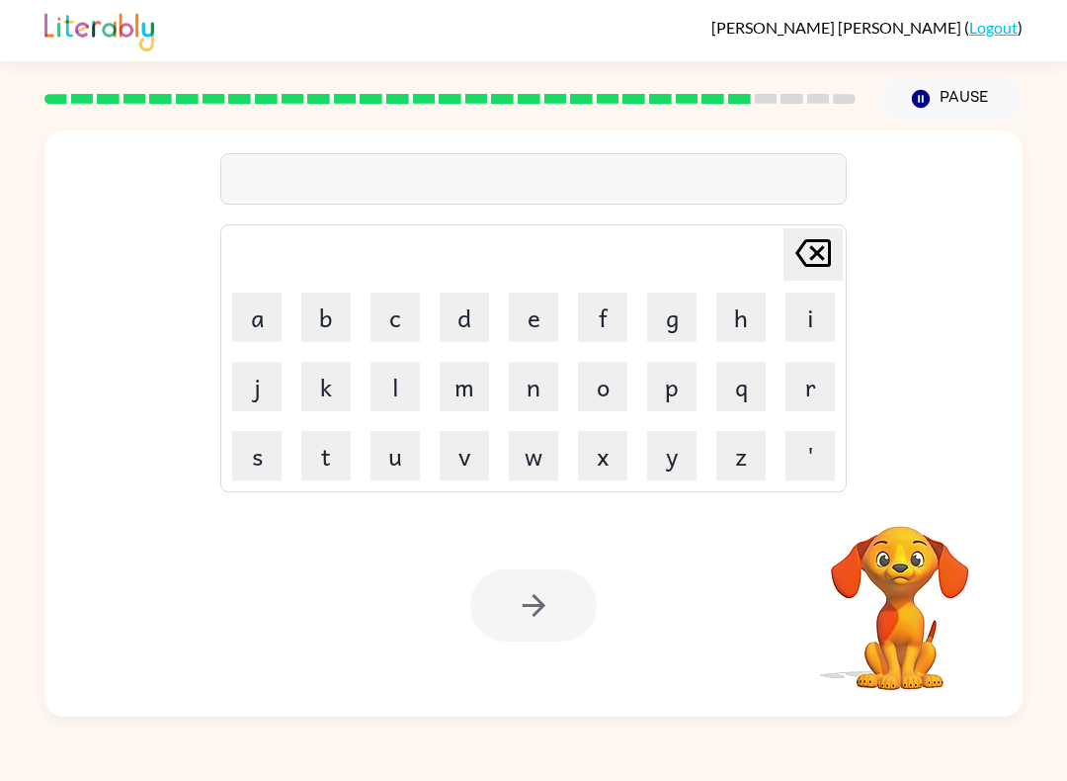
click at [682, 401] on button "p" at bounding box center [671, 386] width 49 height 49
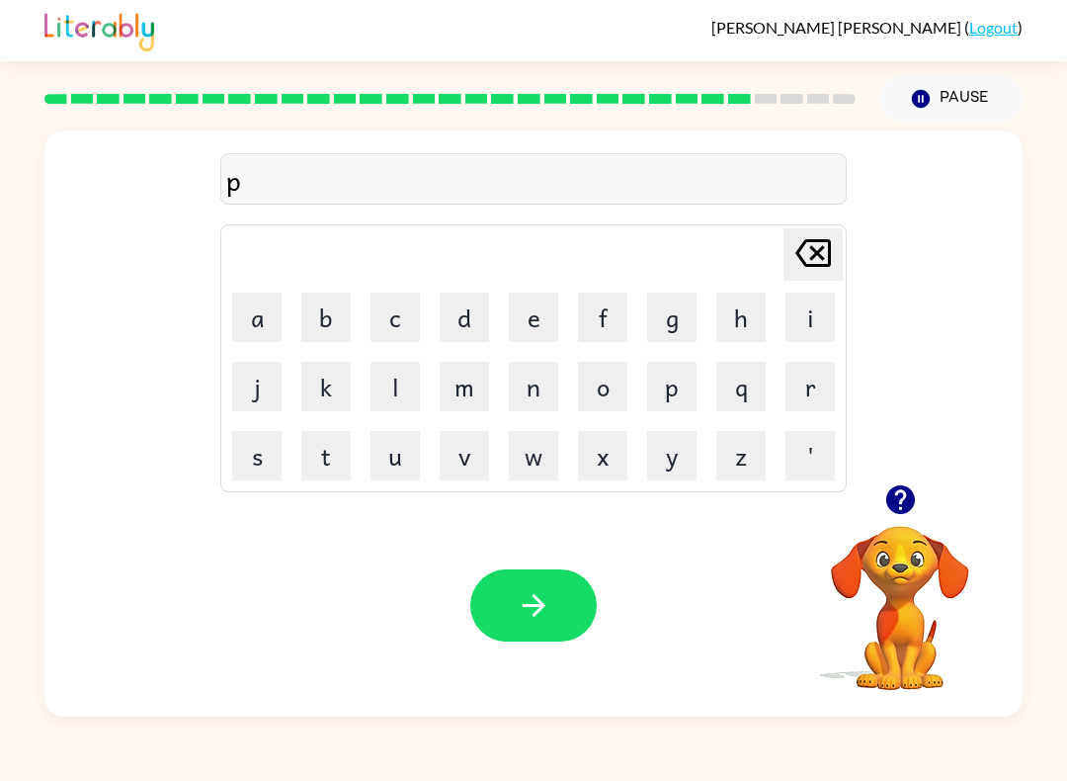
click at [546, 325] on button "e" at bounding box center [533, 317] width 49 height 49
click at [267, 336] on button "a" at bounding box center [256, 317] width 49 height 49
click at [814, 396] on button "r" at bounding box center [810, 386] width 49 height 49
click at [263, 459] on button "s" at bounding box center [256, 455] width 49 height 49
click at [544, 321] on button "e" at bounding box center [533, 317] width 49 height 49
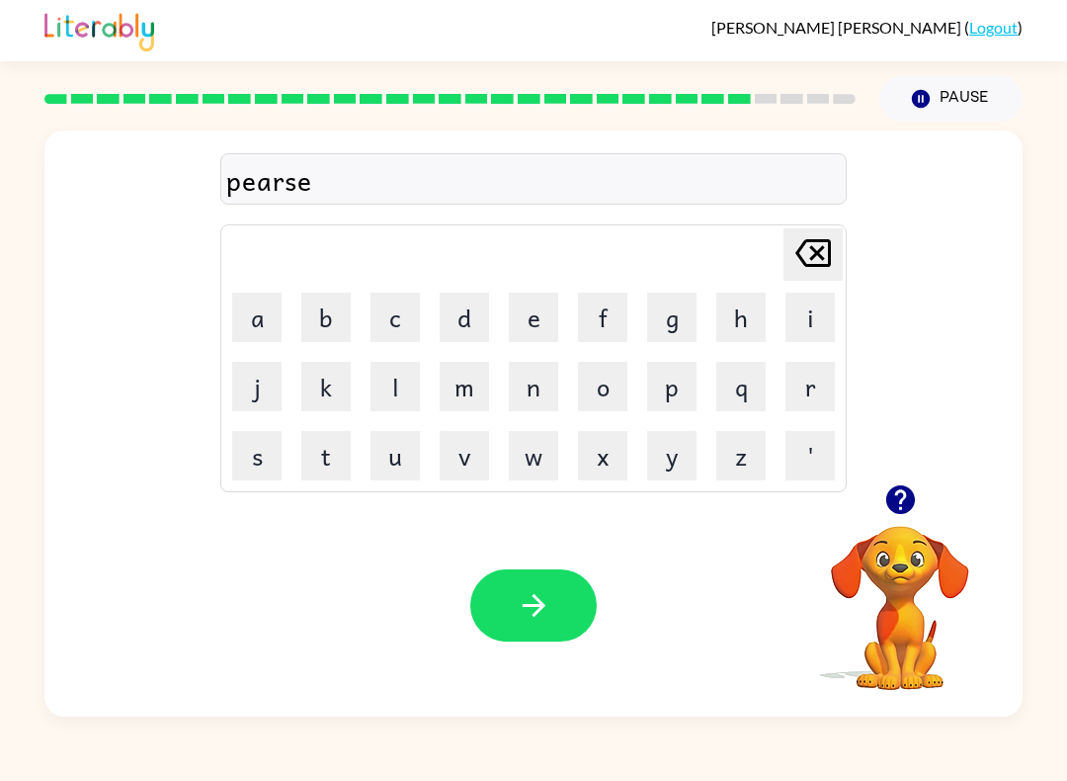
click at [557, 601] on button "button" at bounding box center [533, 605] width 126 height 72
click at [325, 462] on button "t" at bounding box center [325, 455] width 49 height 49
click at [739, 333] on button "h" at bounding box center [740, 317] width 49 height 49
click at [807, 324] on button "i" at bounding box center [810, 317] width 49 height 49
click at [538, 398] on button "n" at bounding box center [533, 386] width 49 height 49
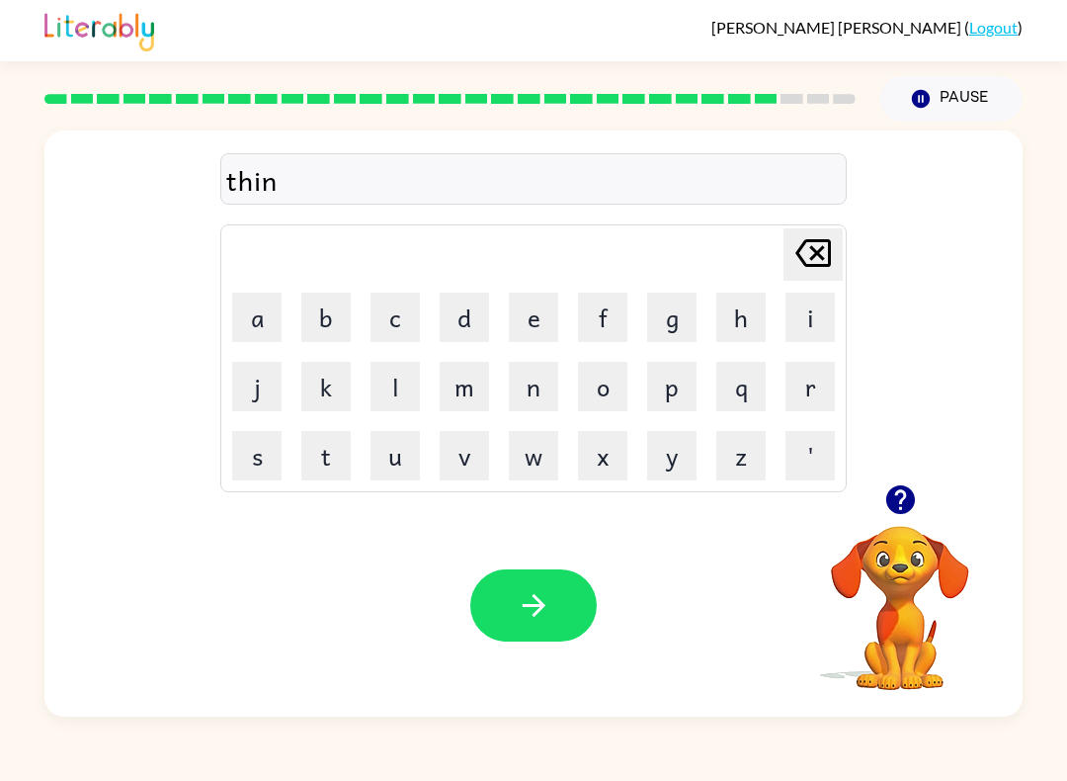
click at [561, 620] on button "button" at bounding box center [533, 605] width 126 height 72
click at [46, 13] on img at bounding box center [99, 29] width 110 height 43
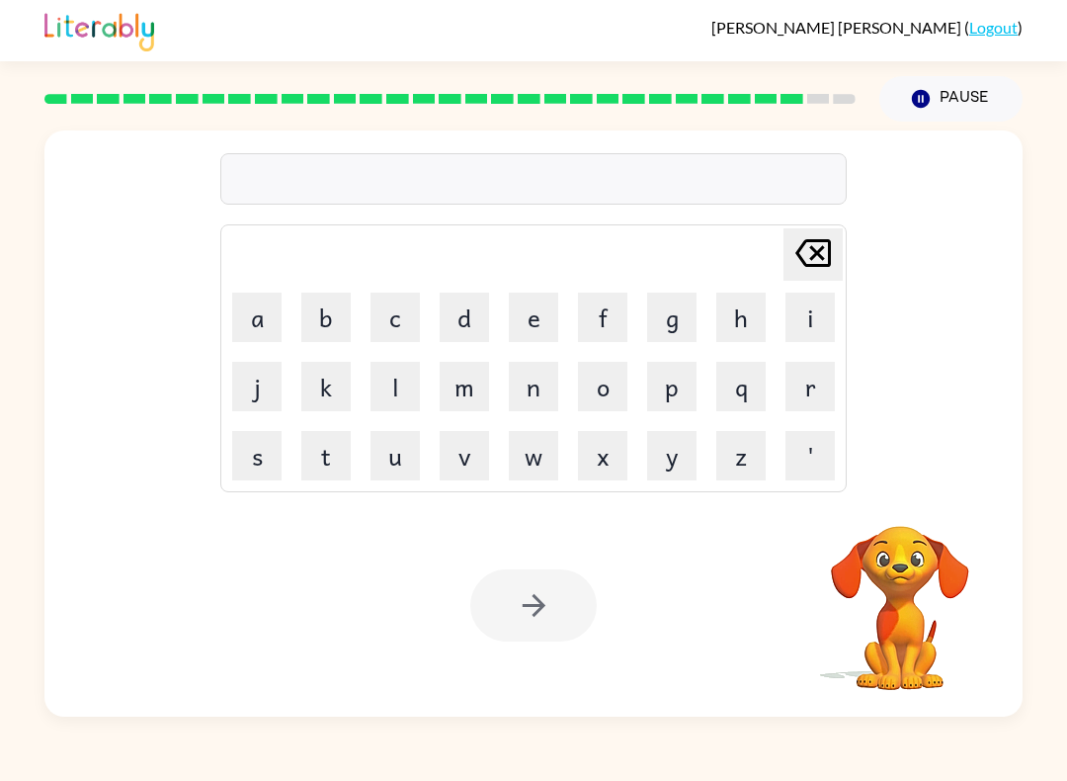
click at [260, 459] on button "s" at bounding box center [256, 455] width 49 height 49
click at [814, 325] on button "i" at bounding box center [810, 317] width 49 height 49
click at [401, 384] on button "l" at bounding box center [395, 386] width 49 height 49
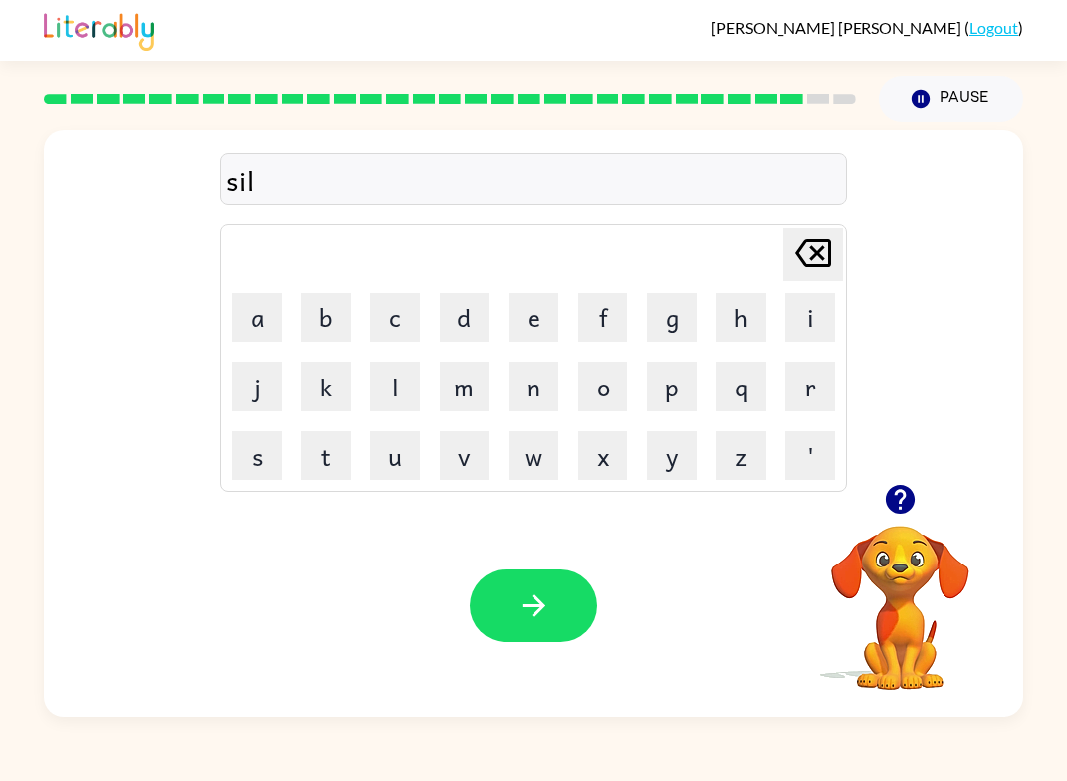
click at [468, 465] on button "v" at bounding box center [464, 455] width 49 height 49
click at [541, 314] on button "e" at bounding box center [533, 317] width 49 height 49
click at [824, 393] on button "r" at bounding box center [810, 386] width 49 height 49
click at [549, 468] on button "w" at bounding box center [533, 455] width 49 height 49
click at [546, 325] on button "e" at bounding box center [533, 317] width 49 height 49
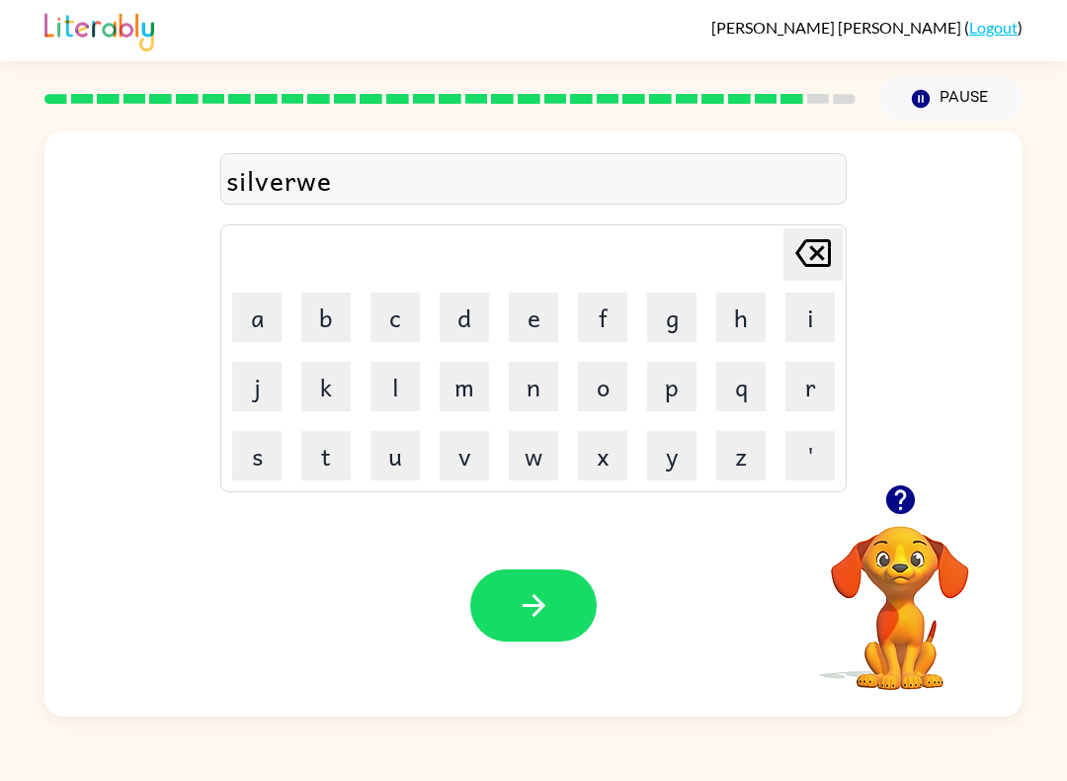
click at [813, 396] on button "r" at bounding box center [810, 386] width 49 height 49
click at [538, 330] on button "e" at bounding box center [533, 317] width 49 height 49
click at [562, 610] on button "button" at bounding box center [533, 605] width 126 height 72
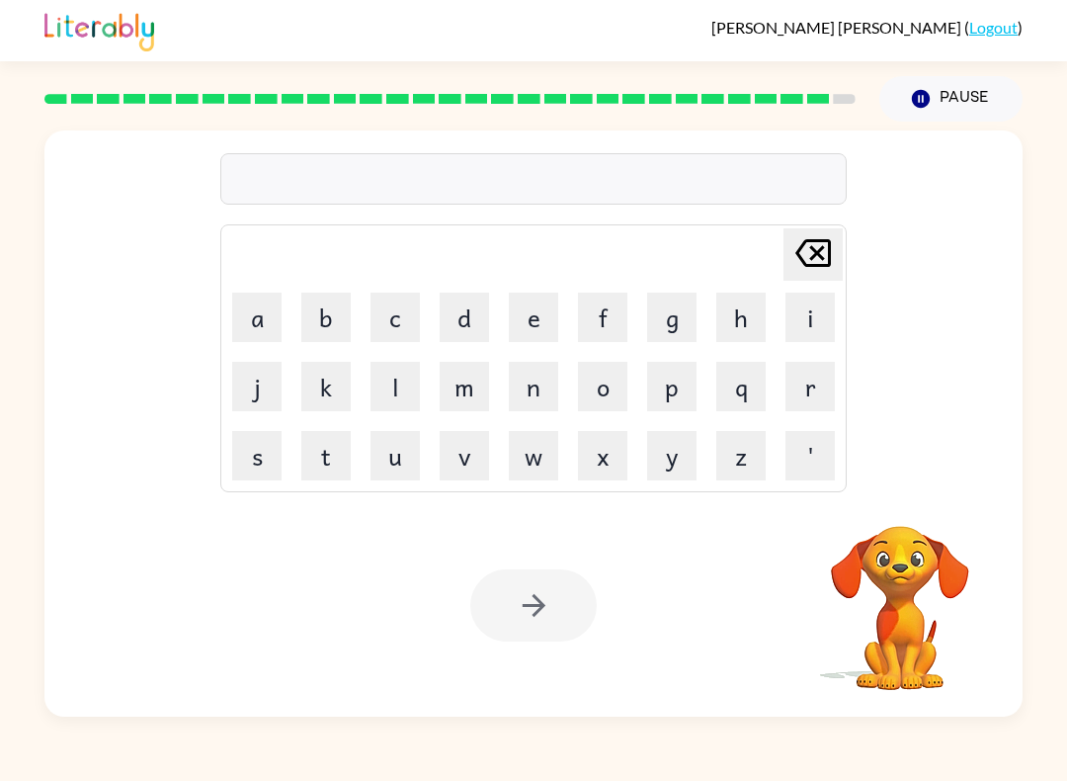
click at [404, 469] on button "u" at bounding box center [395, 455] width 49 height 49
click at [541, 408] on button "n" at bounding box center [533, 386] width 49 height 49
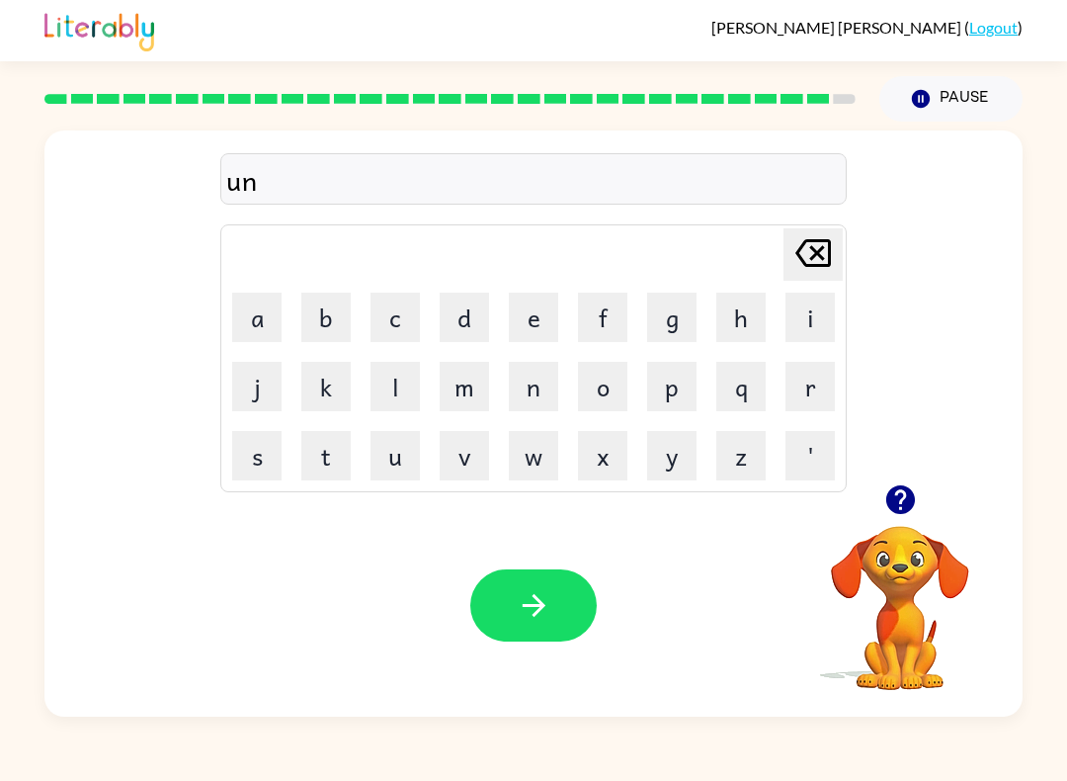
click at [262, 321] on button "a" at bounding box center [256, 317] width 49 height 49
click at [602, 339] on button "f" at bounding box center [602, 317] width 49 height 49
click at [823, 389] on button "r" at bounding box center [810, 386] width 49 height 49
click at [260, 330] on button "a" at bounding box center [256, 317] width 49 height 49
click at [477, 327] on button "d" at bounding box center [464, 317] width 49 height 49
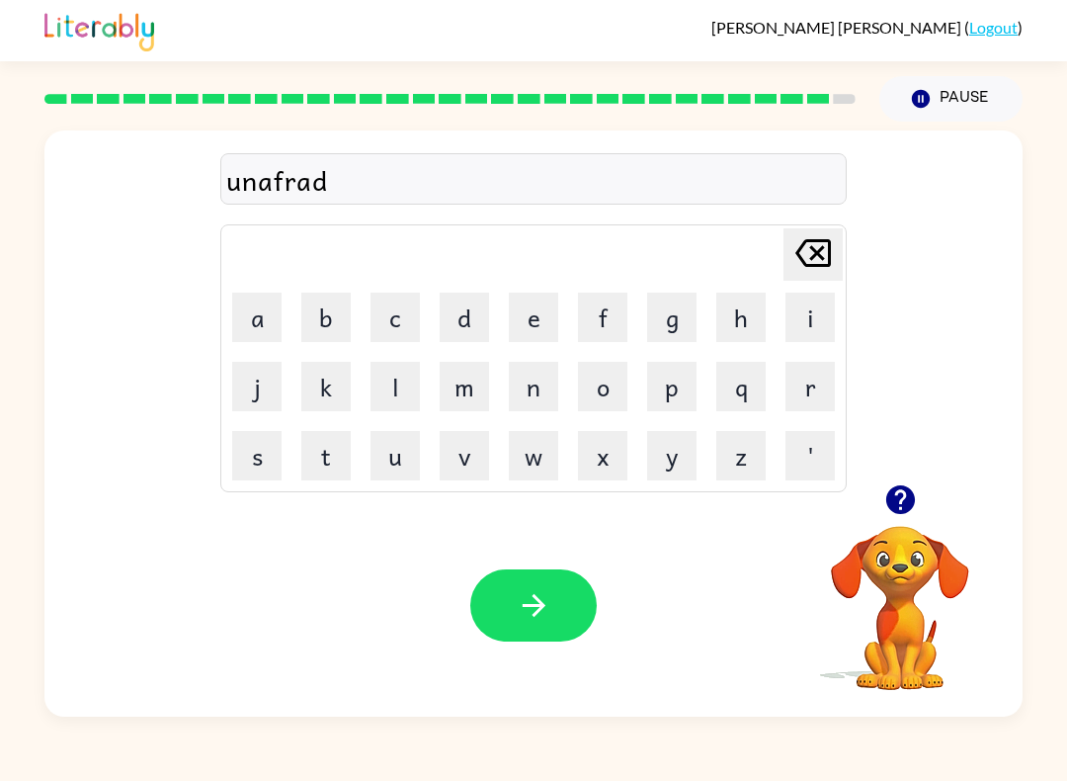
click at [532, 326] on button "e" at bounding box center [533, 317] width 49 height 49
click at [543, 604] on icon "button" at bounding box center [533, 605] width 23 height 23
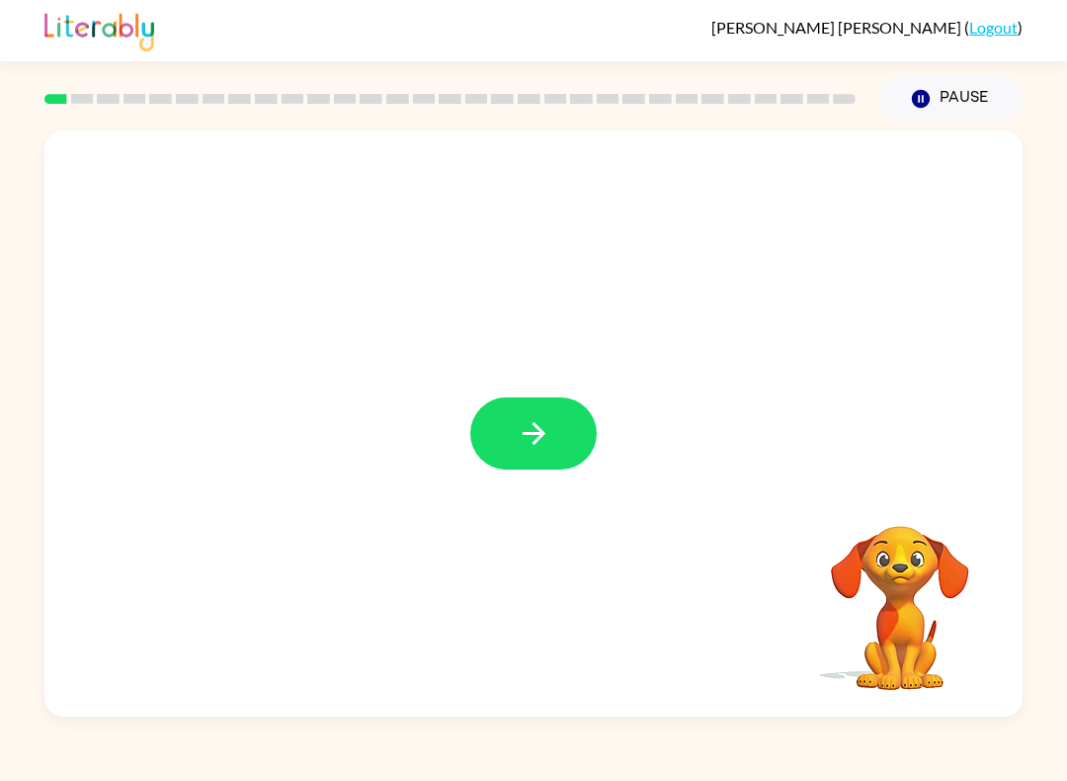
click at [578, 439] on button "button" at bounding box center [533, 433] width 126 height 72
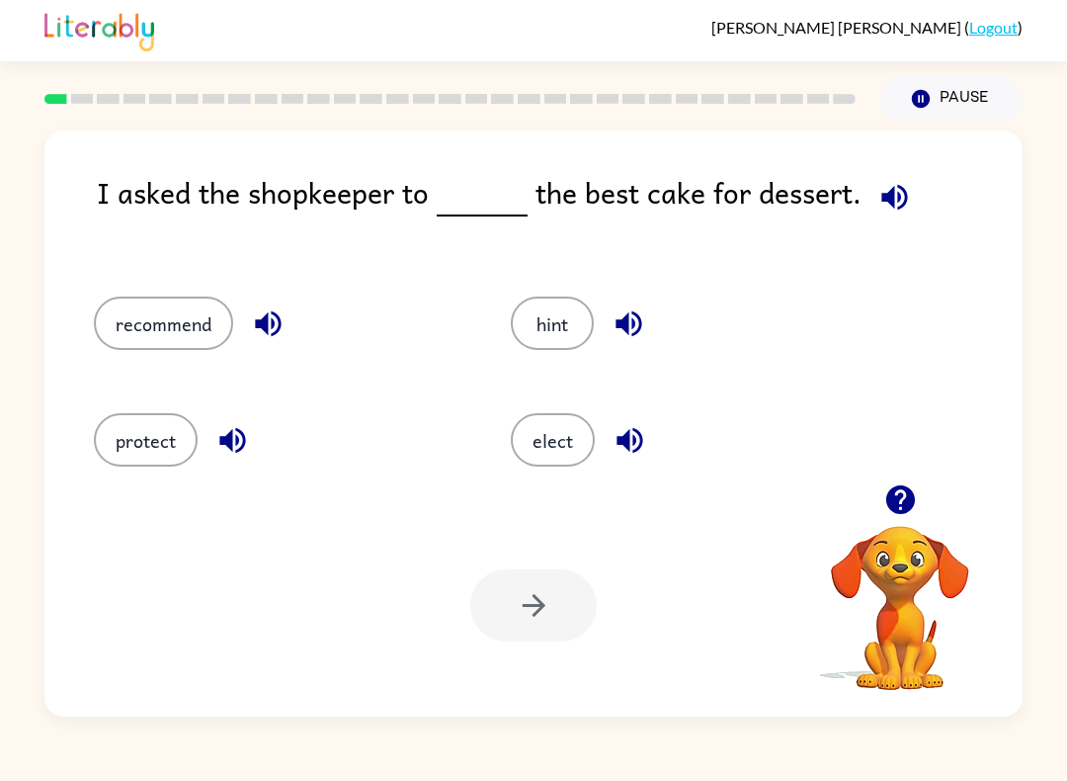
click at [560, 436] on button "elect" at bounding box center [553, 439] width 84 height 53
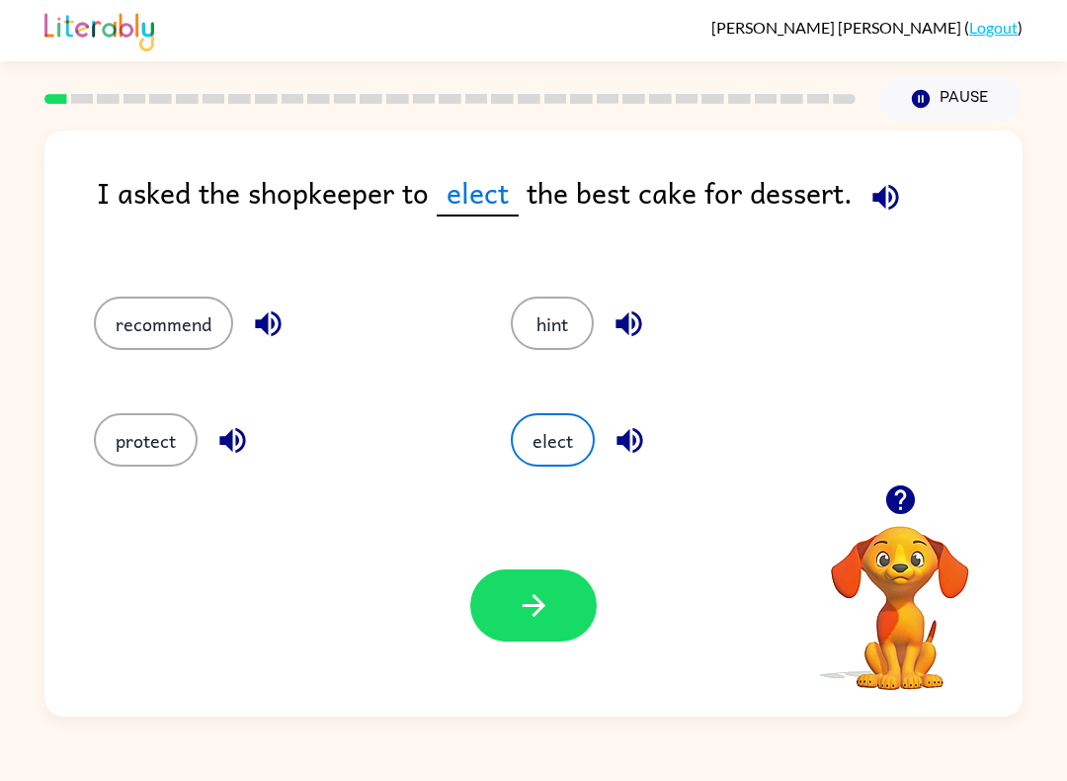
click at [557, 619] on button "button" at bounding box center [533, 605] width 126 height 72
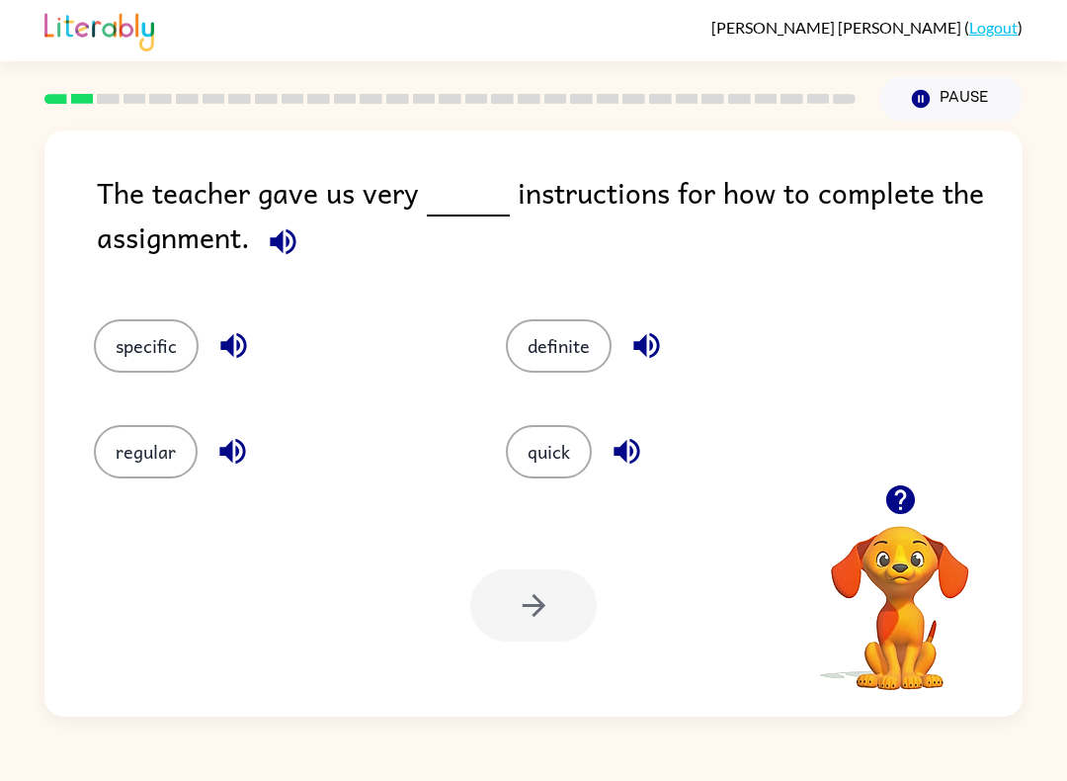
click at [154, 354] on button "specific" at bounding box center [146, 345] width 105 height 53
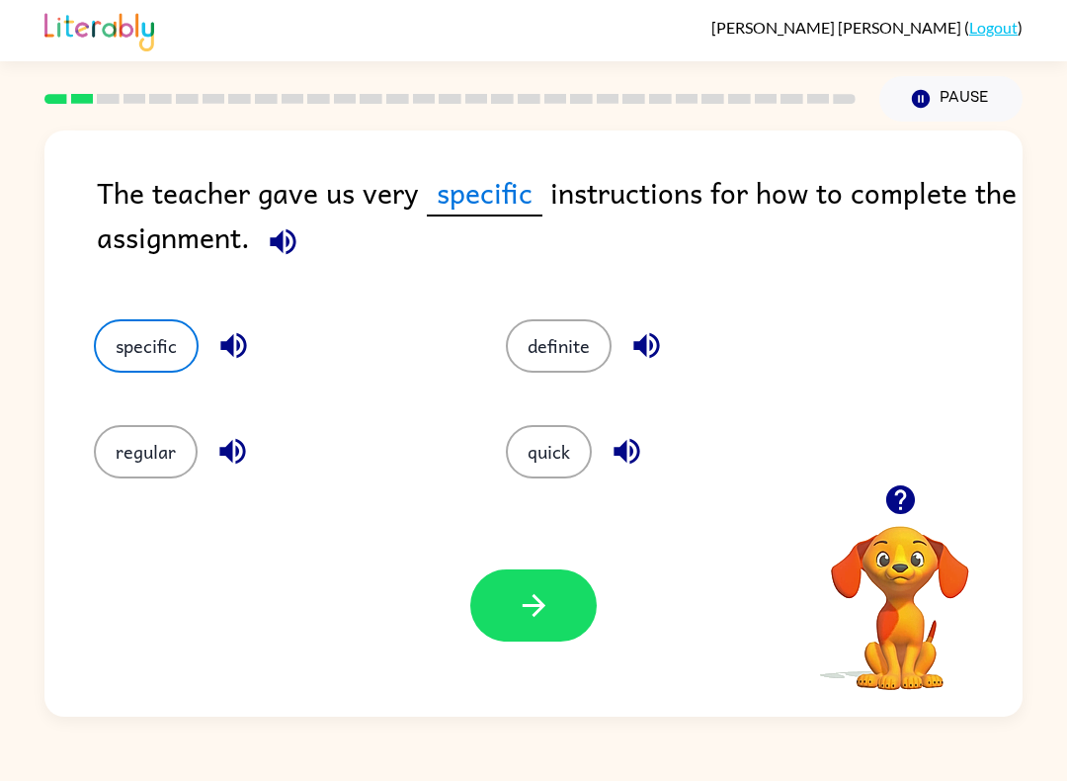
click at [569, 625] on button "button" at bounding box center [533, 605] width 126 height 72
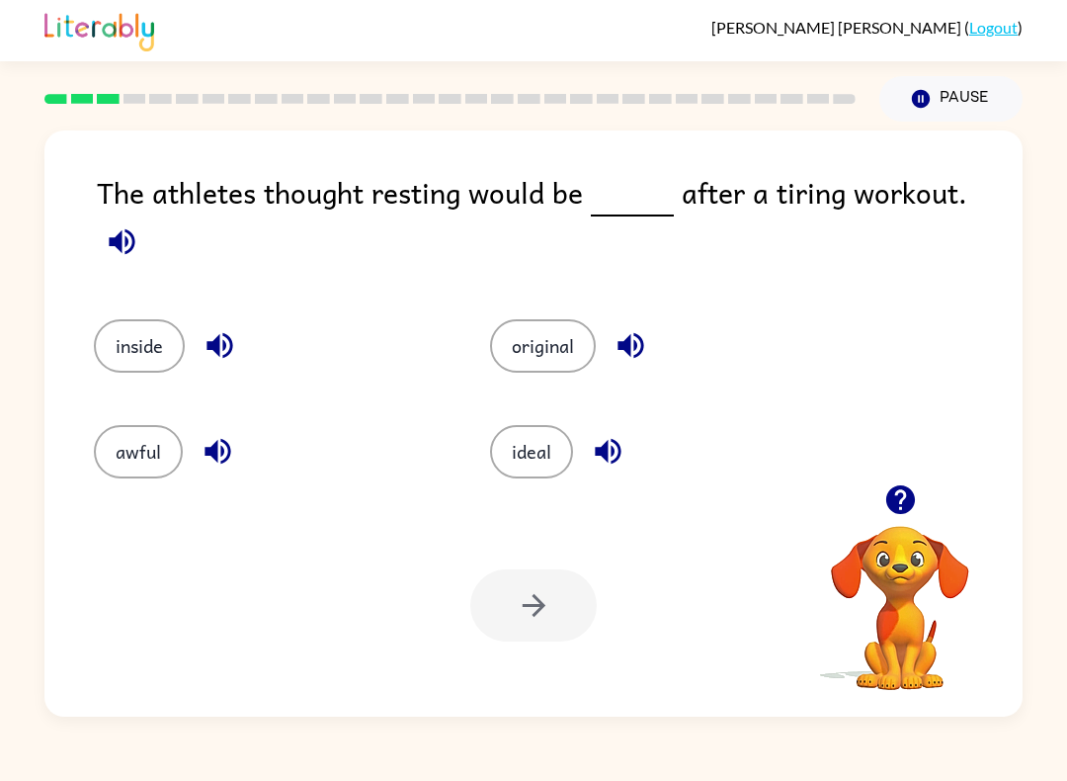
click at [521, 440] on button "ideal" at bounding box center [531, 451] width 83 height 53
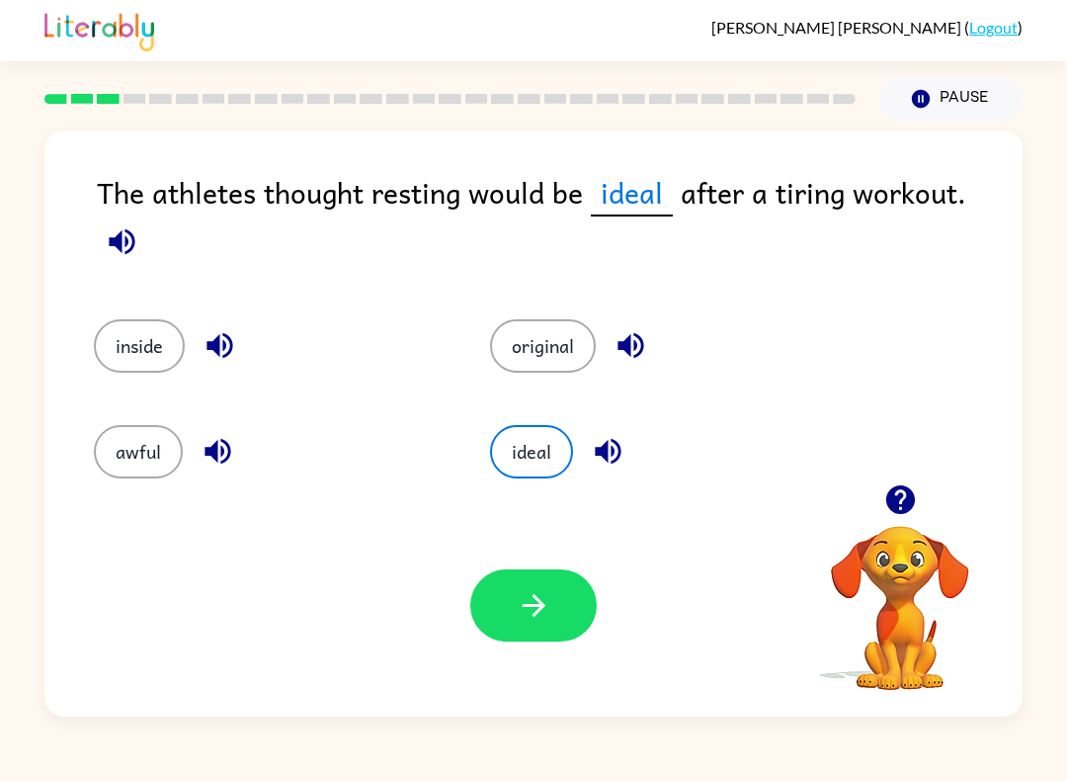
click at [559, 600] on button "button" at bounding box center [533, 605] width 126 height 72
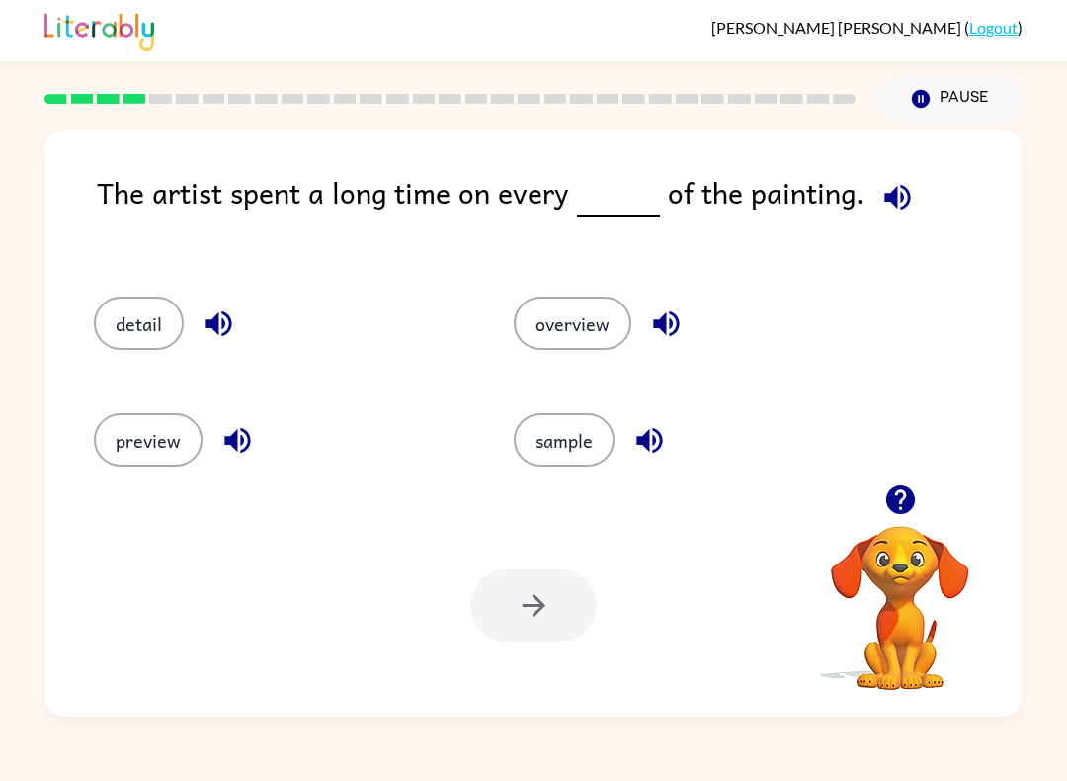
click at [134, 319] on button "detail" at bounding box center [139, 322] width 90 height 53
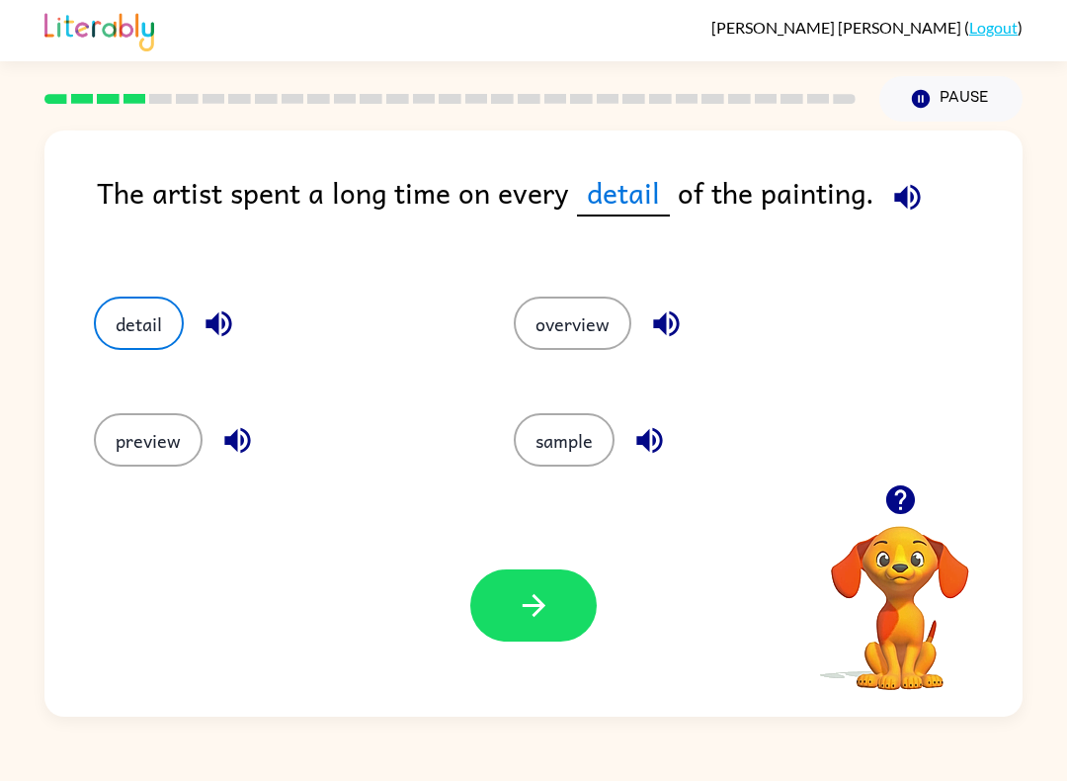
click at [566, 623] on button "button" at bounding box center [533, 605] width 126 height 72
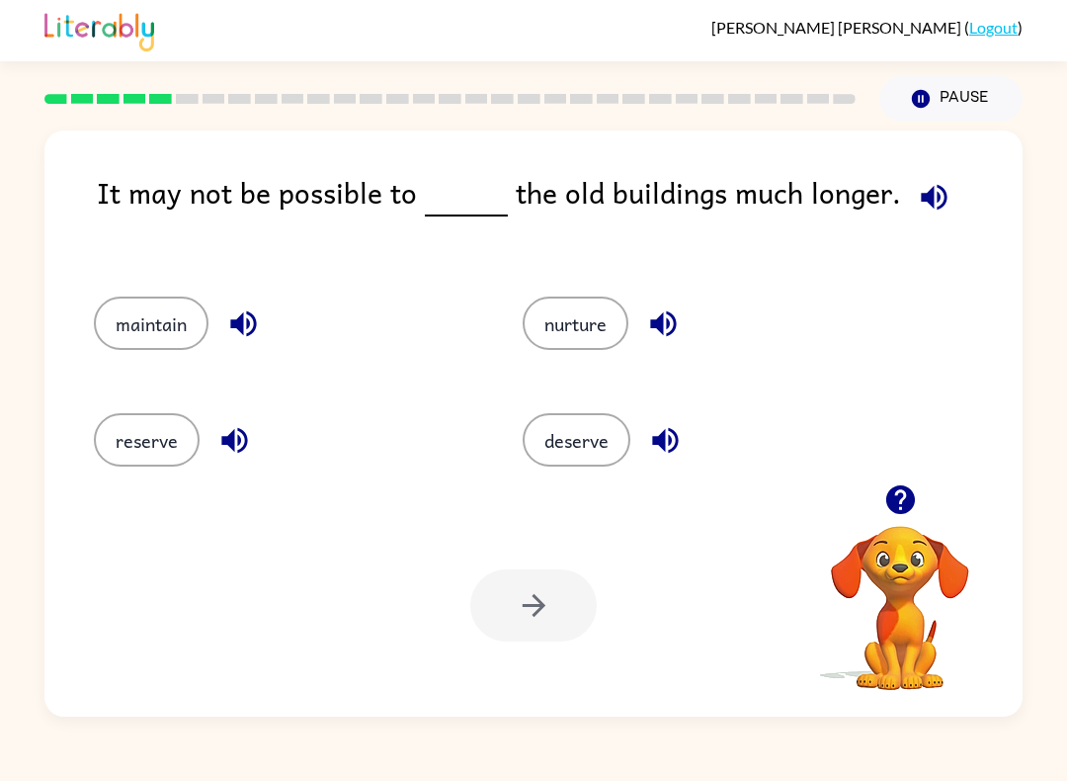
click at [154, 327] on button "maintain" at bounding box center [151, 322] width 115 height 53
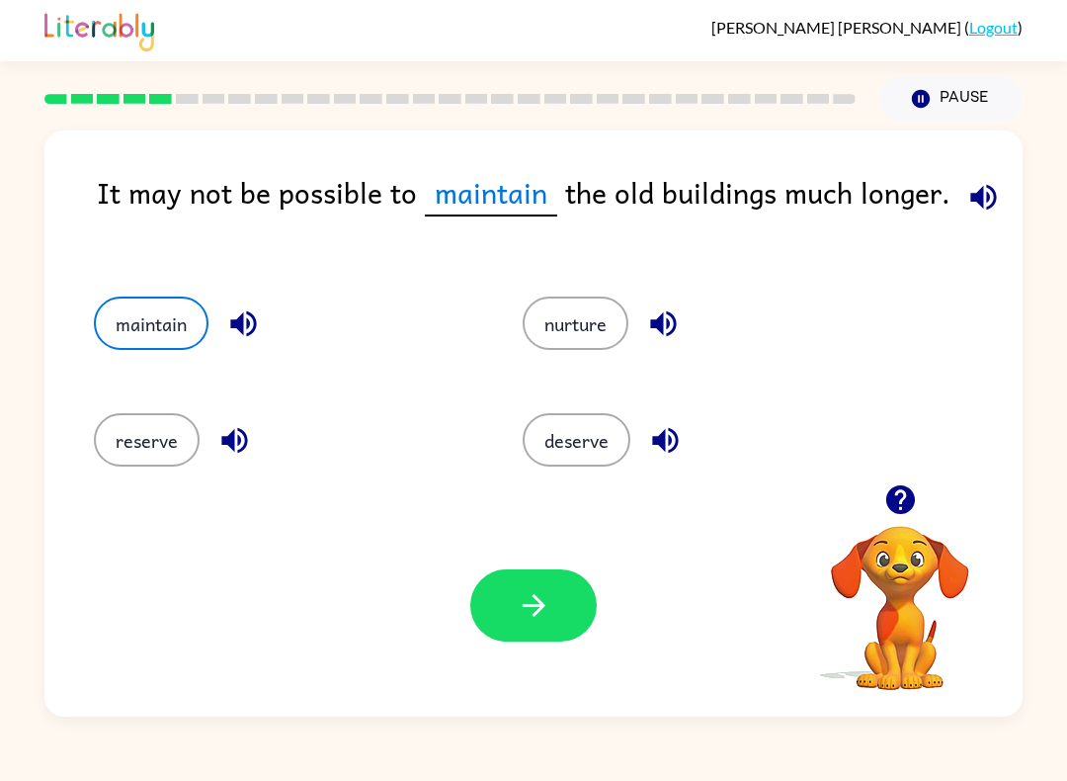
click at [591, 603] on button "button" at bounding box center [533, 605] width 126 height 72
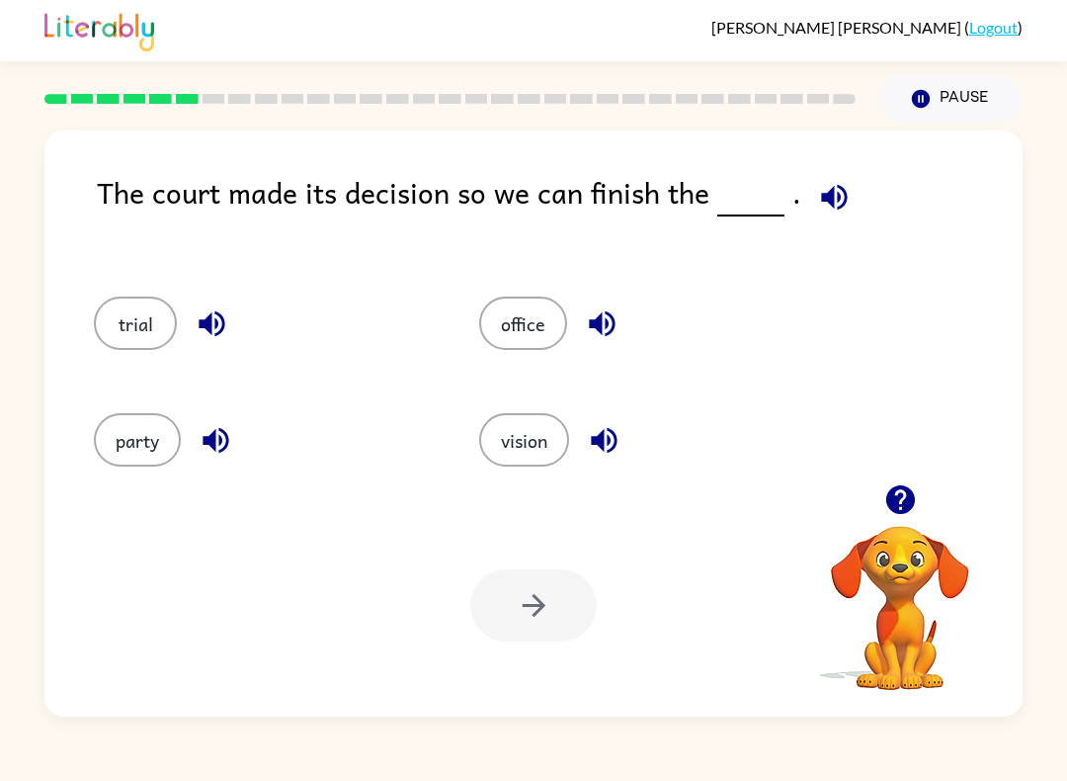
click at [130, 339] on button "trial" at bounding box center [135, 322] width 83 height 53
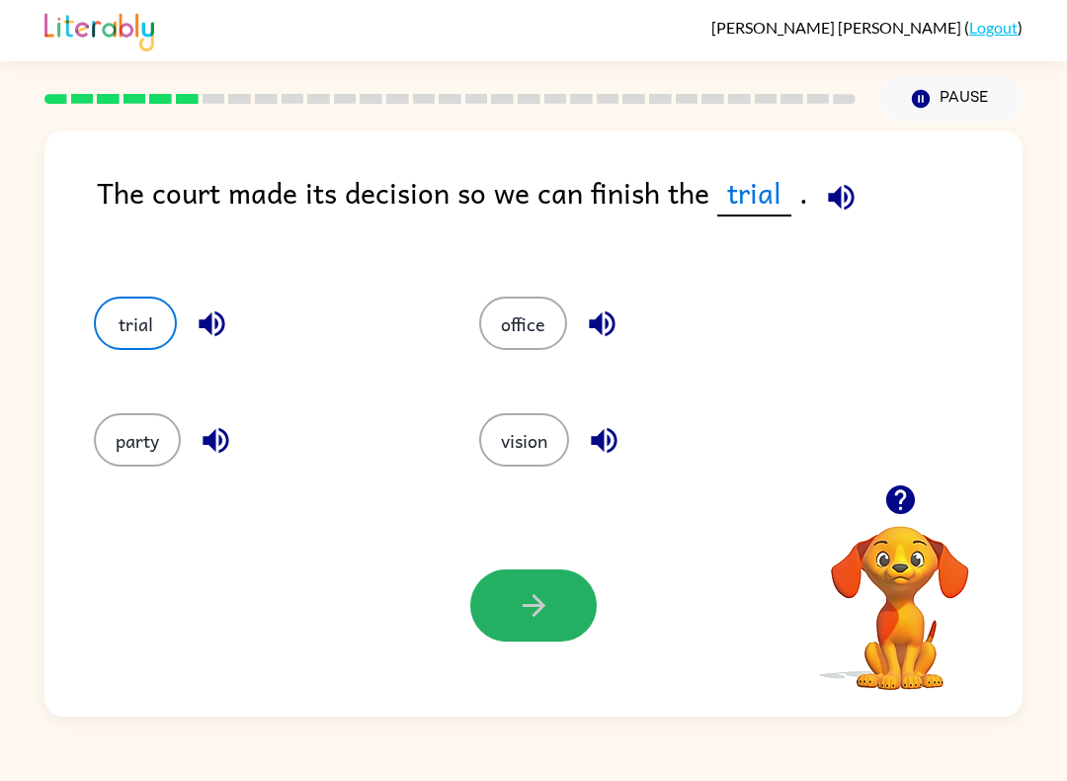
click at [505, 629] on button "button" at bounding box center [533, 605] width 126 height 72
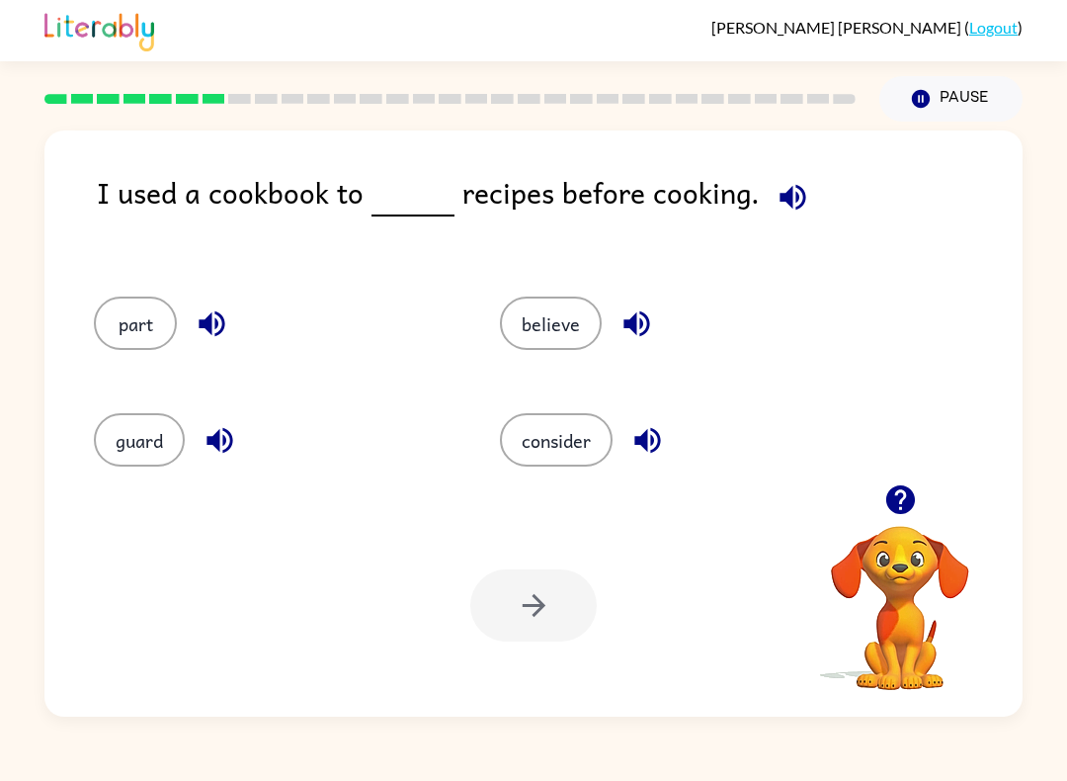
click at [119, 439] on button "guard" at bounding box center [139, 439] width 91 height 53
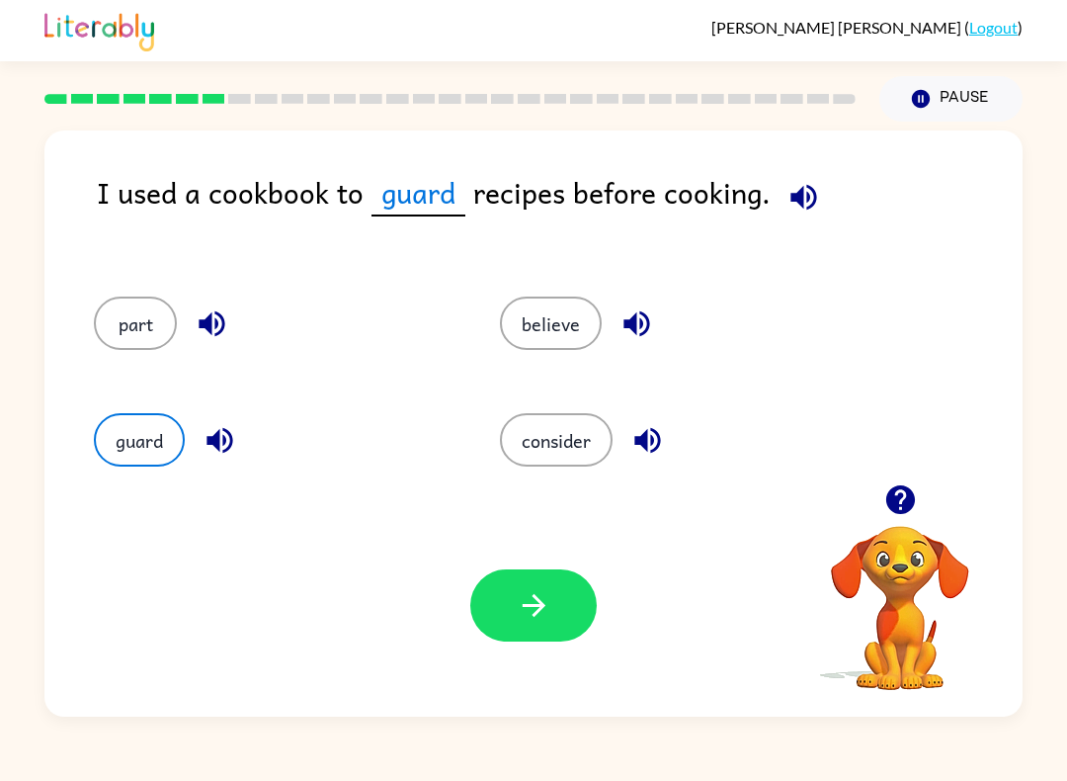
click at [556, 606] on button "button" at bounding box center [533, 605] width 126 height 72
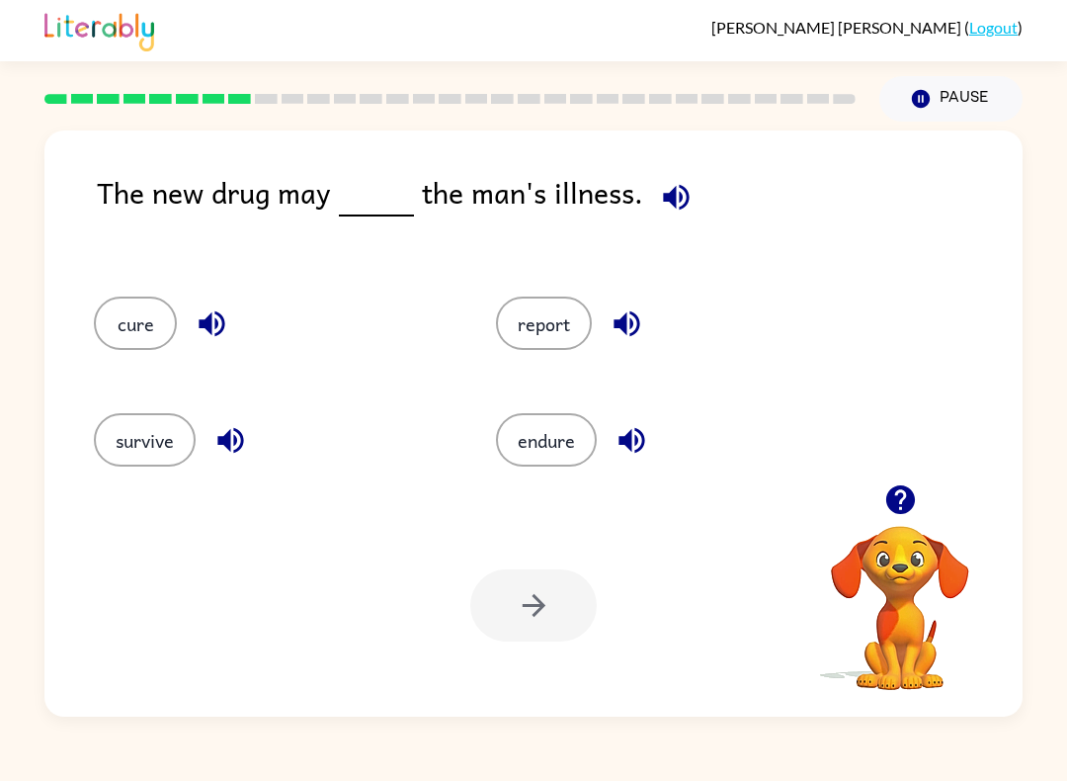
click at [117, 329] on button "cure" at bounding box center [135, 322] width 83 height 53
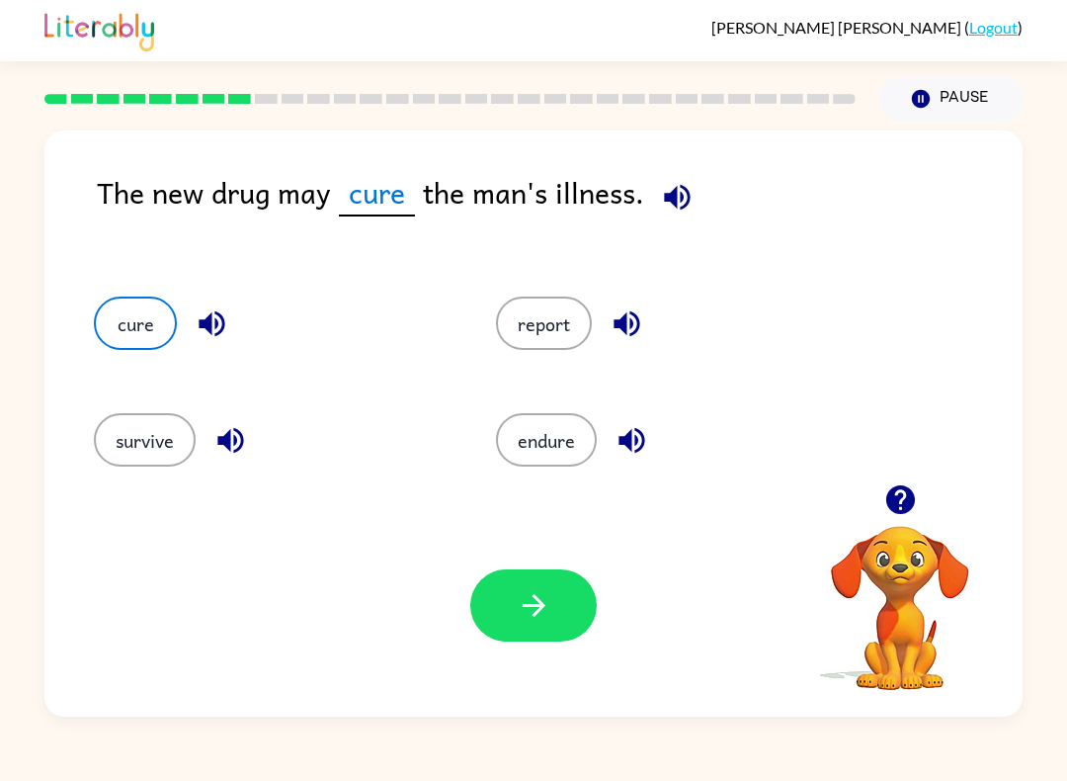
click at [540, 623] on icon "button" at bounding box center [534, 605] width 35 height 35
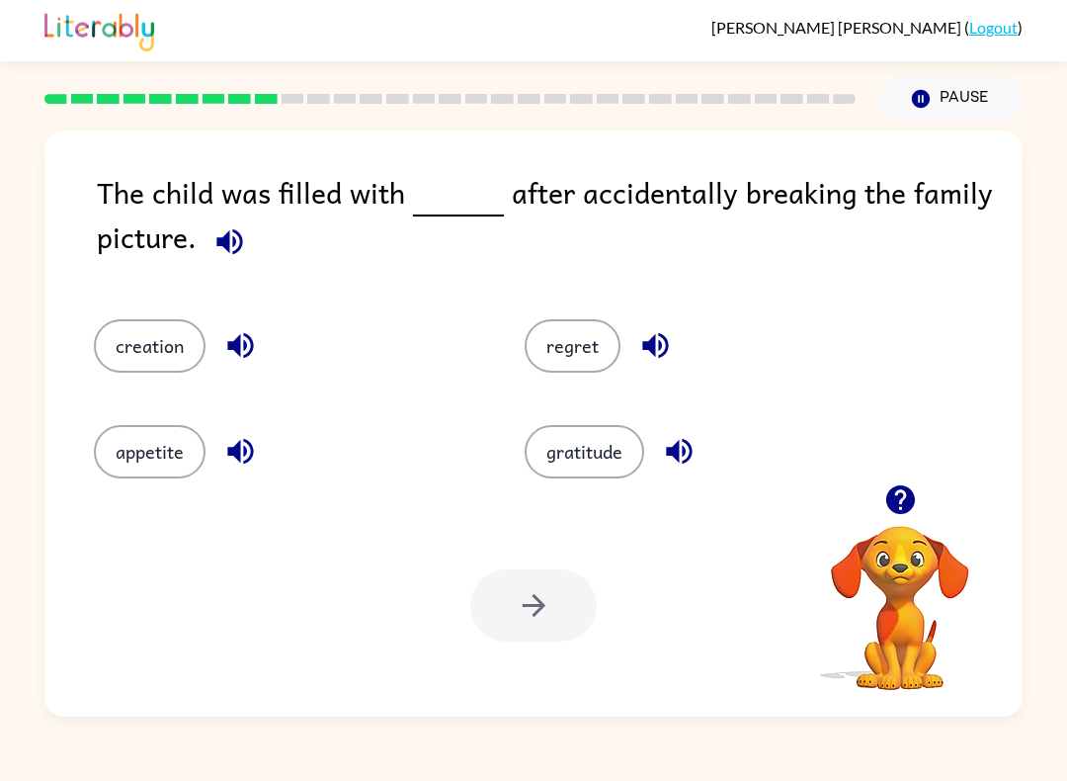
click at [237, 252] on icon "button" at bounding box center [229, 241] width 26 height 26
click at [653, 356] on icon "button" at bounding box center [655, 346] width 26 height 26
click at [607, 356] on button "regret" at bounding box center [573, 345] width 96 height 53
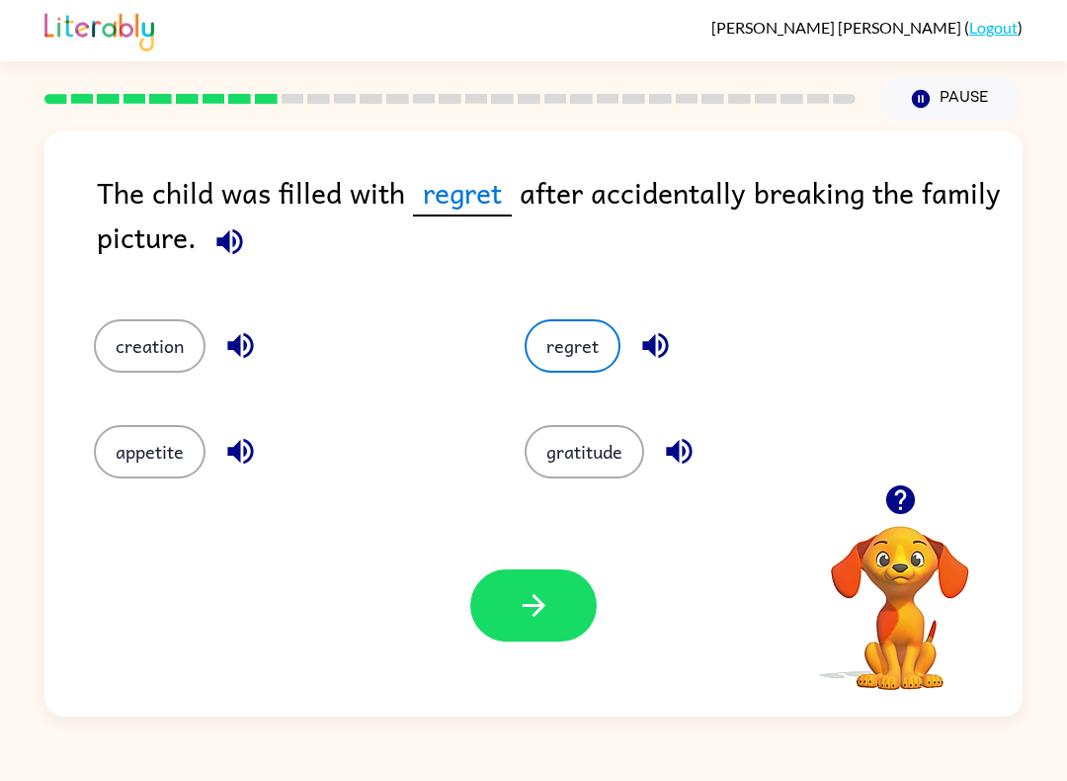
click at [540, 608] on icon "button" at bounding box center [534, 605] width 35 height 35
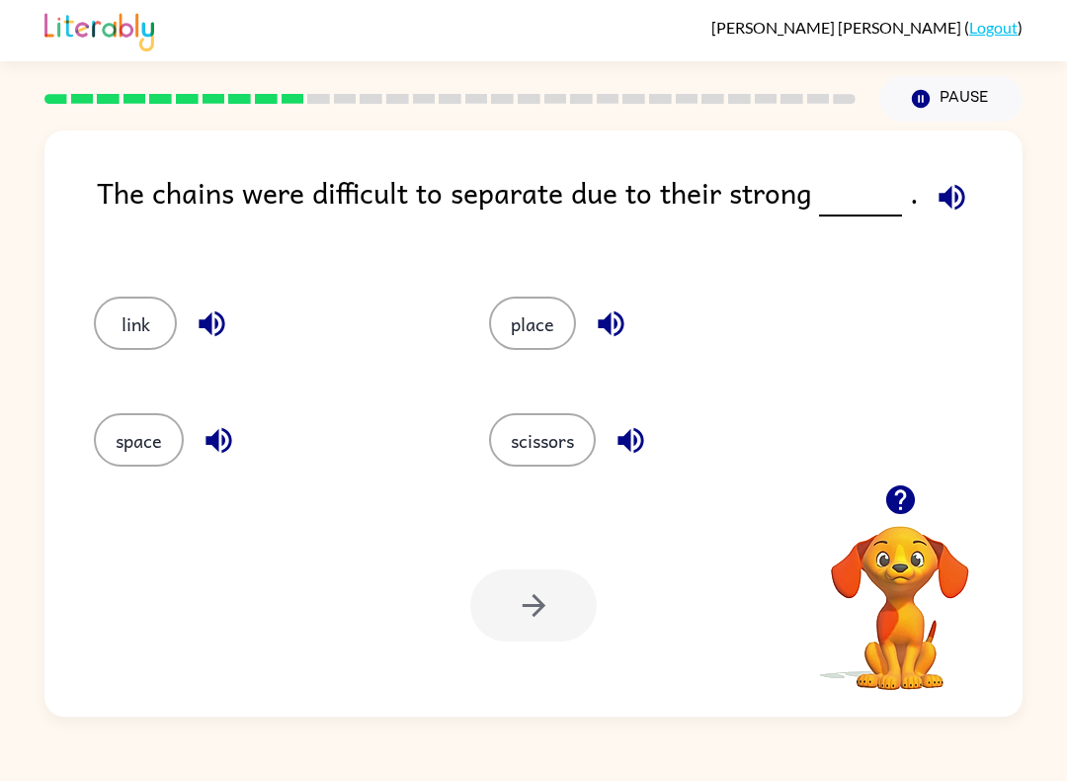
click at [136, 336] on button "link" at bounding box center [135, 322] width 83 height 53
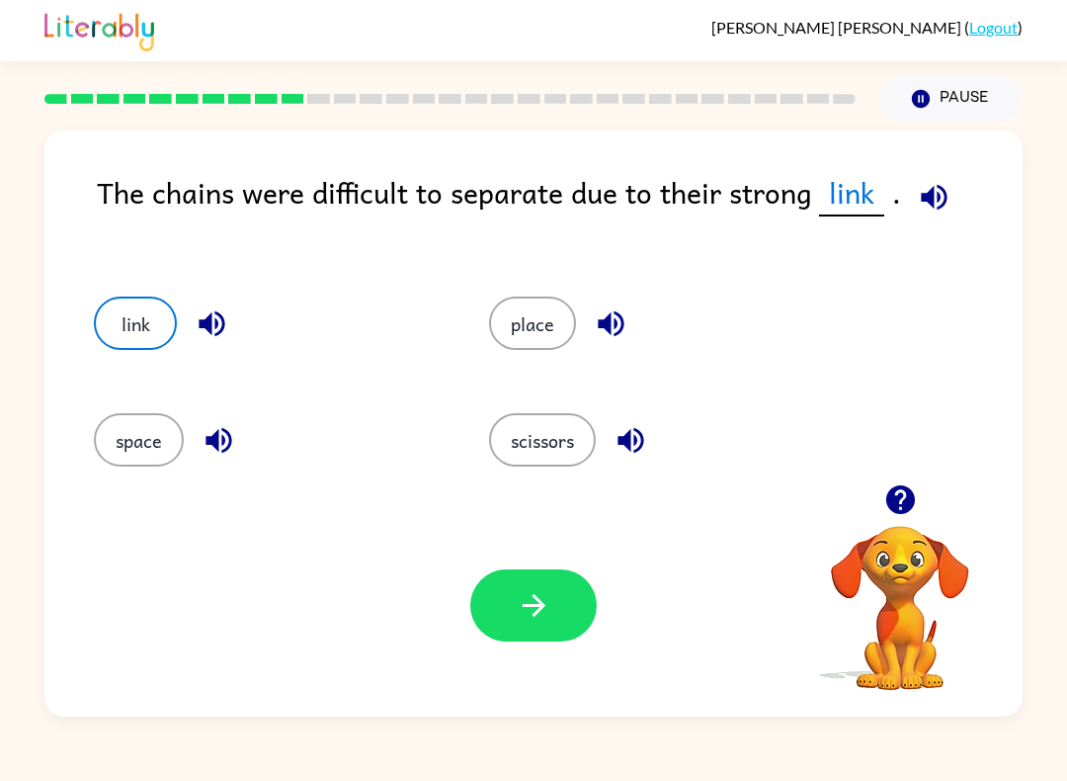
click at [550, 593] on icon "button" at bounding box center [534, 605] width 35 height 35
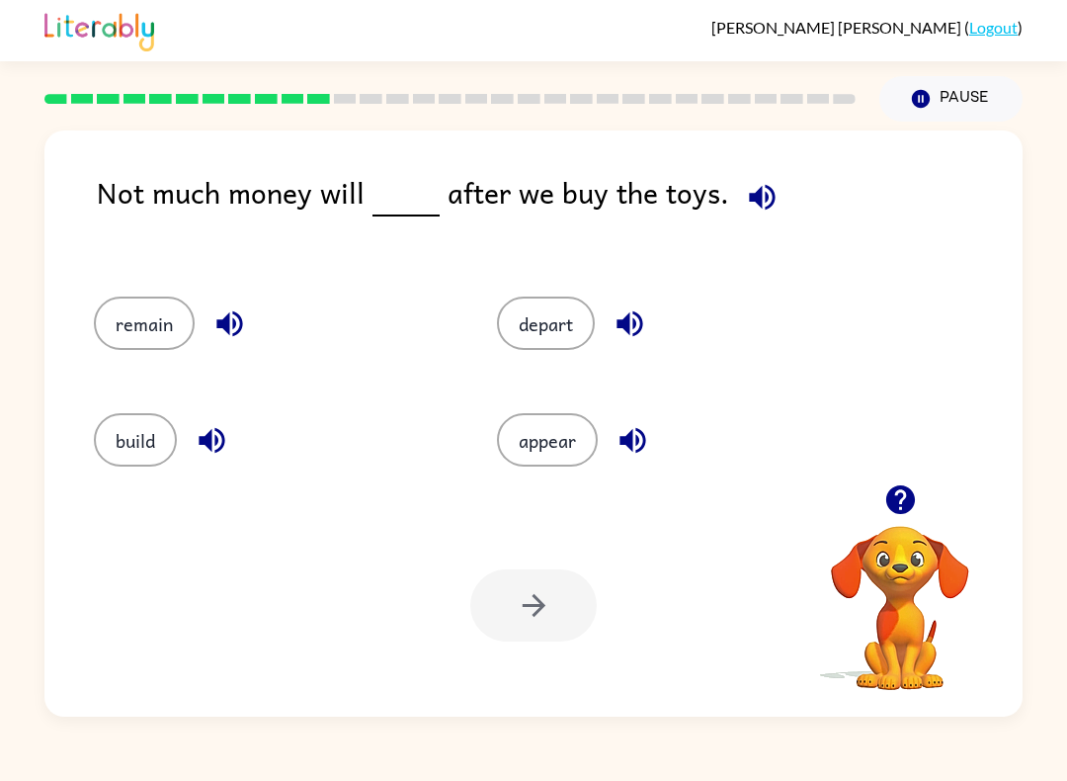
click at [156, 350] on button "remain" at bounding box center [144, 322] width 101 height 53
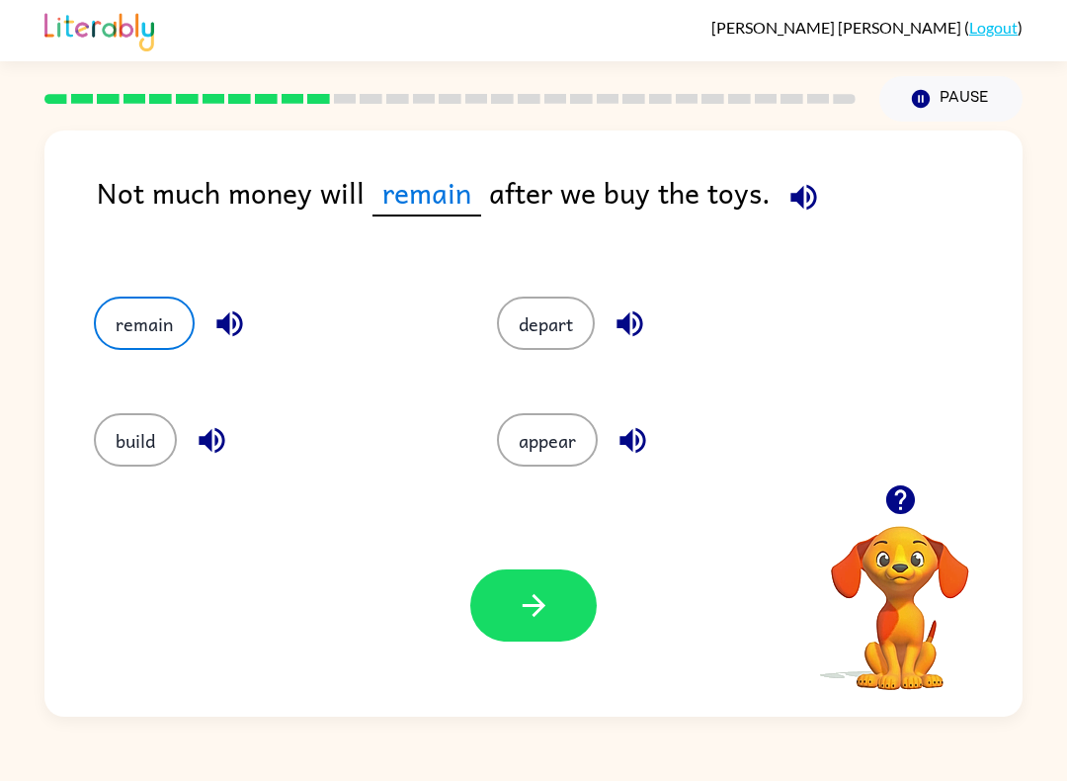
click at [512, 630] on button "button" at bounding box center [533, 605] width 126 height 72
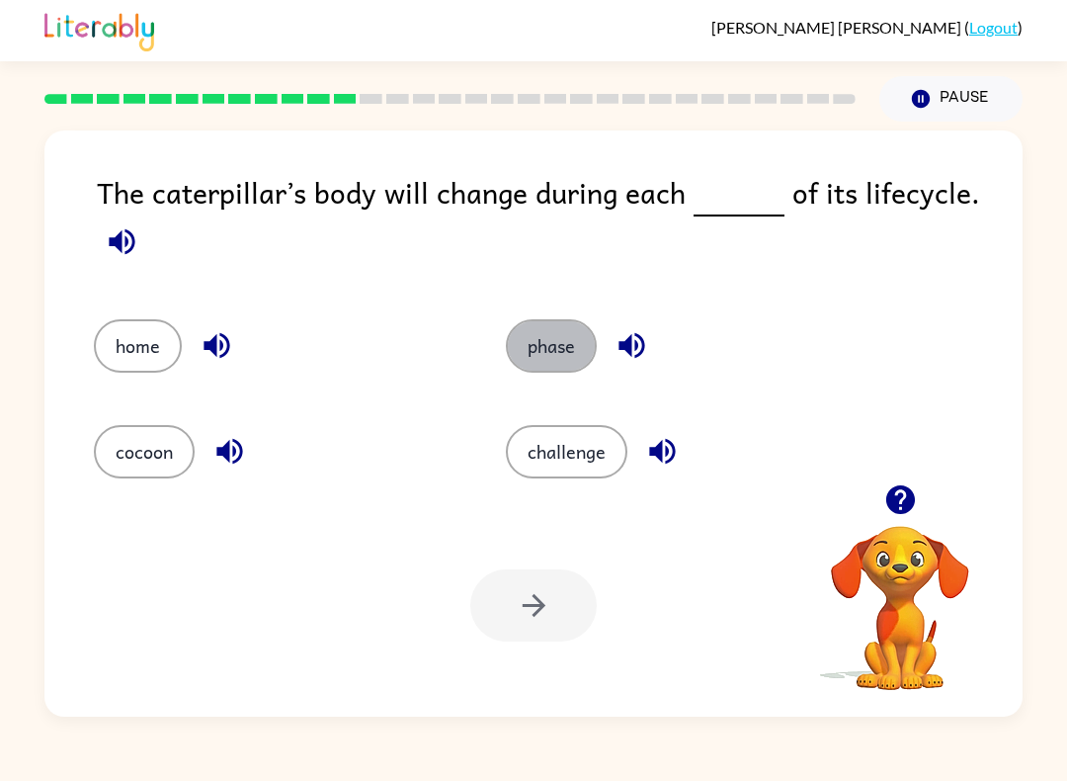
click at [565, 355] on button "phase" at bounding box center [551, 345] width 91 height 53
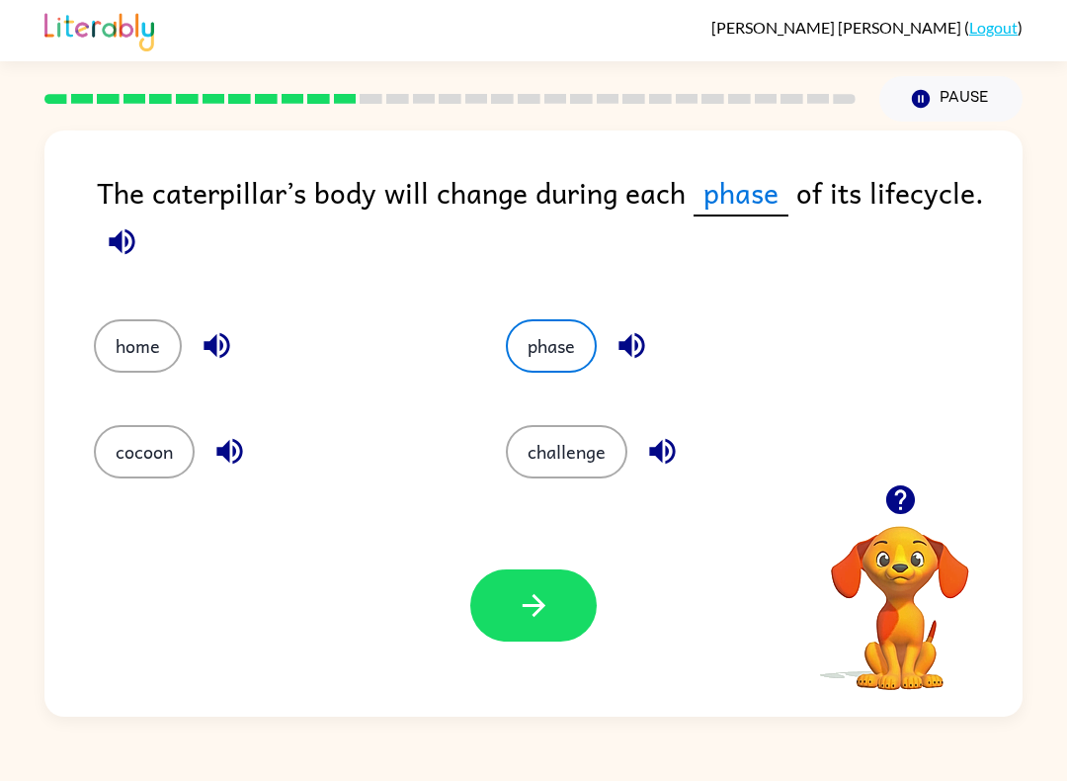
click at [568, 634] on button "button" at bounding box center [533, 605] width 126 height 72
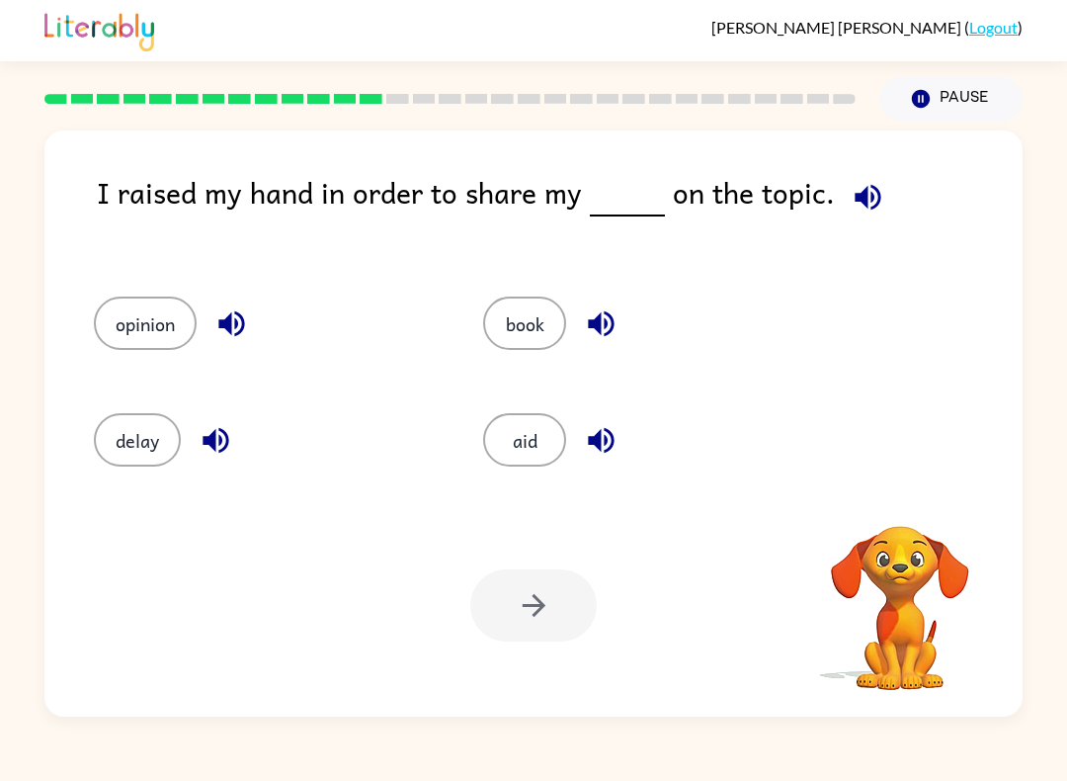
click at [945, 190] on div "I raised my hand in order to share my on the topic." at bounding box center [560, 213] width 926 height 87
click at [150, 338] on button "opinion" at bounding box center [145, 322] width 103 height 53
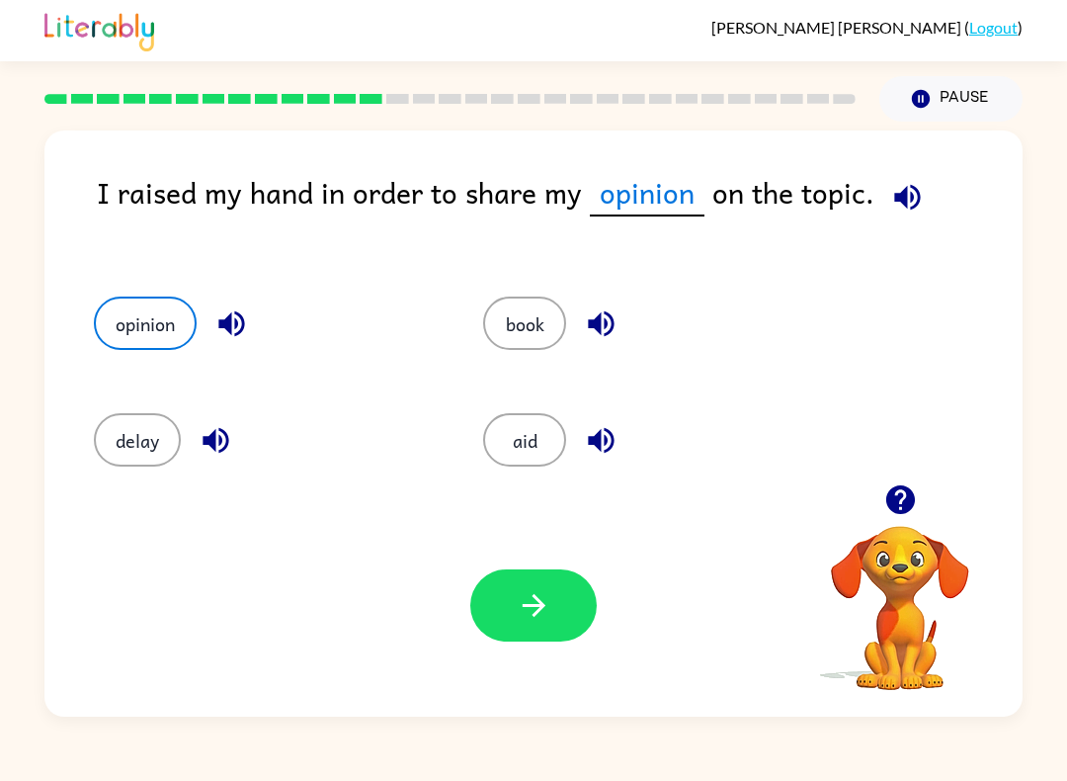
click at [521, 612] on icon "button" at bounding box center [534, 605] width 35 height 35
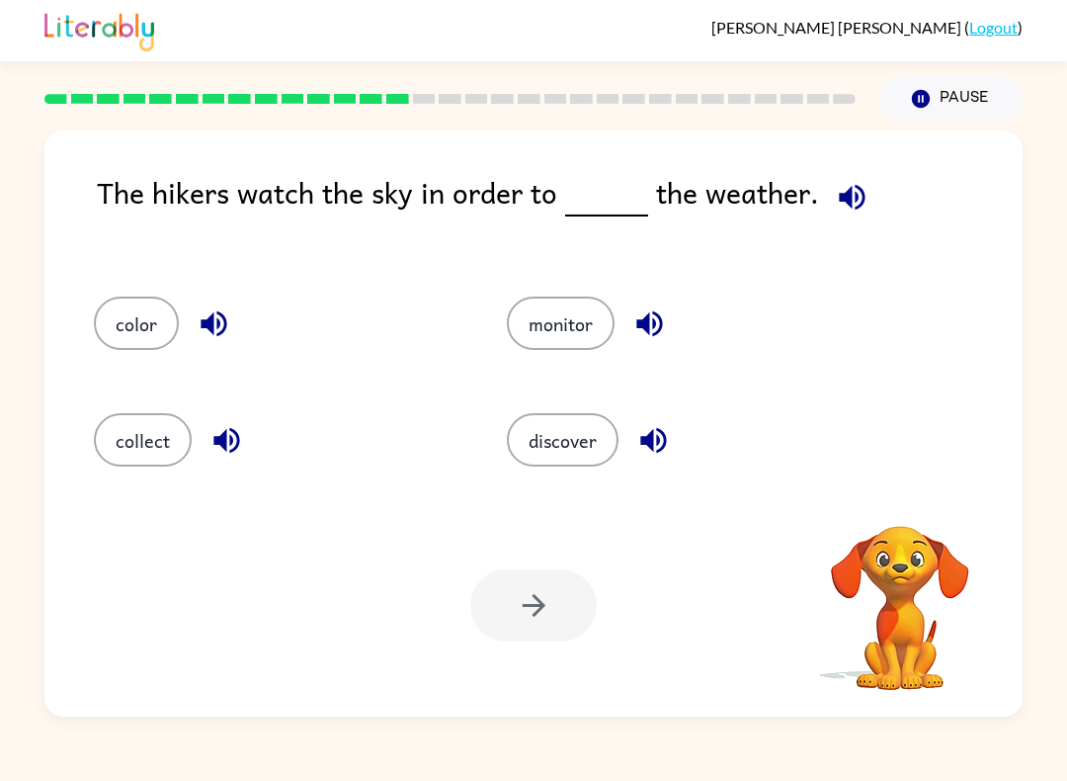
click at [850, 201] on icon "button" at bounding box center [852, 197] width 26 height 26
click at [573, 454] on button "discover" at bounding box center [563, 439] width 112 height 53
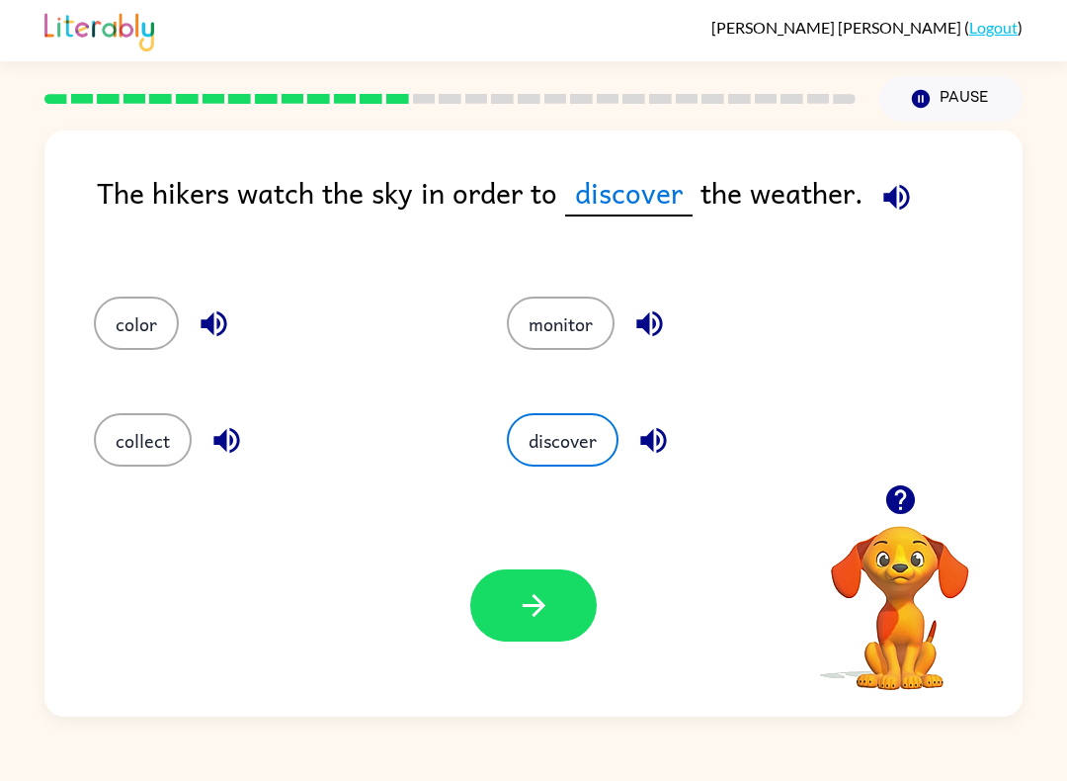
click at [558, 634] on button "button" at bounding box center [533, 605] width 126 height 72
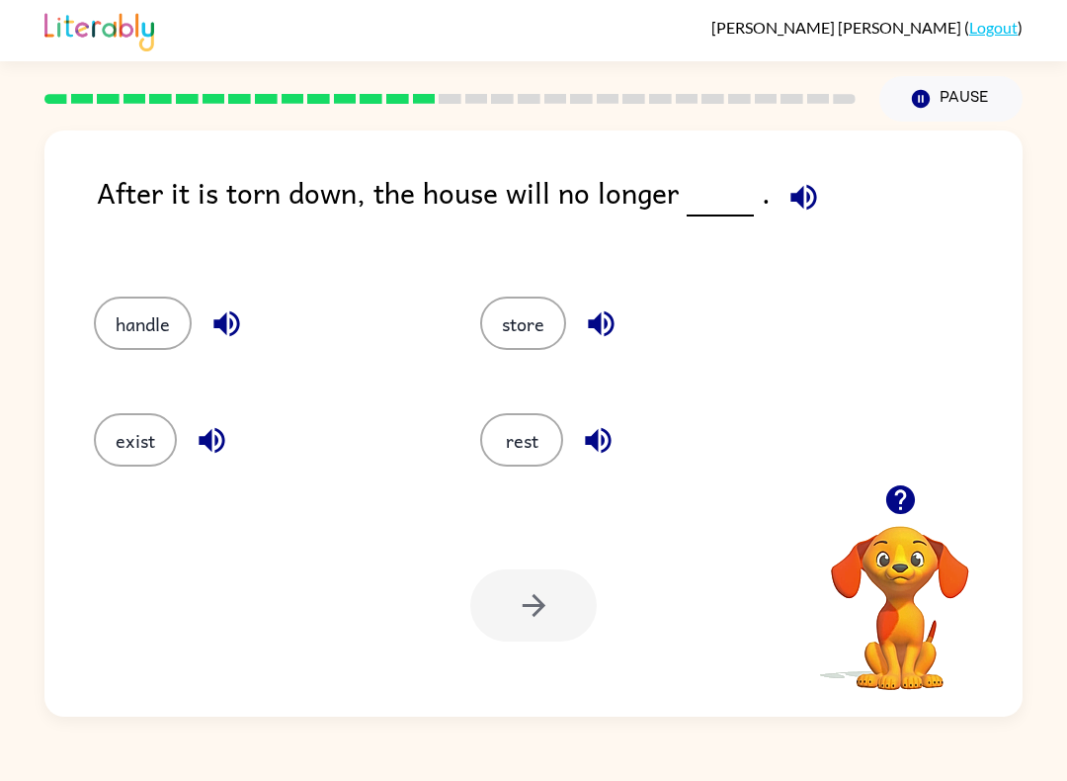
click at [795, 210] on icon "button" at bounding box center [804, 197] width 35 height 35
click at [130, 454] on button "exist" at bounding box center [135, 439] width 83 height 53
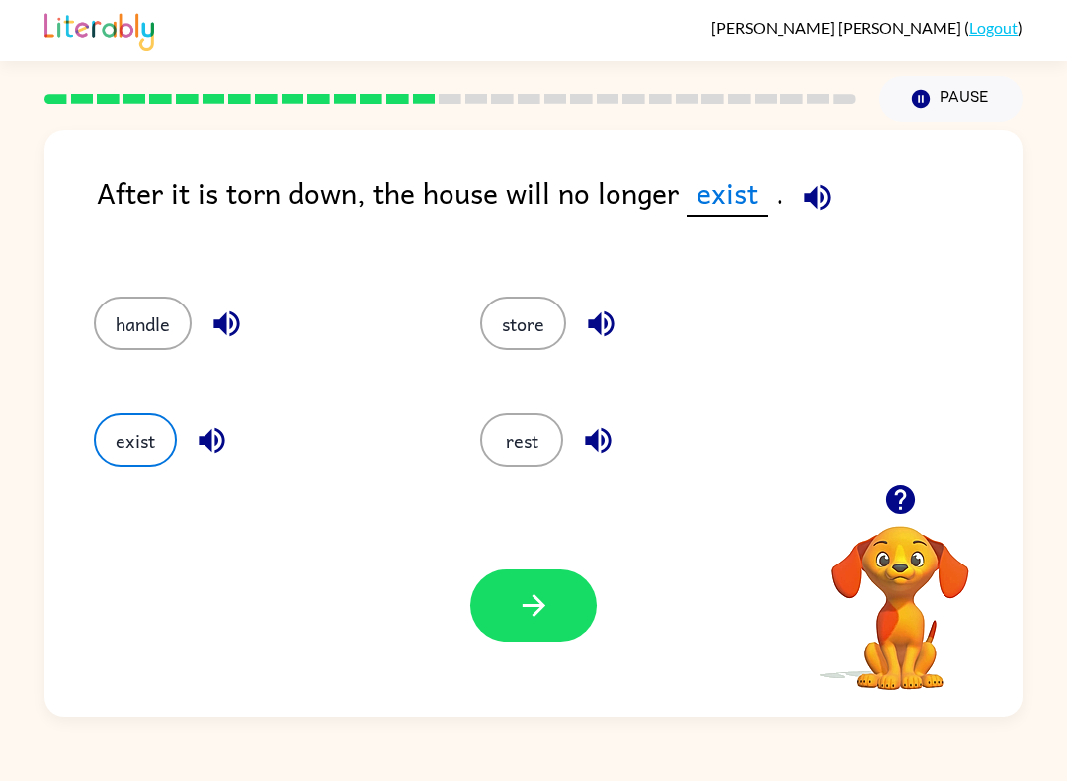
click at [552, 630] on button "button" at bounding box center [533, 605] width 126 height 72
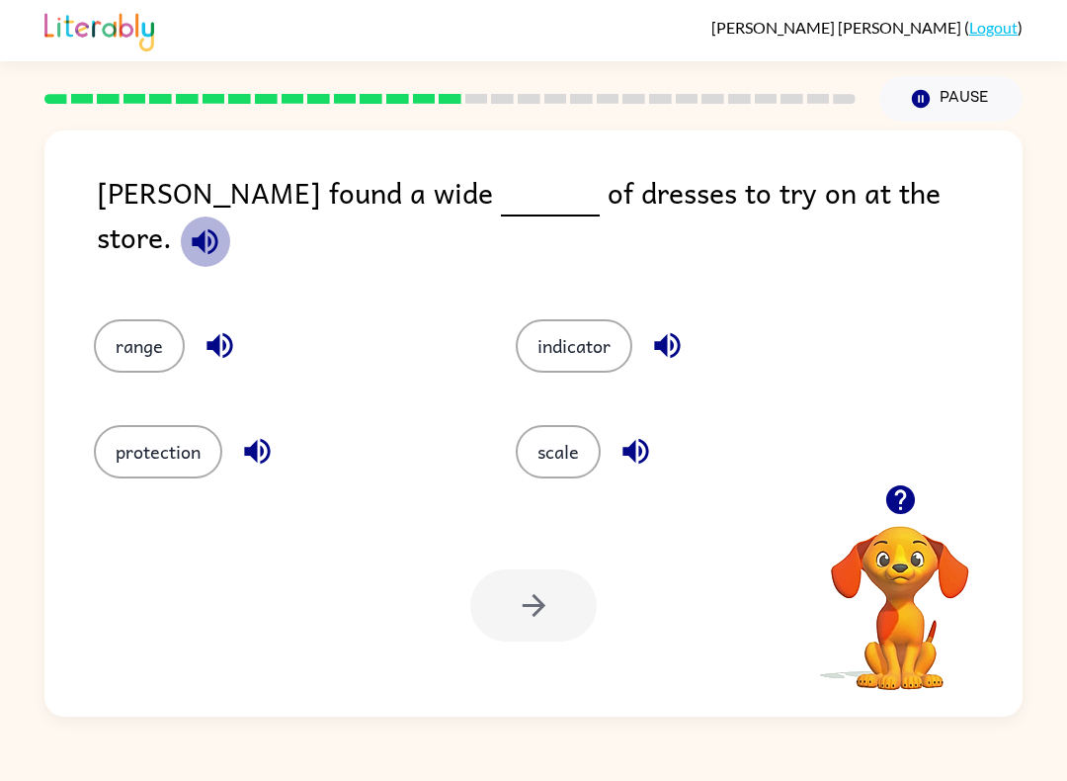
click at [222, 224] on icon "button" at bounding box center [205, 241] width 35 height 35
click at [131, 319] on button "range" at bounding box center [139, 345] width 91 height 53
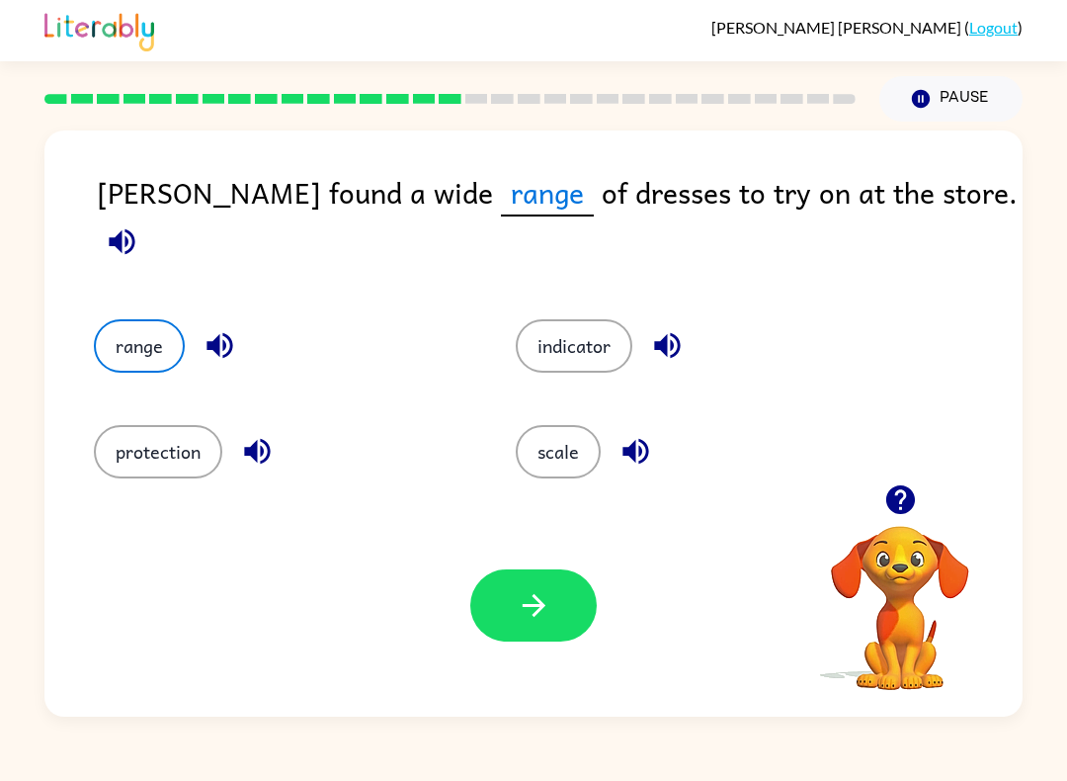
click at [540, 614] on icon "button" at bounding box center [534, 605] width 35 height 35
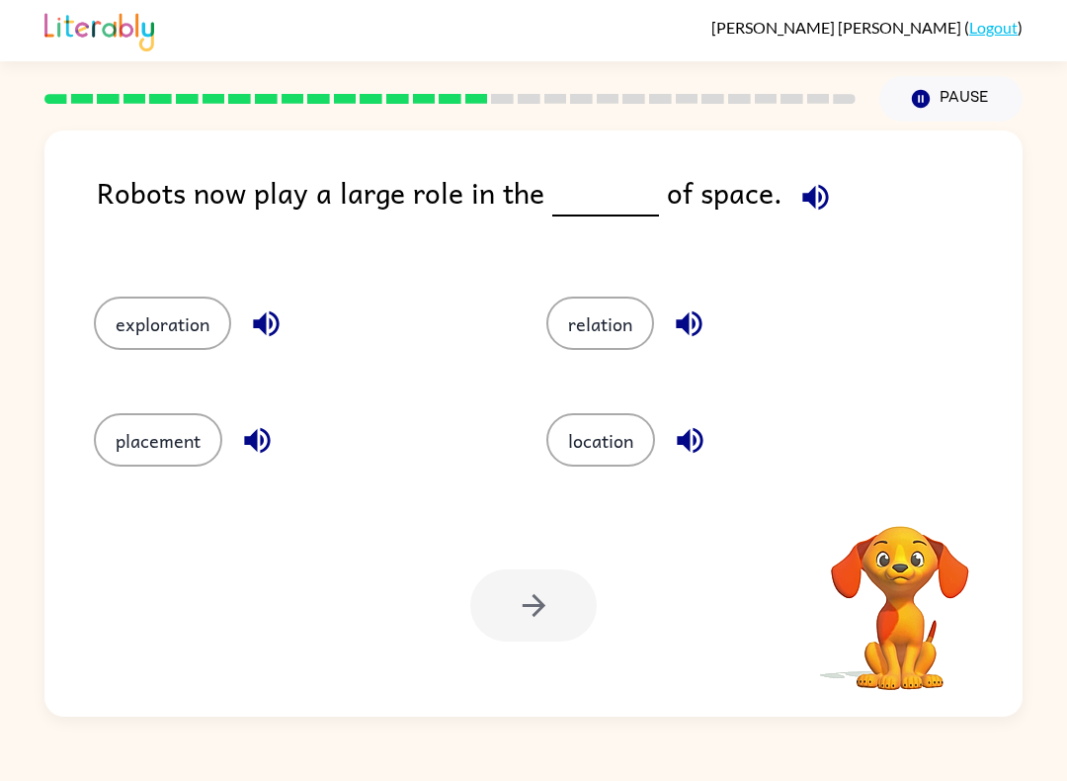
click at [820, 196] on button "button" at bounding box center [816, 197] width 50 height 50
click at [147, 325] on button "exploration" at bounding box center [162, 322] width 137 height 53
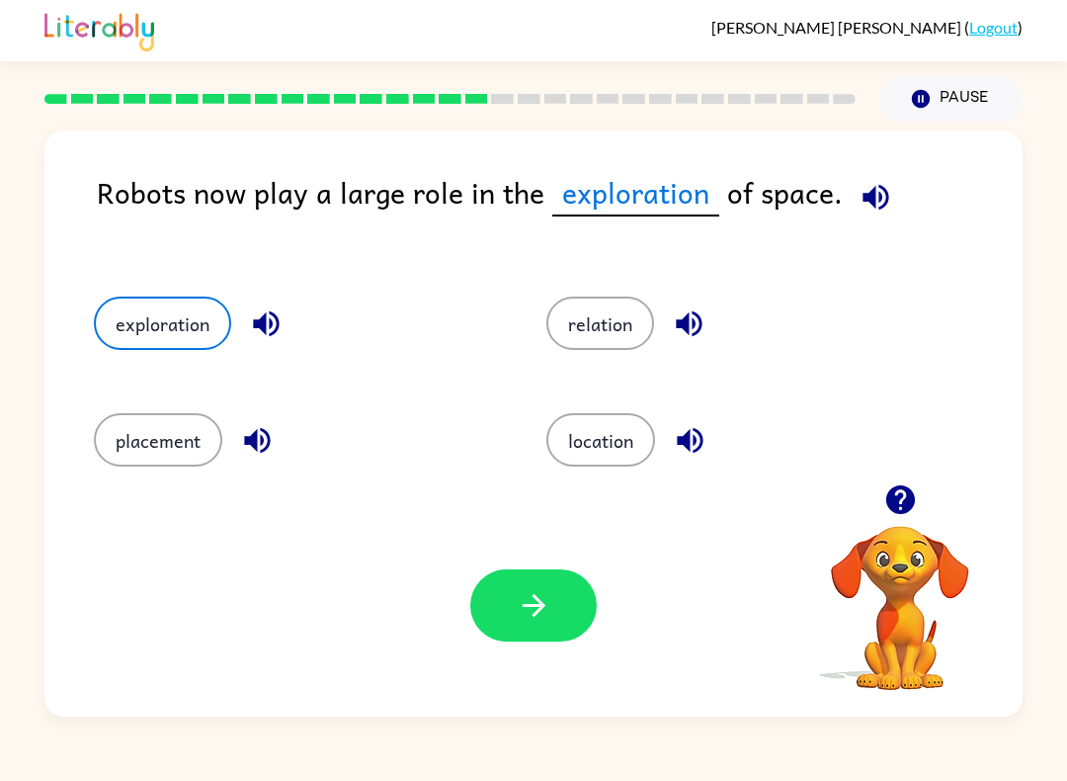
click at [552, 608] on button "button" at bounding box center [533, 605] width 126 height 72
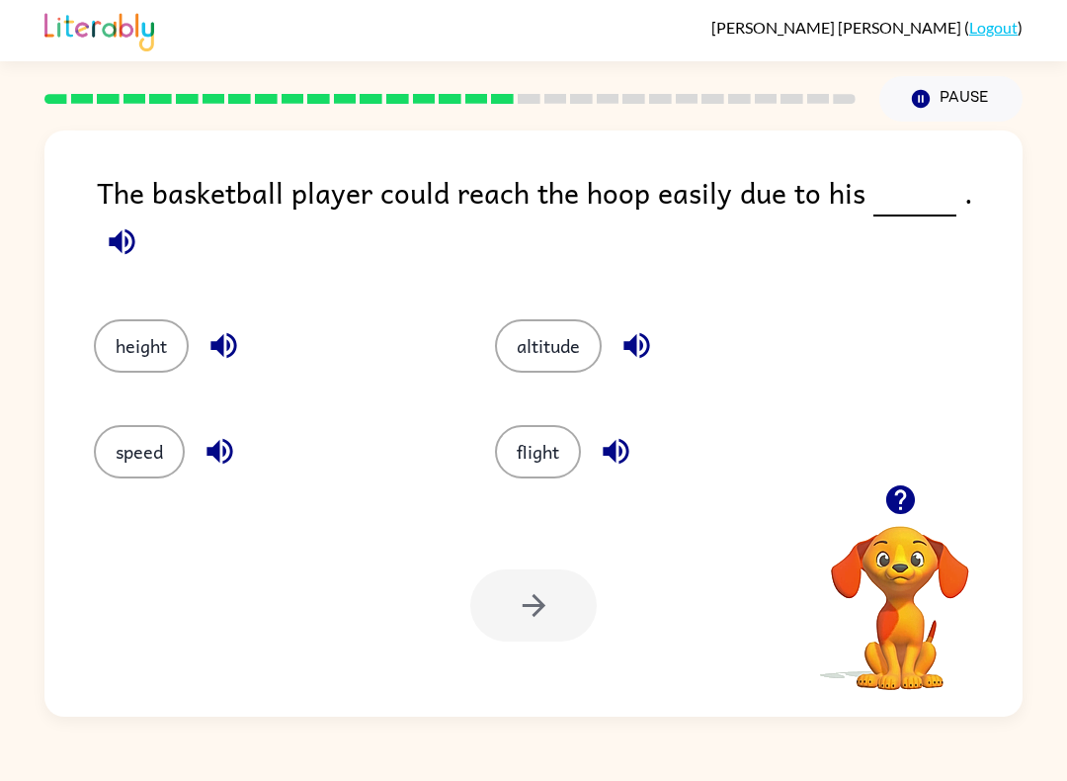
click at [135, 319] on button "height" at bounding box center [141, 345] width 95 height 53
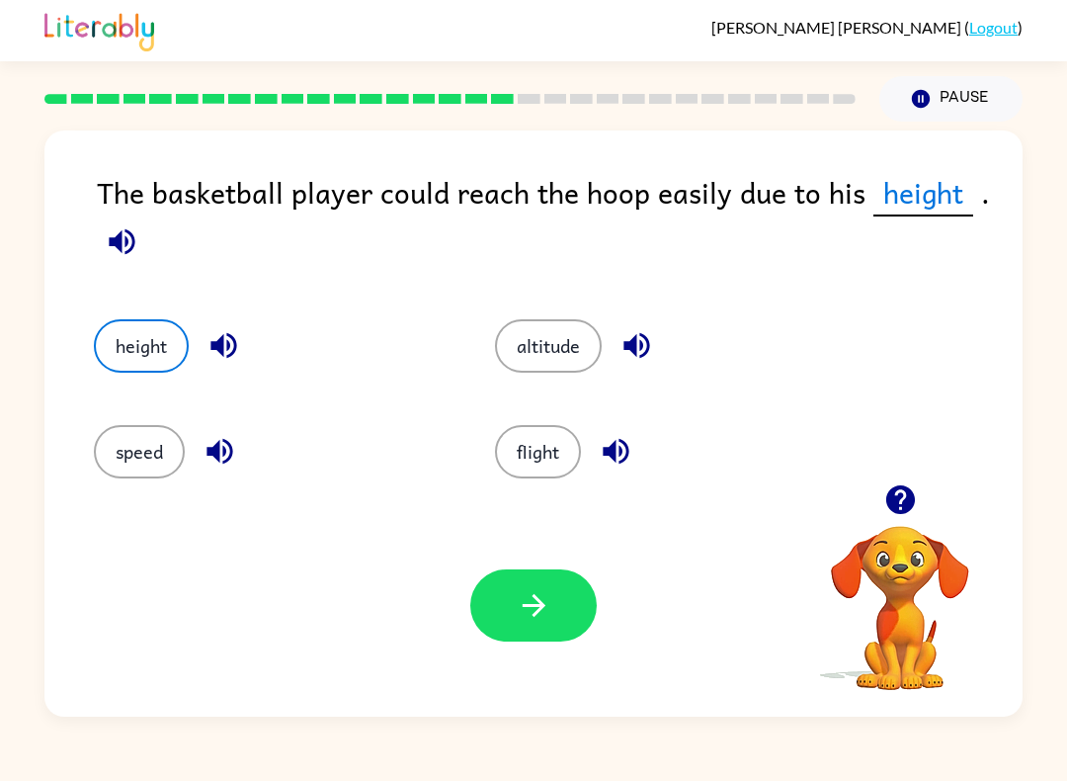
click at [564, 612] on button "button" at bounding box center [533, 605] width 126 height 72
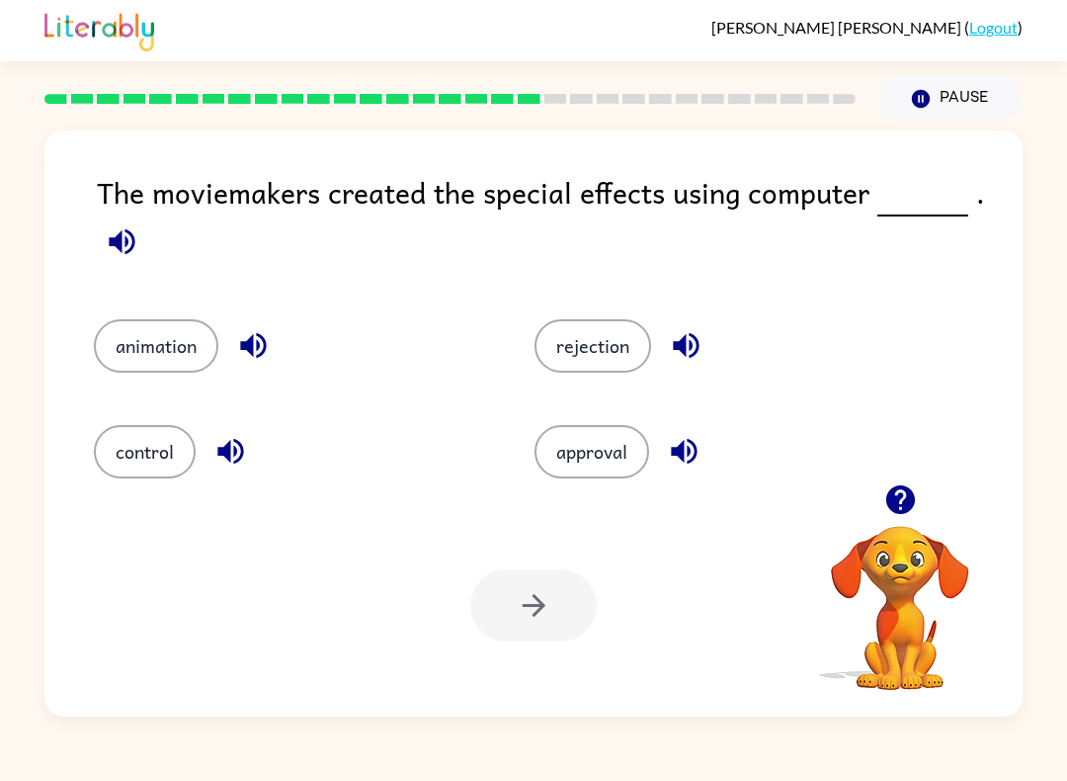
click at [130, 373] on button "animation" at bounding box center [156, 345] width 125 height 53
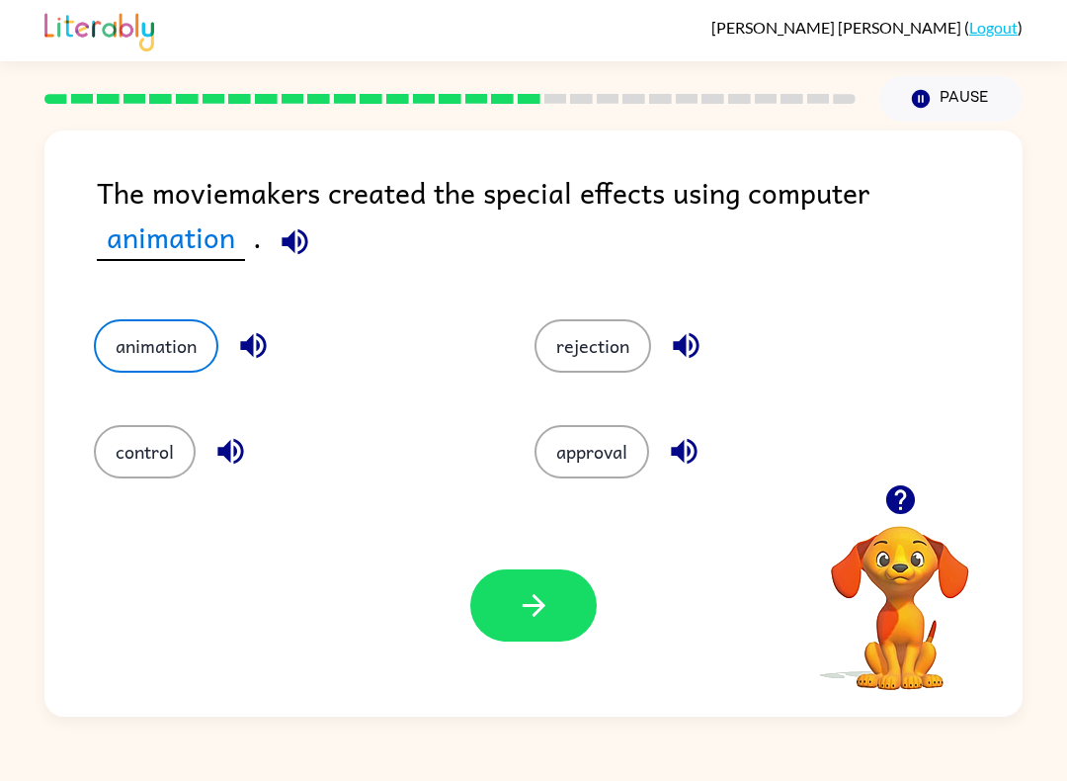
click at [573, 617] on button "button" at bounding box center [533, 605] width 126 height 72
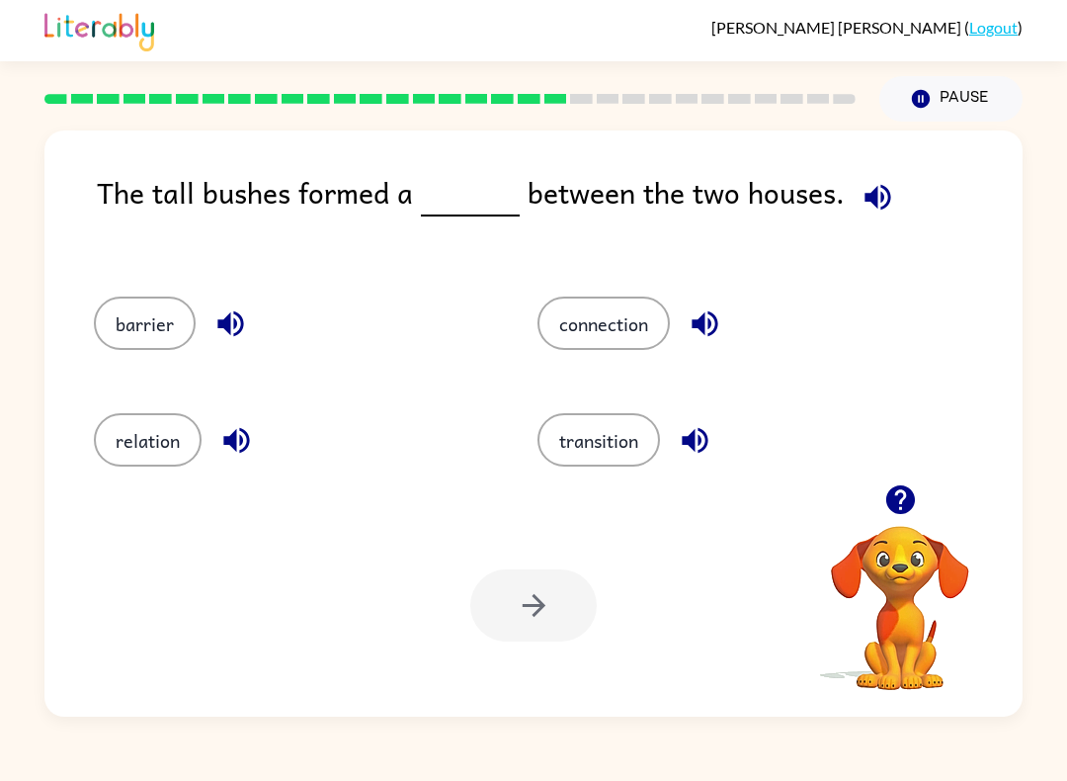
click at [875, 201] on icon "button" at bounding box center [878, 197] width 26 height 26
click at [149, 341] on button "barrier" at bounding box center [145, 322] width 102 height 53
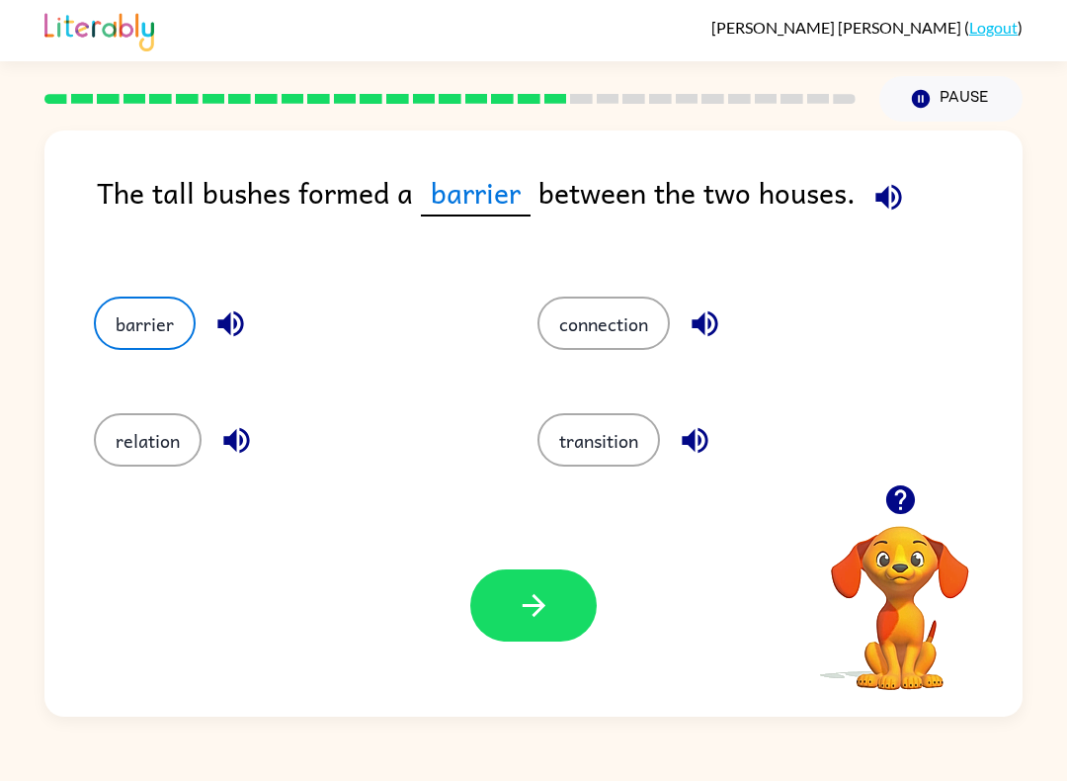
click at [559, 609] on button "button" at bounding box center [533, 605] width 126 height 72
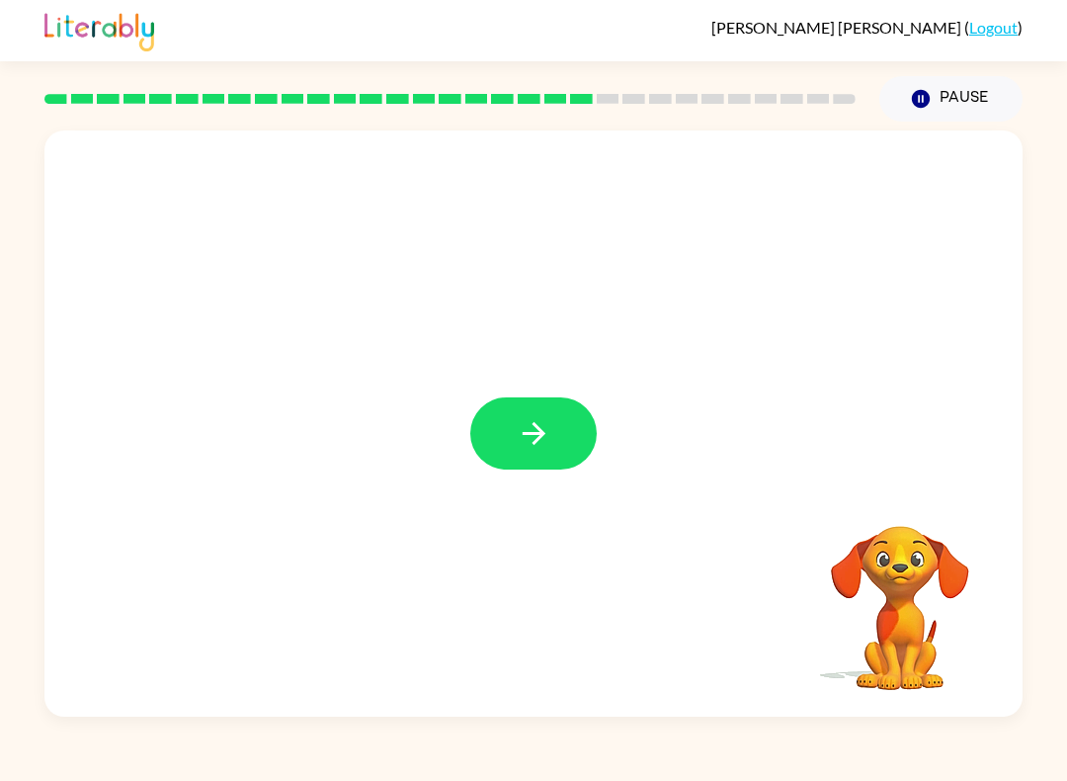
click at [566, 437] on button "button" at bounding box center [533, 433] width 126 height 72
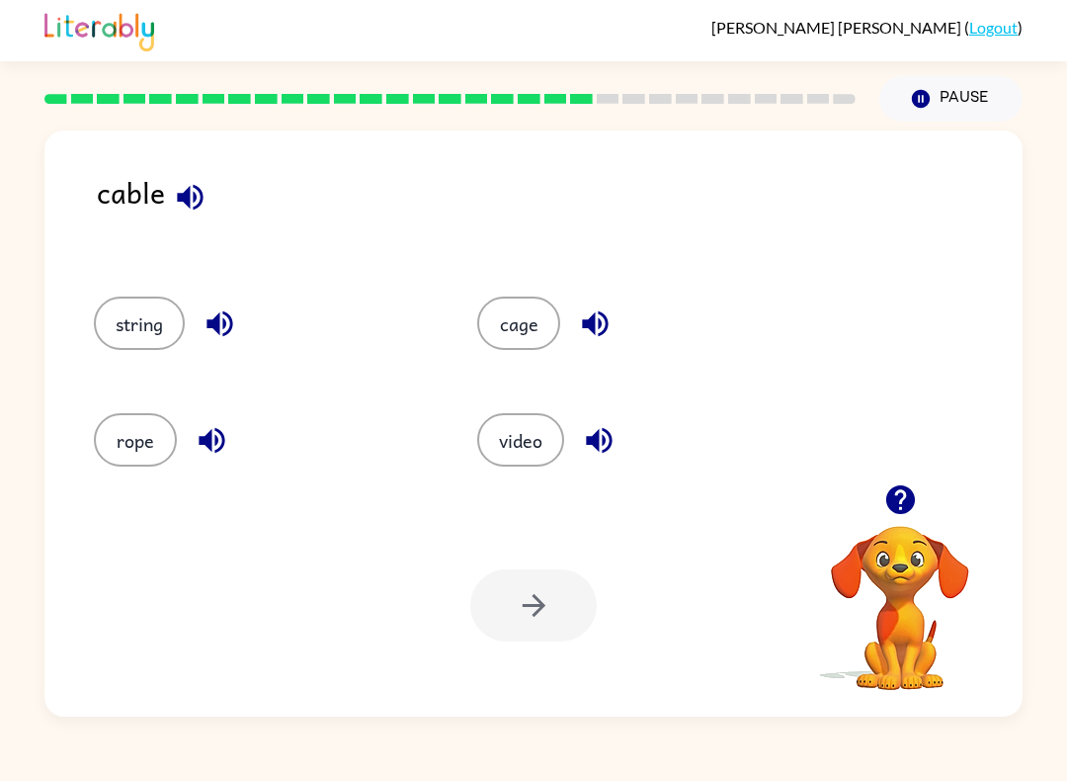
click at [149, 331] on button "string" at bounding box center [139, 322] width 91 height 53
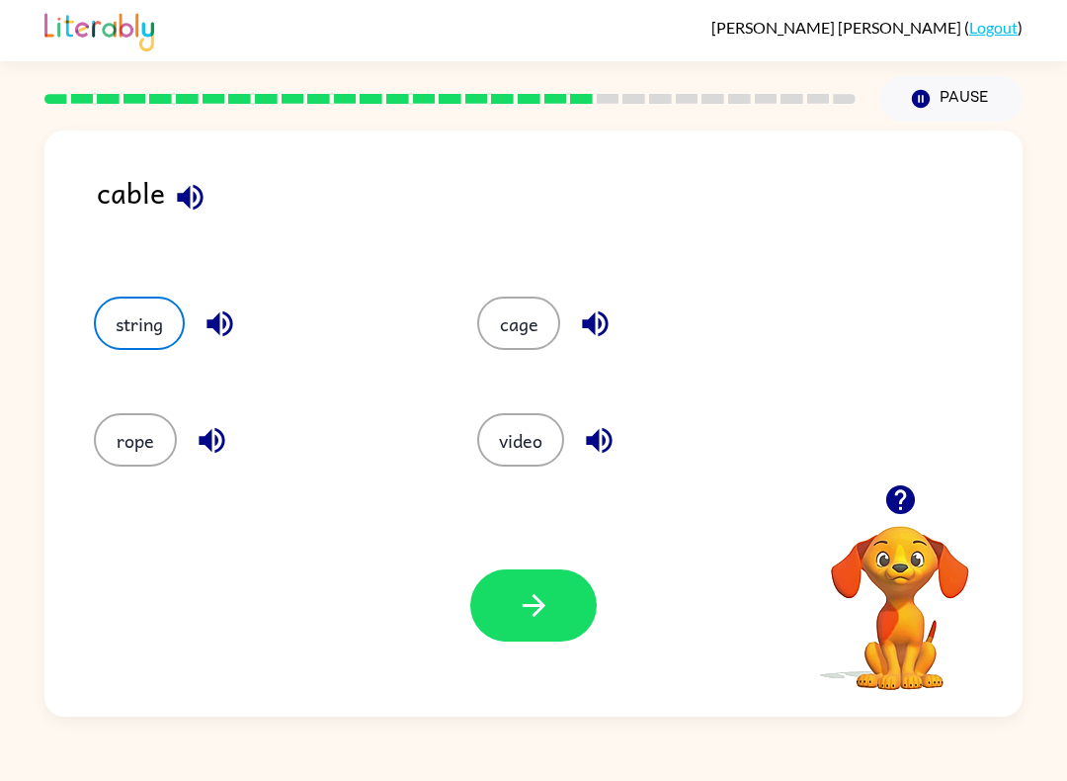
click at [540, 304] on button "cage" at bounding box center [518, 322] width 83 height 53
click at [533, 607] on icon "button" at bounding box center [533, 605] width 23 height 23
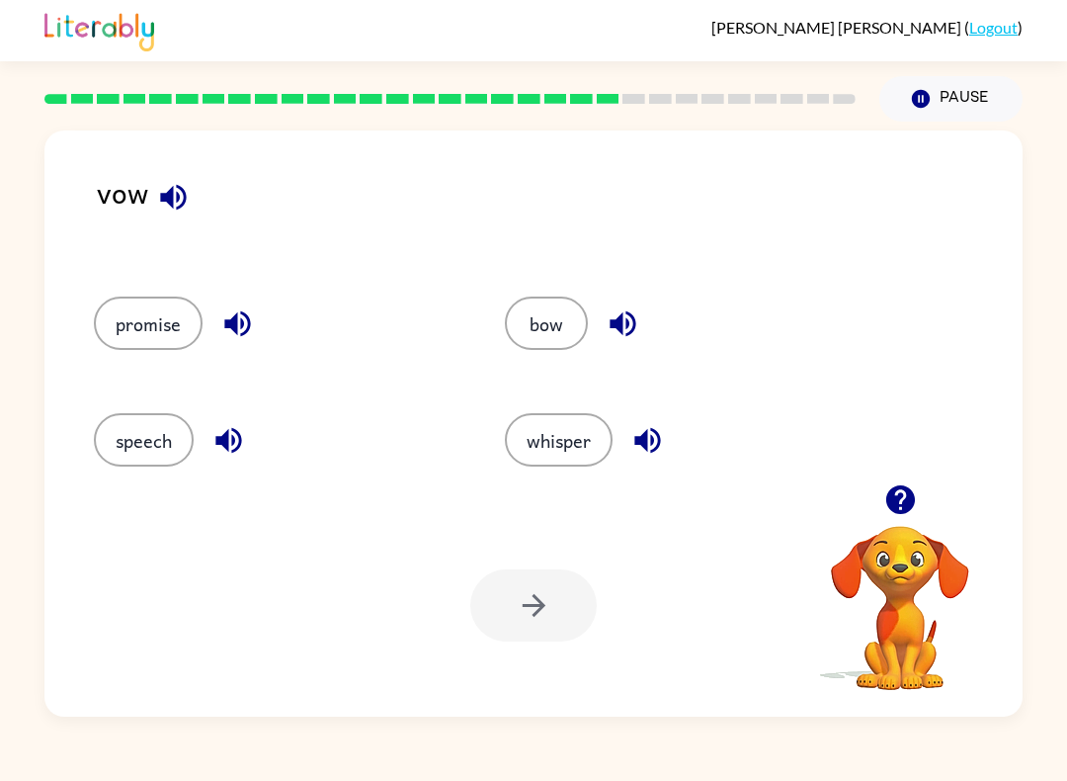
click at [184, 197] on icon "button" at bounding box center [173, 197] width 26 height 26
click at [556, 330] on button "bow" at bounding box center [546, 322] width 83 height 53
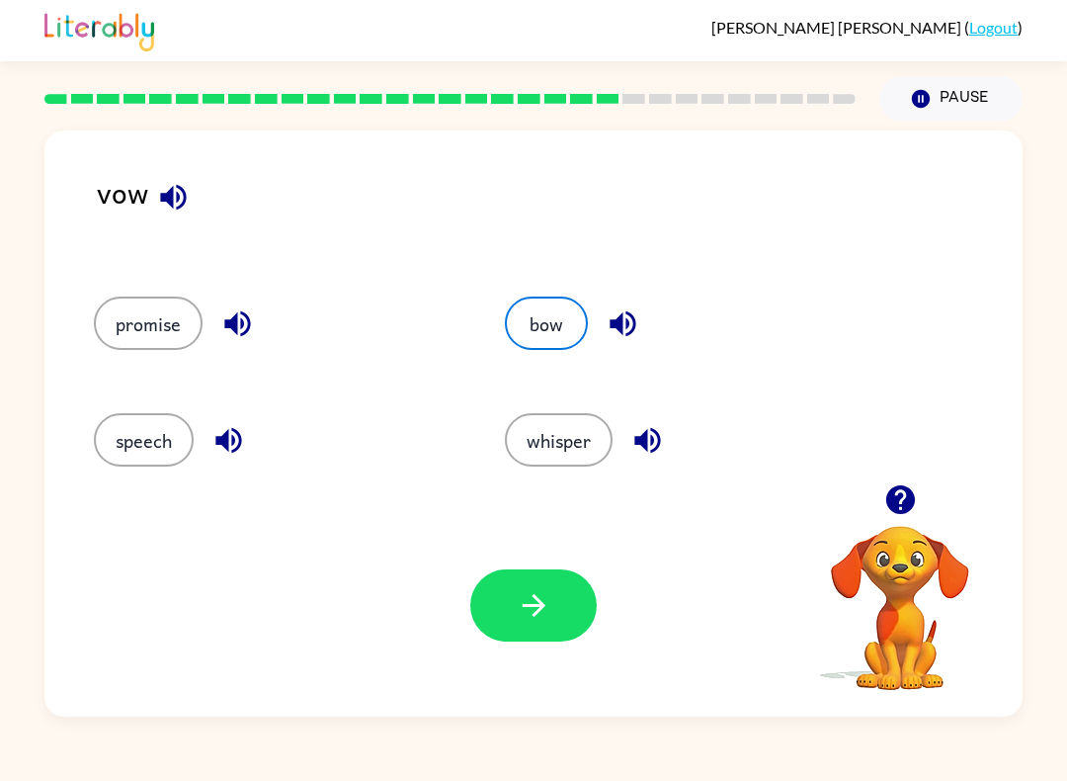
click at [568, 321] on button "bow" at bounding box center [546, 322] width 83 height 53
click at [135, 325] on button "promise" at bounding box center [148, 322] width 109 height 53
click at [562, 607] on button "button" at bounding box center [533, 605] width 126 height 72
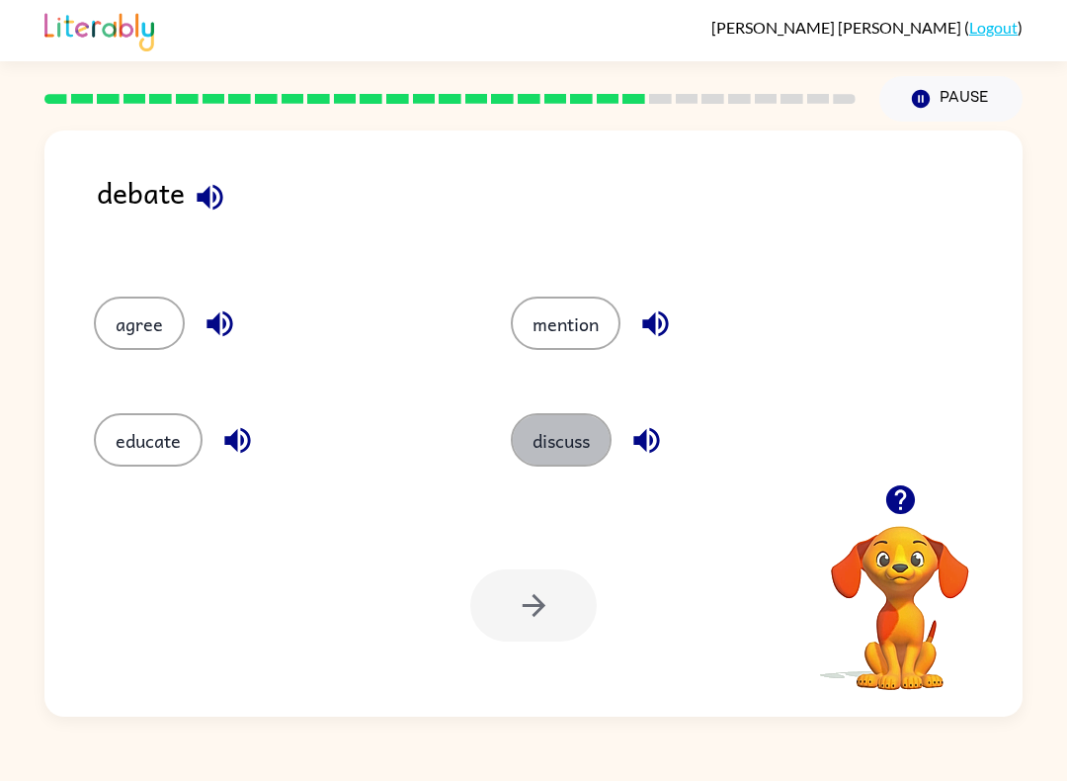
click at [588, 443] on button "discuss" at bounding box center [561, 439] width 101 height 53
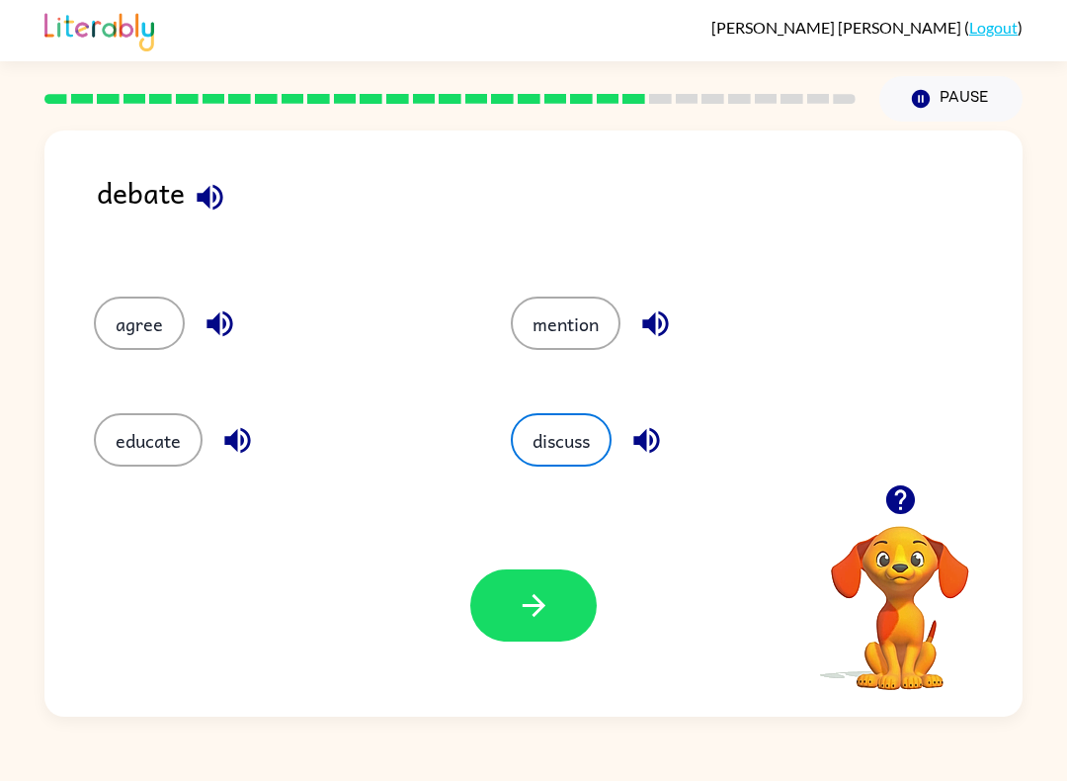
click at [556, 620] on button "button" at bounding box center [533, 605] width 126 height 72
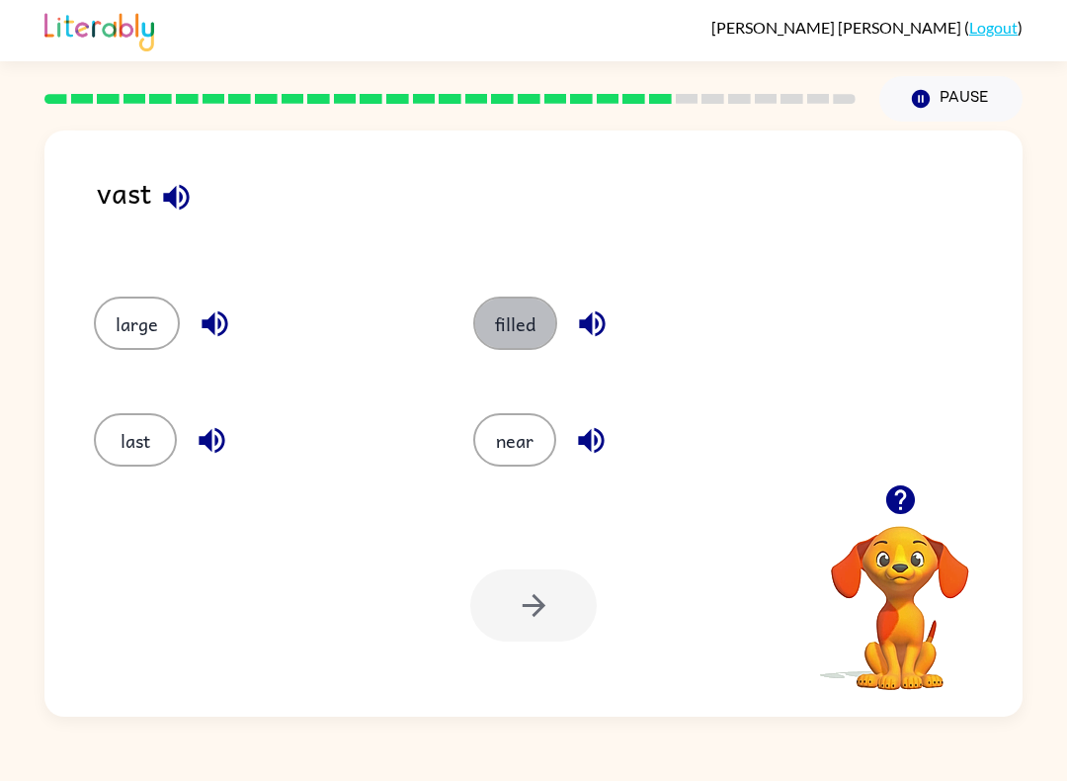
click at [536, 321] on button "filled" at bounding box center [515, 322] width 84 height 53
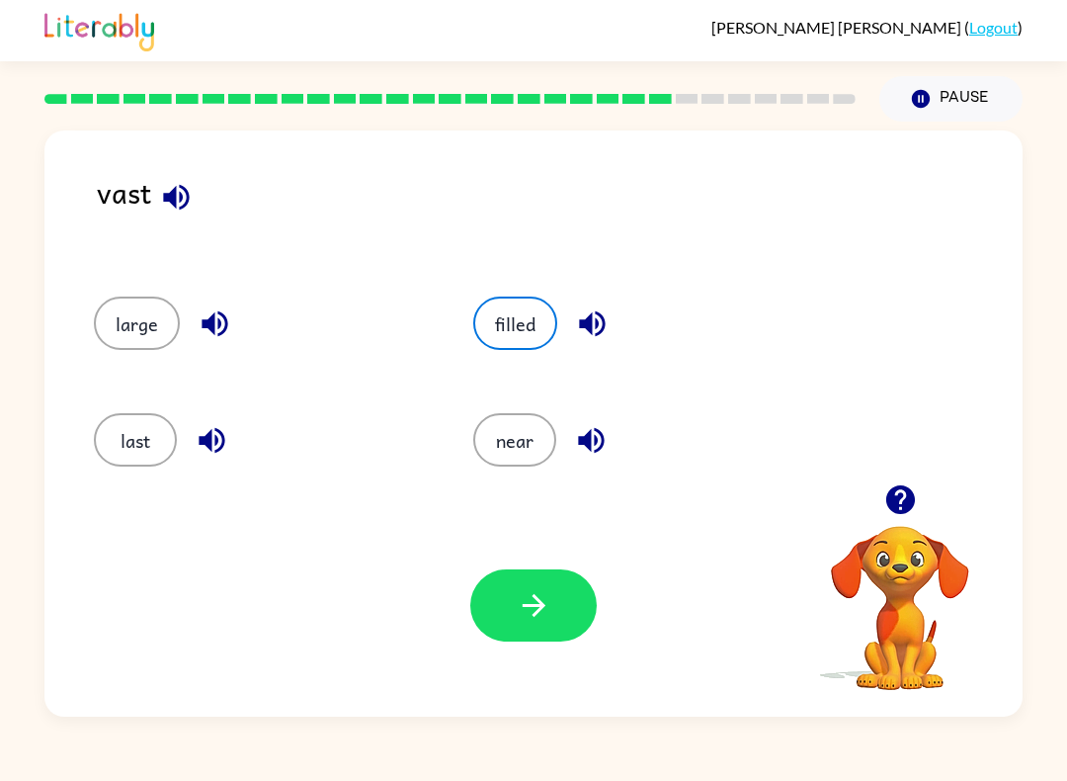
click at [554, 627] on button "button" at bounding box center [533, 605] width 126 height 72
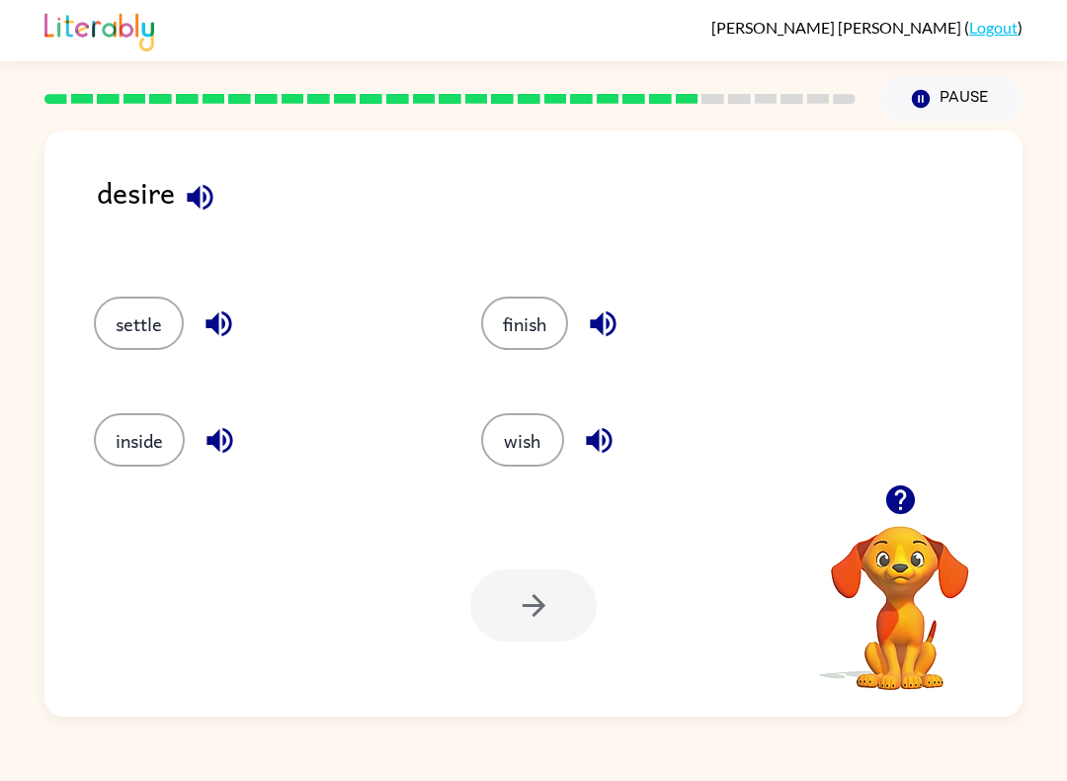
click at [542, 447] on button "wish" at bounding box center [522, 439] width 83 height 53
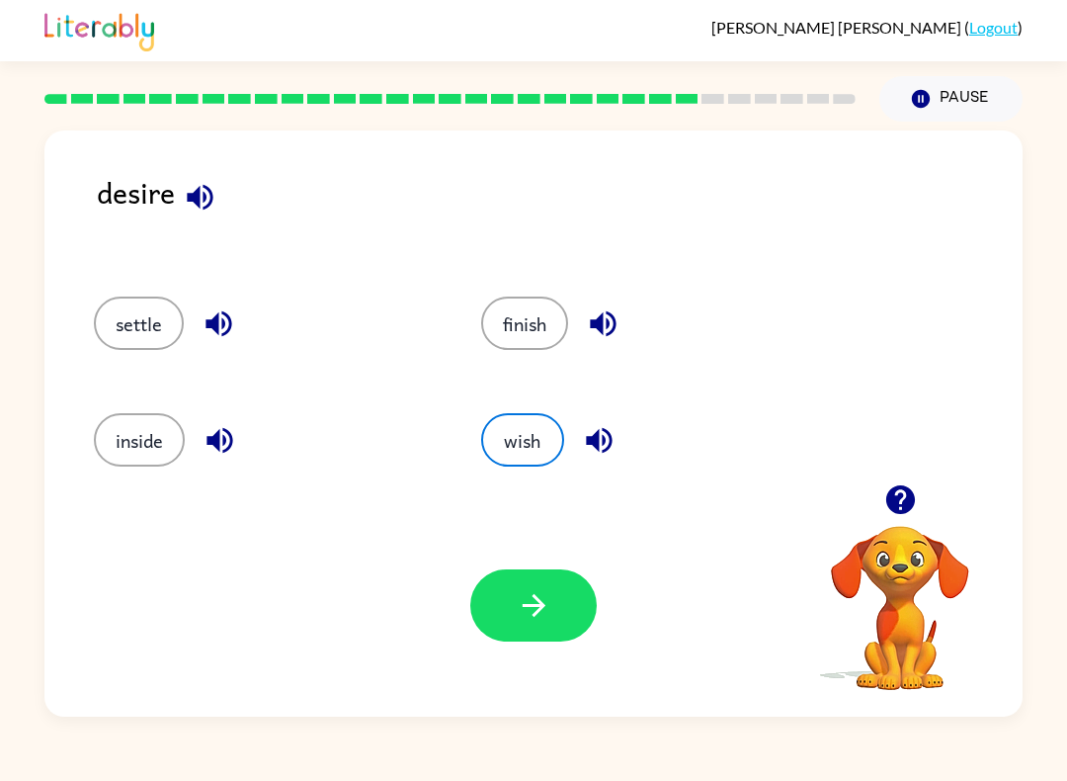
click at [567, 601] on button "button" at bounding box center [533, 605] width 126 height 72
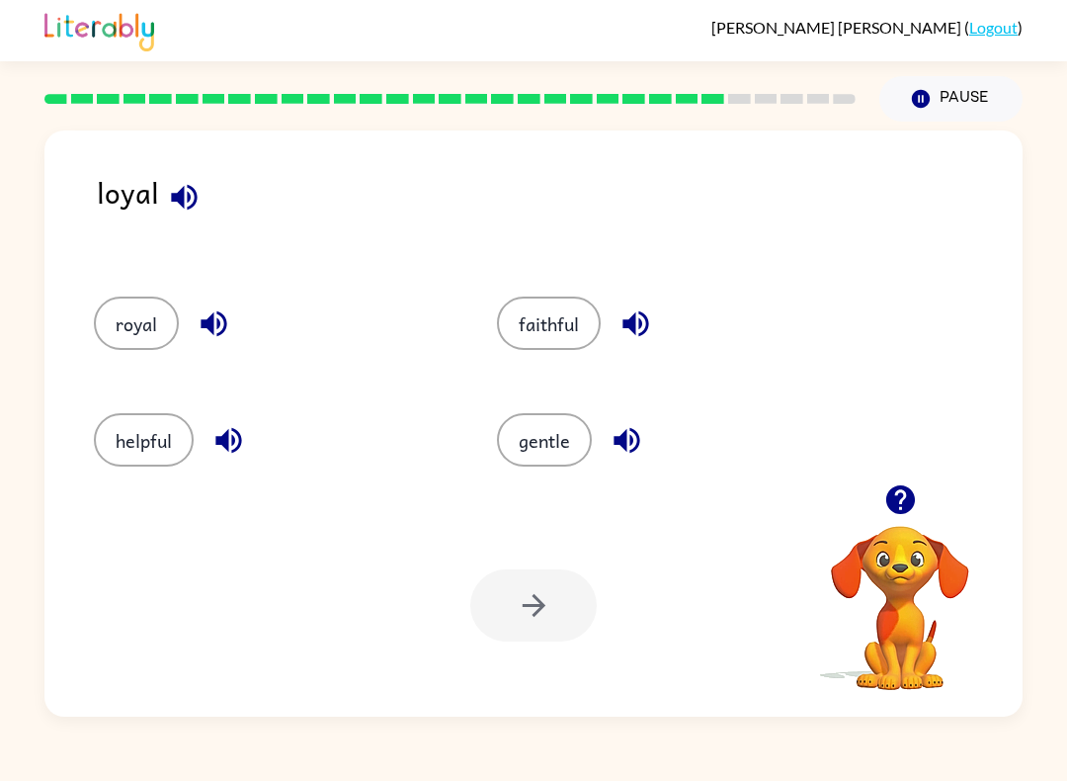
click at [572, 335] on button "faithful" at bounding box center [549, 322] width 104 height 53
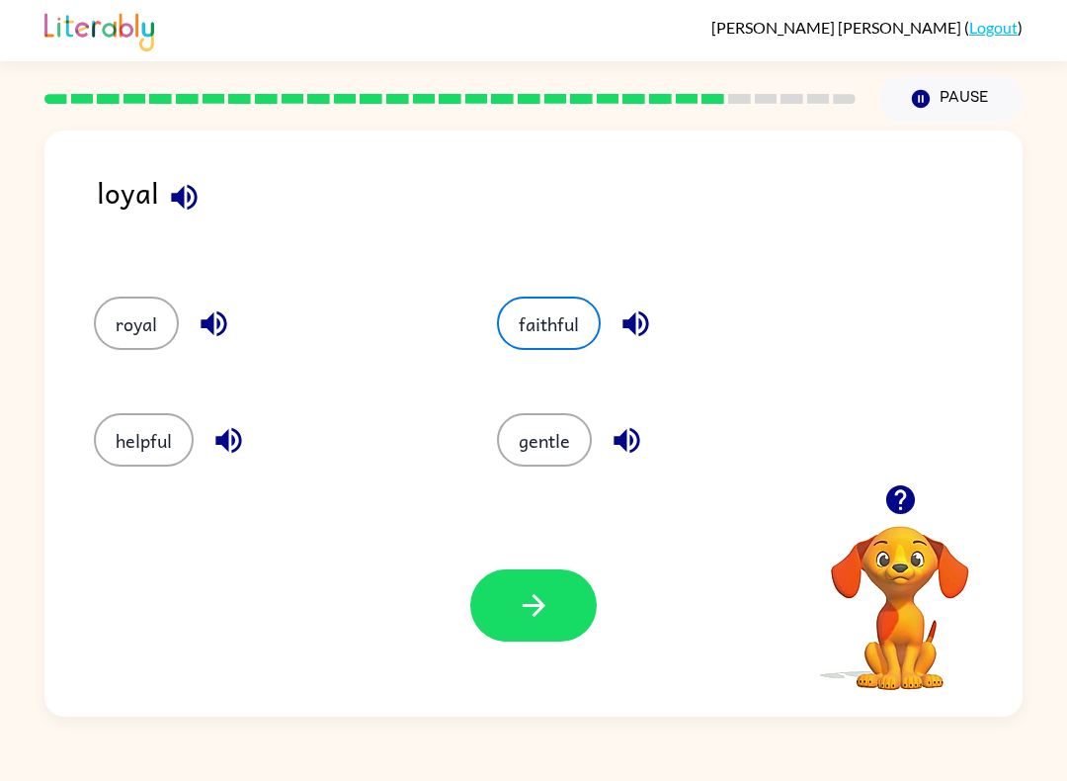
click at [559, 616] on button "button" at bounding box center [533, 605] width 126 height 72
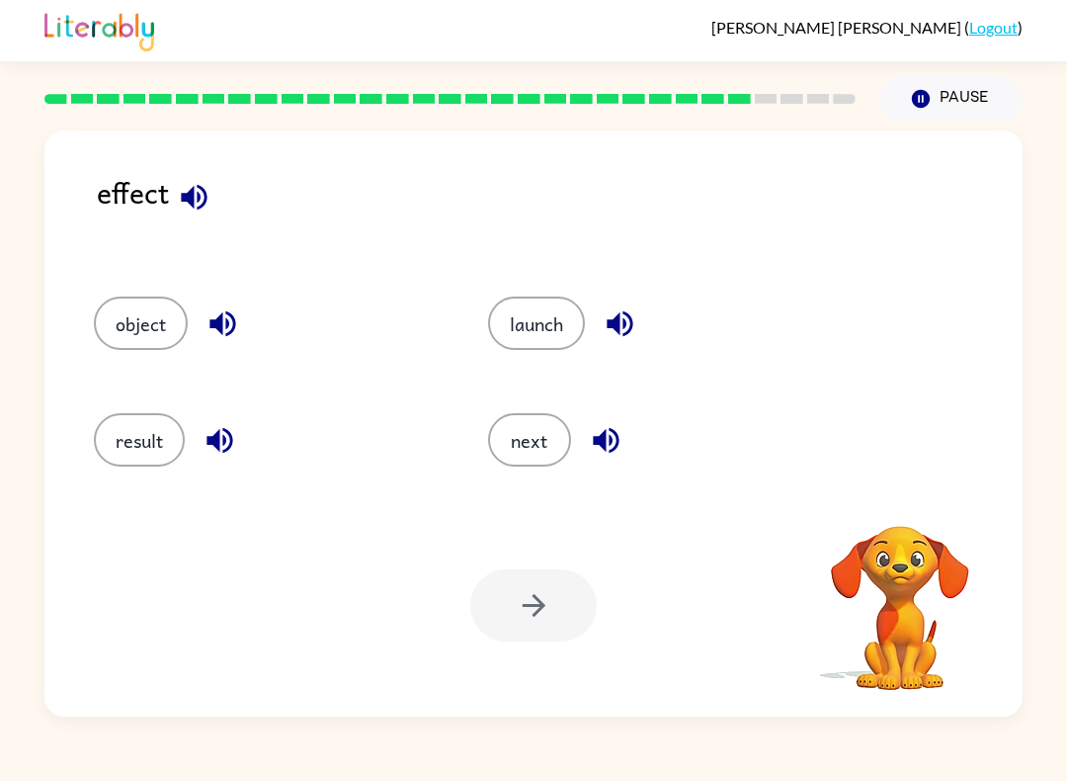
click at [141, 466] on button "result" at bounding box center [139, 439] width 91 height 53
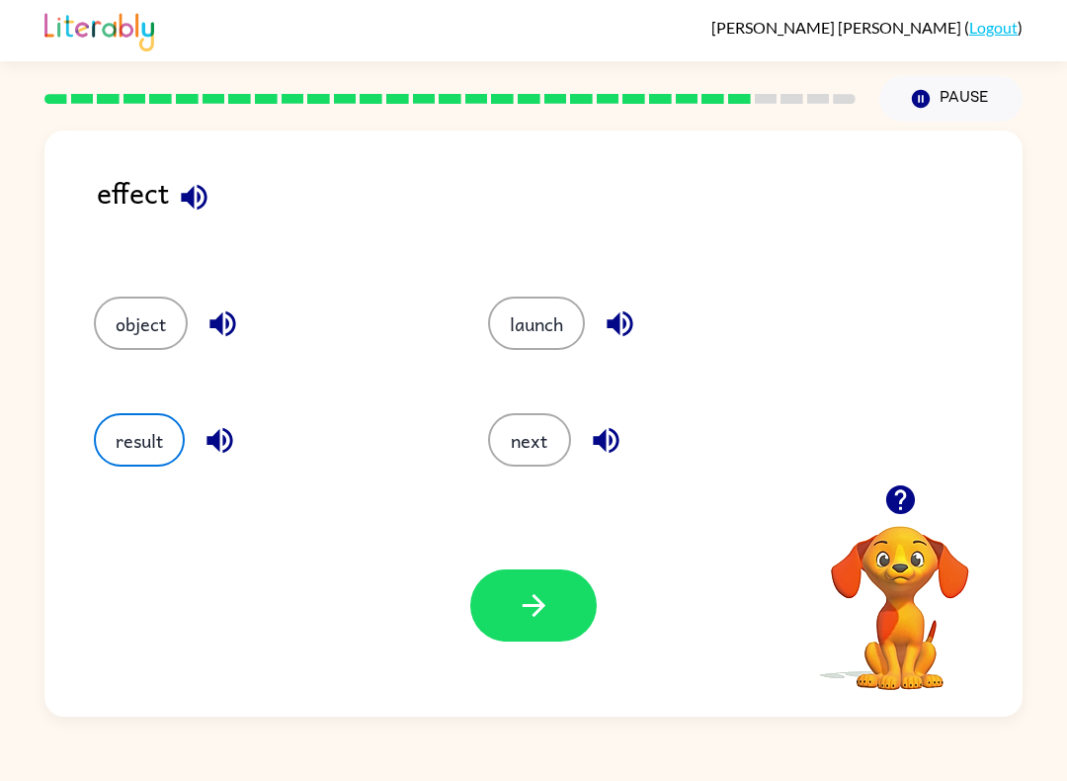
click at [552, 625] on button "button" at bounding box center [533, 605] width 126 height 72
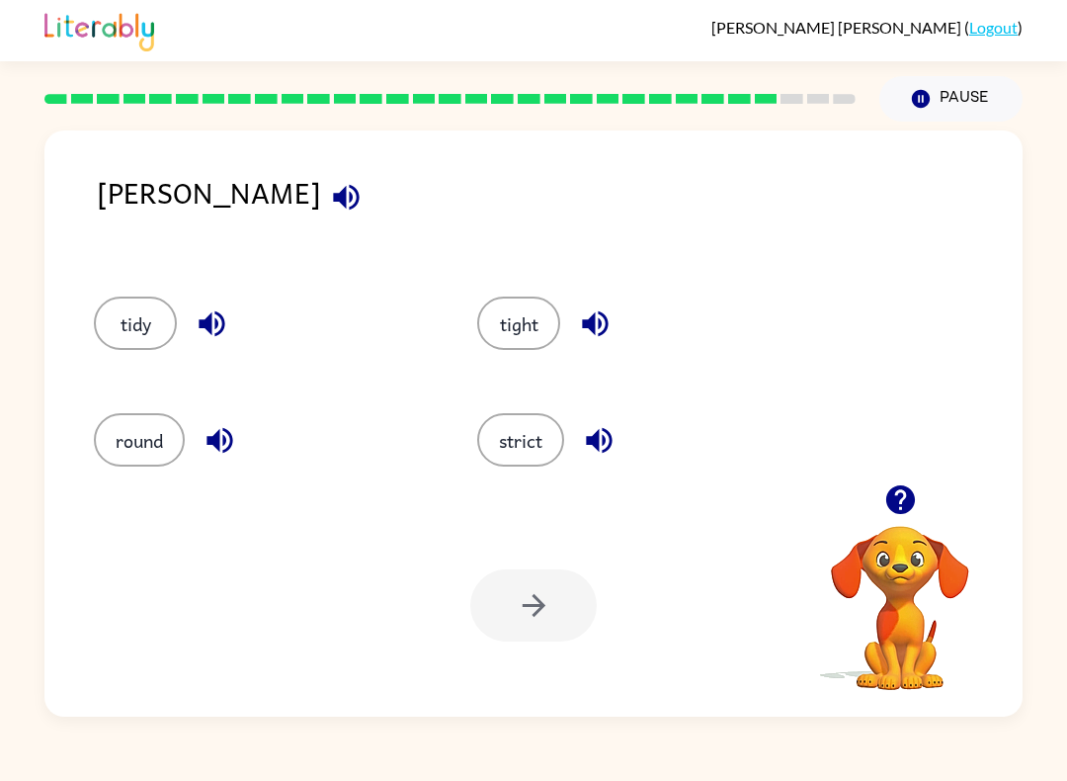
click at [124, 335] on button "tidy" at bounding box center [135, 322] width 83 height 53
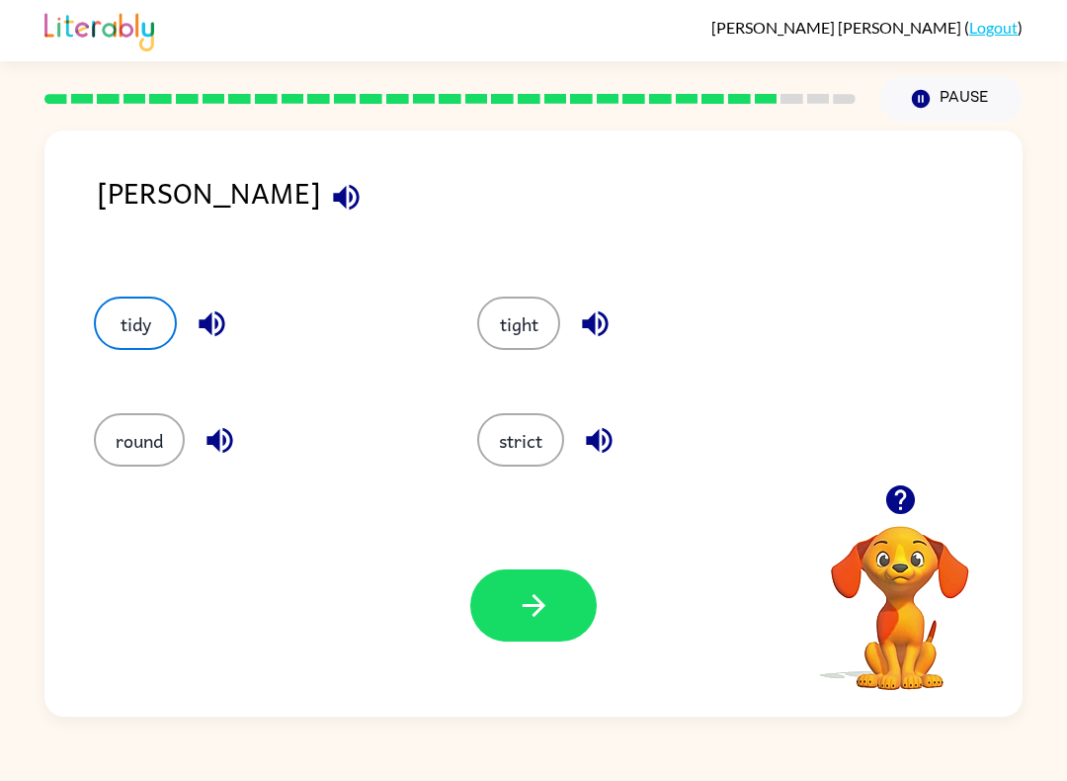
click at [546, 611] on icon "button" at bounding box center [534, 605] width 35 height 35
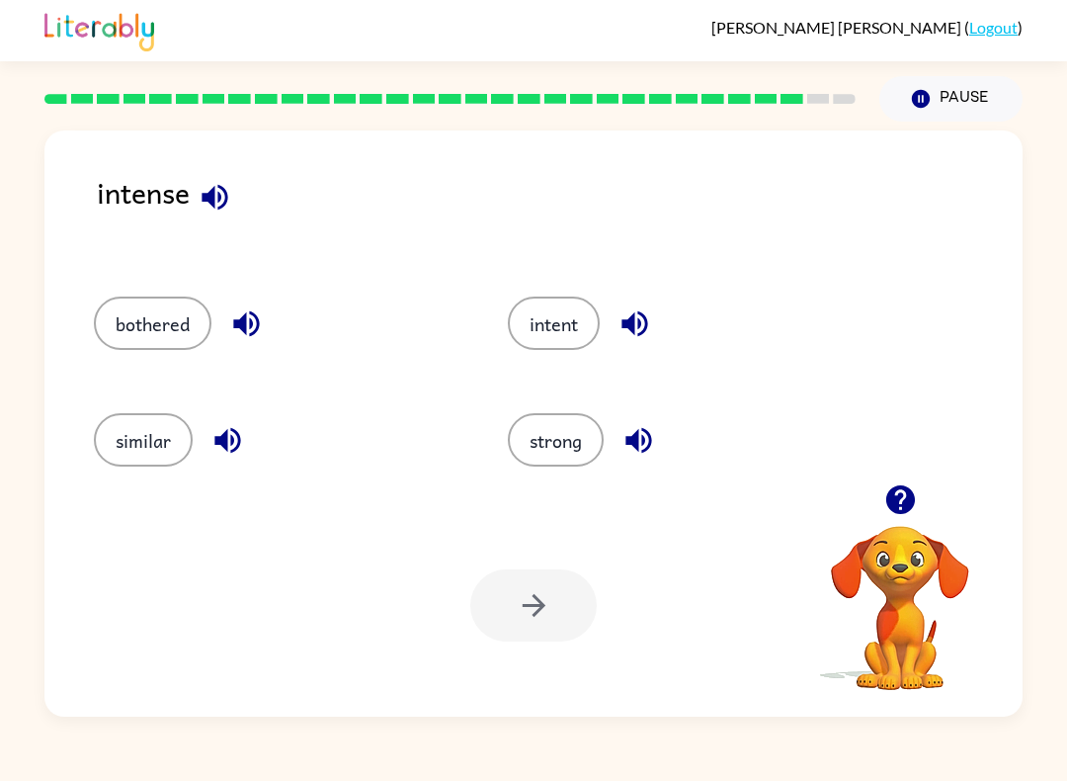
click at [578, 446] on button "strong" at bounding box center [556, 439] width 96 height 53
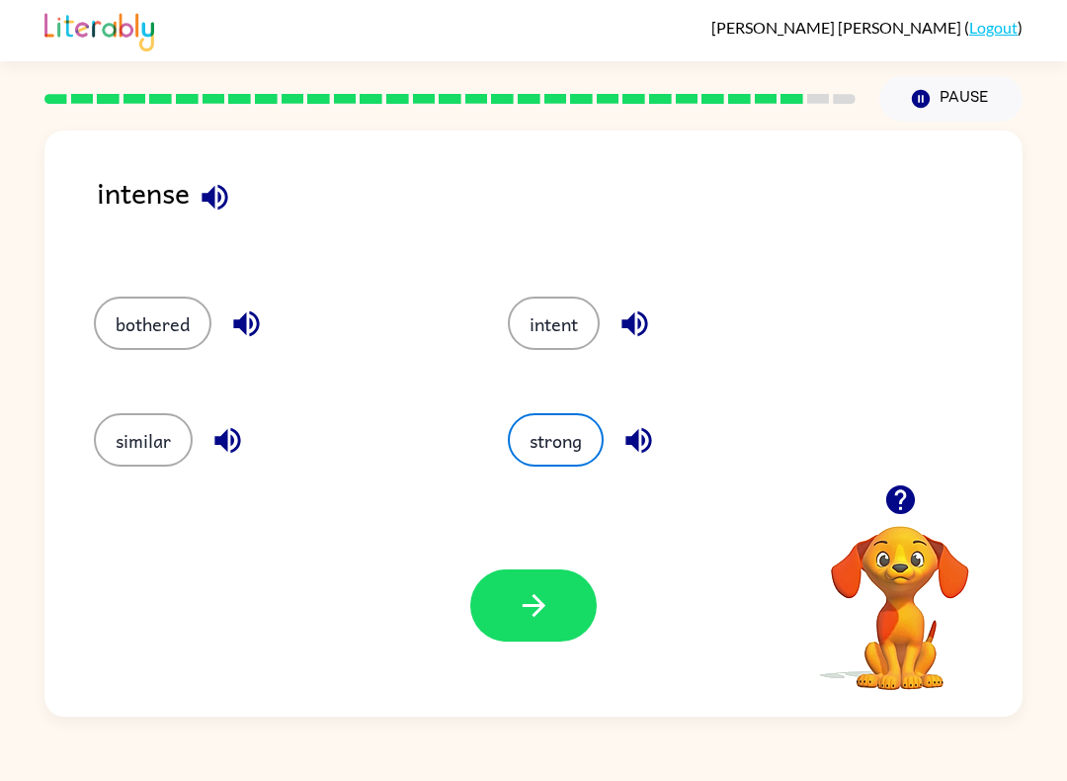
click at [574, 612] on button "button" at bounding box center [533, 605] width 126 height 72
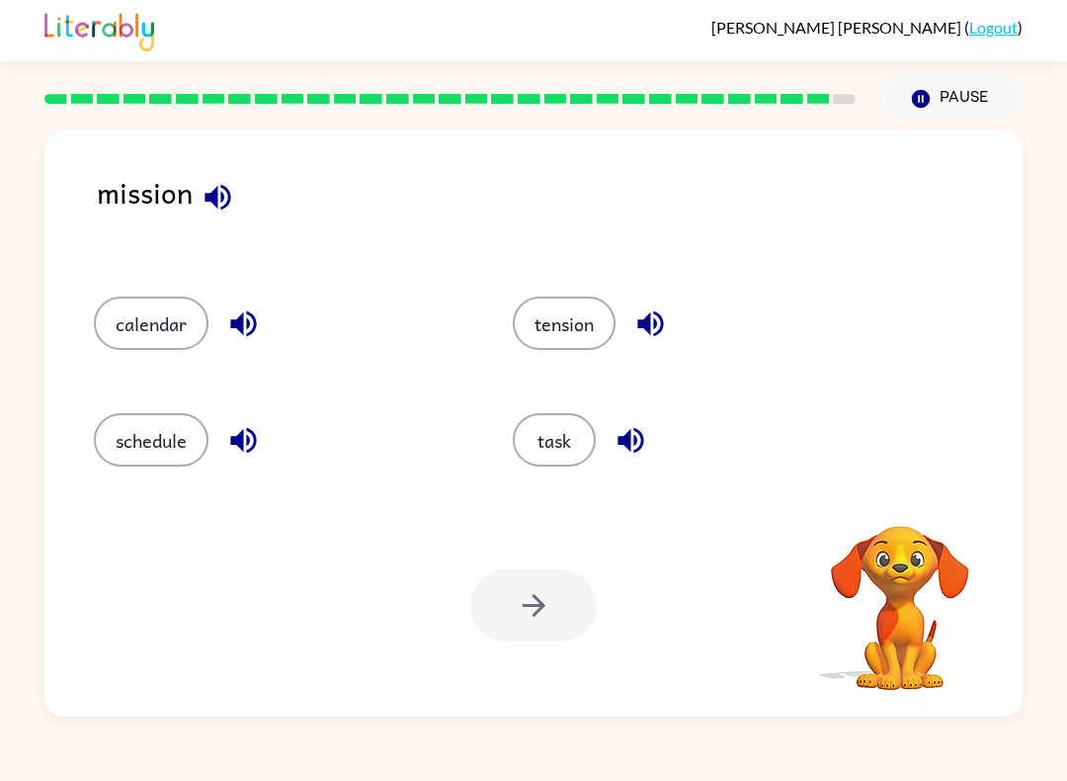
click at [566, 457] on button "task" at bounding box center [554, 439] width 83 height 53
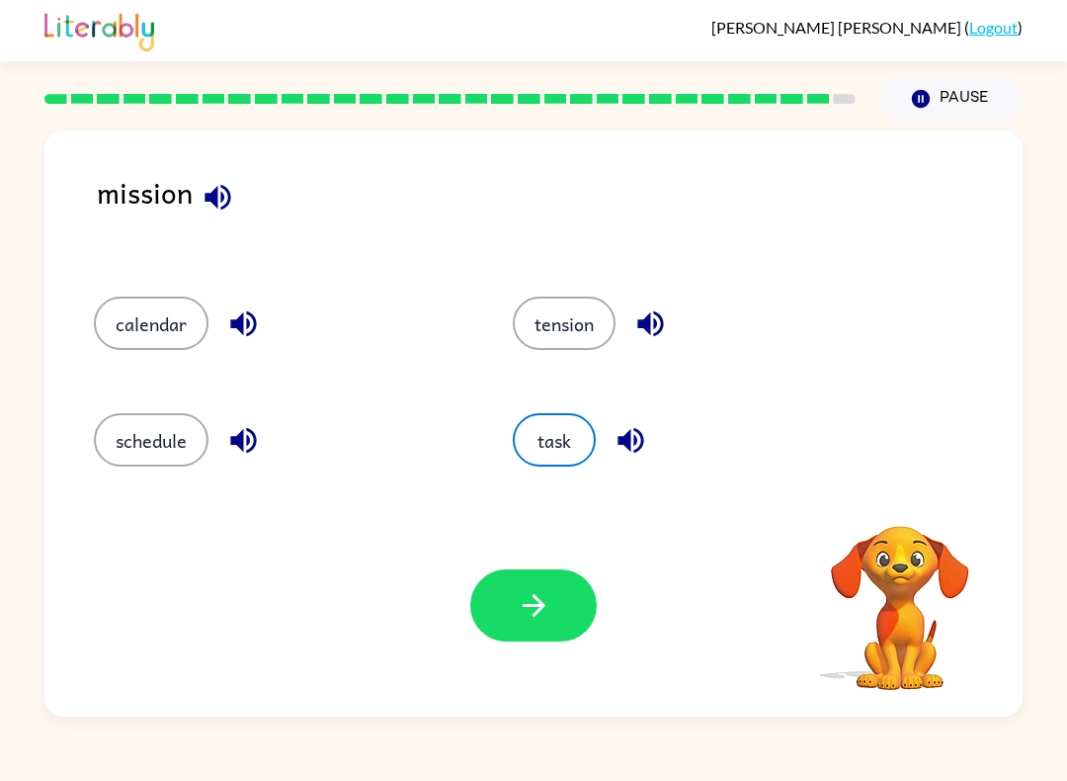
click at [550, 620] on icon "button" at bounding box center [534, 605] width 35 height 35
